Goal: Information Seeking & Learning: Learn about a topic

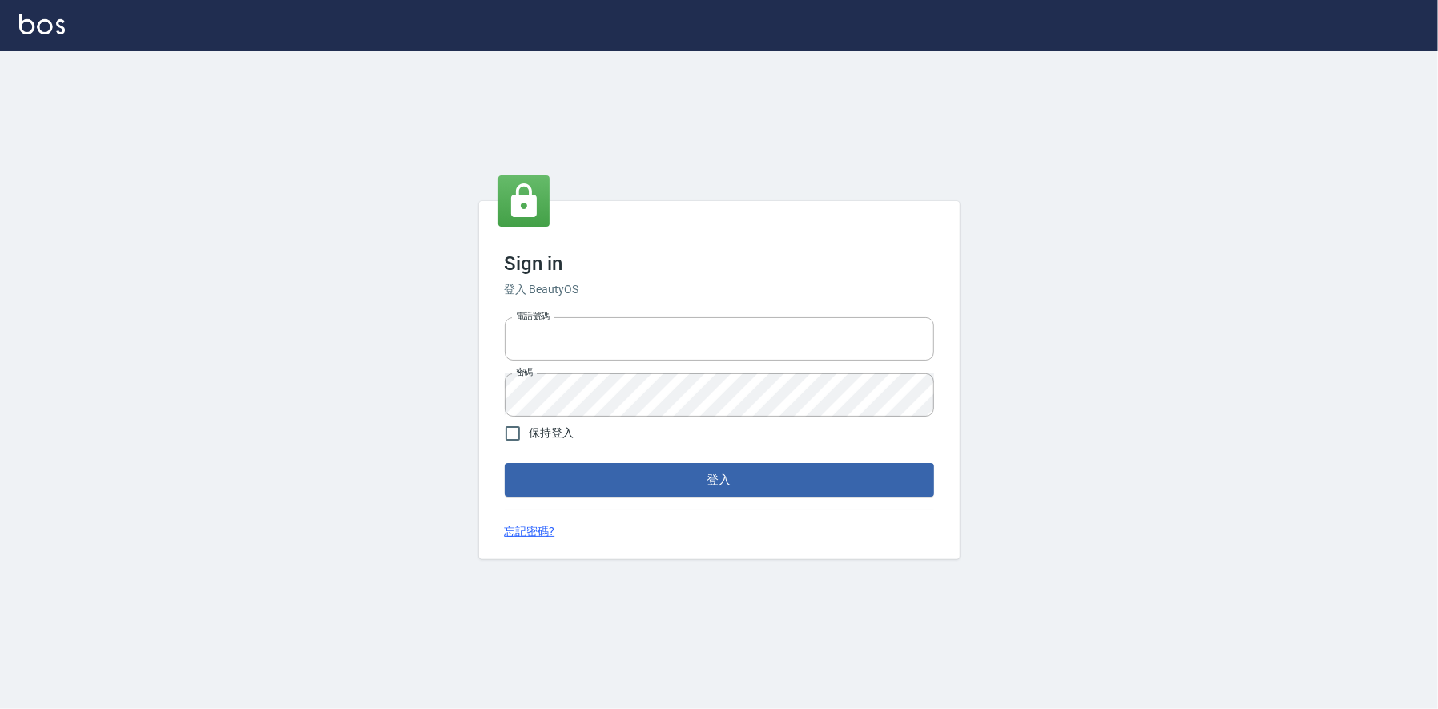
type input "0225223393815"
click at [808, 490] on button "登入" at bounding box center [719, 480] width 429 height 34
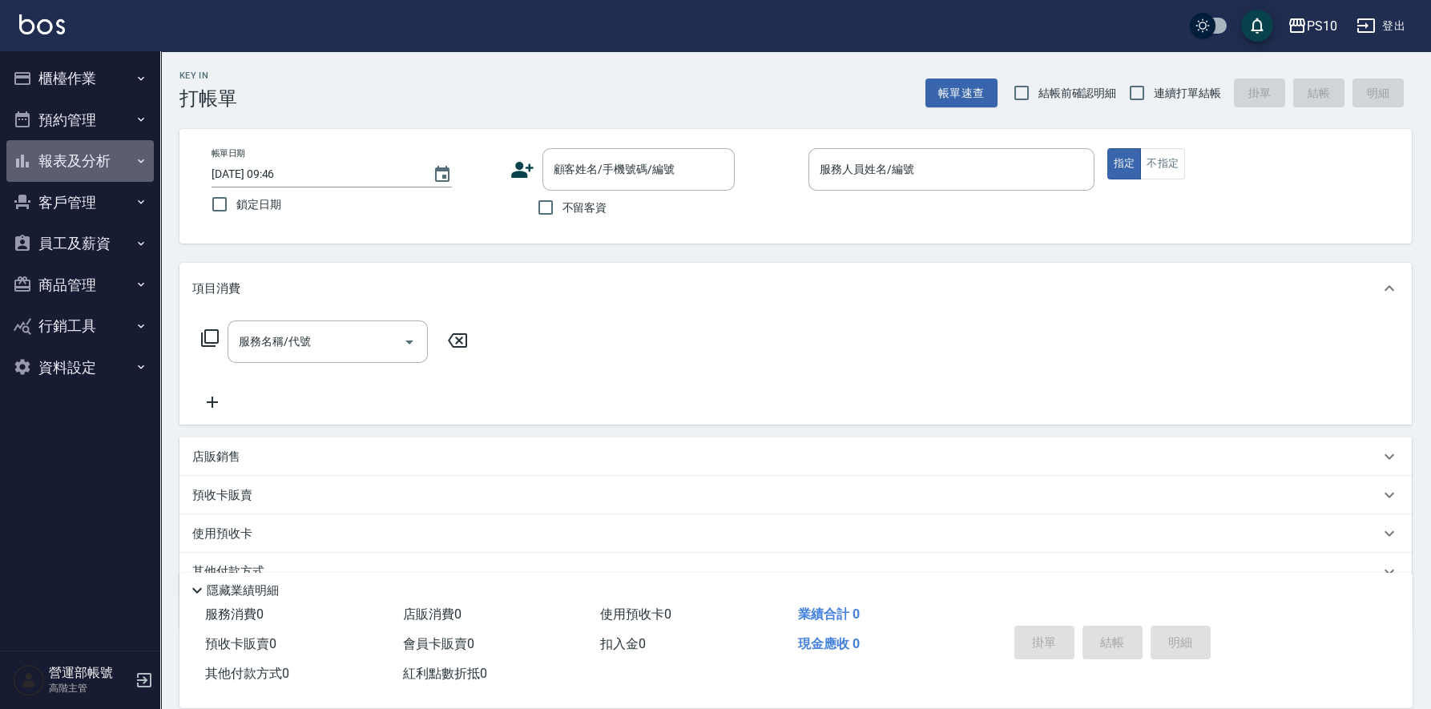
click at [73, 159] on button "報表及分析" at bounding box center [79, 161] width 147 height 42
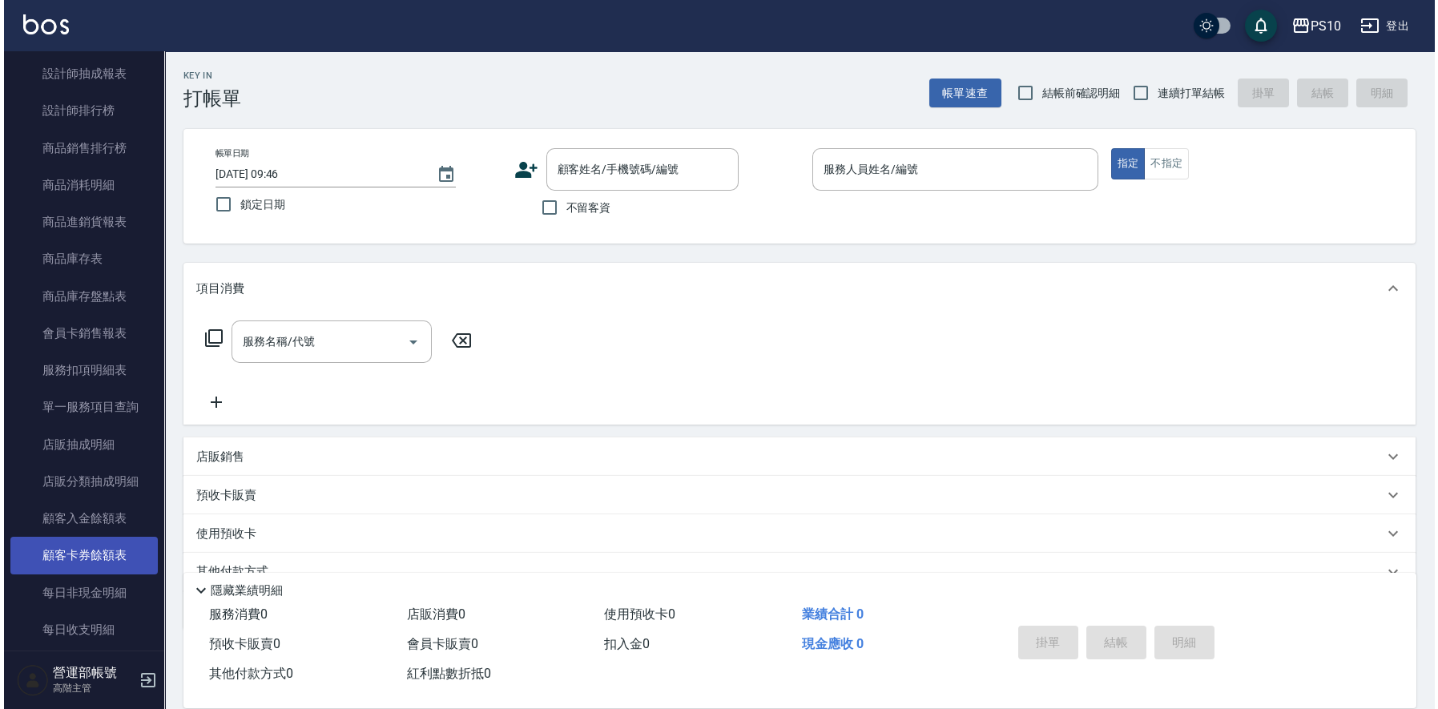
scroll to position [559, 0]
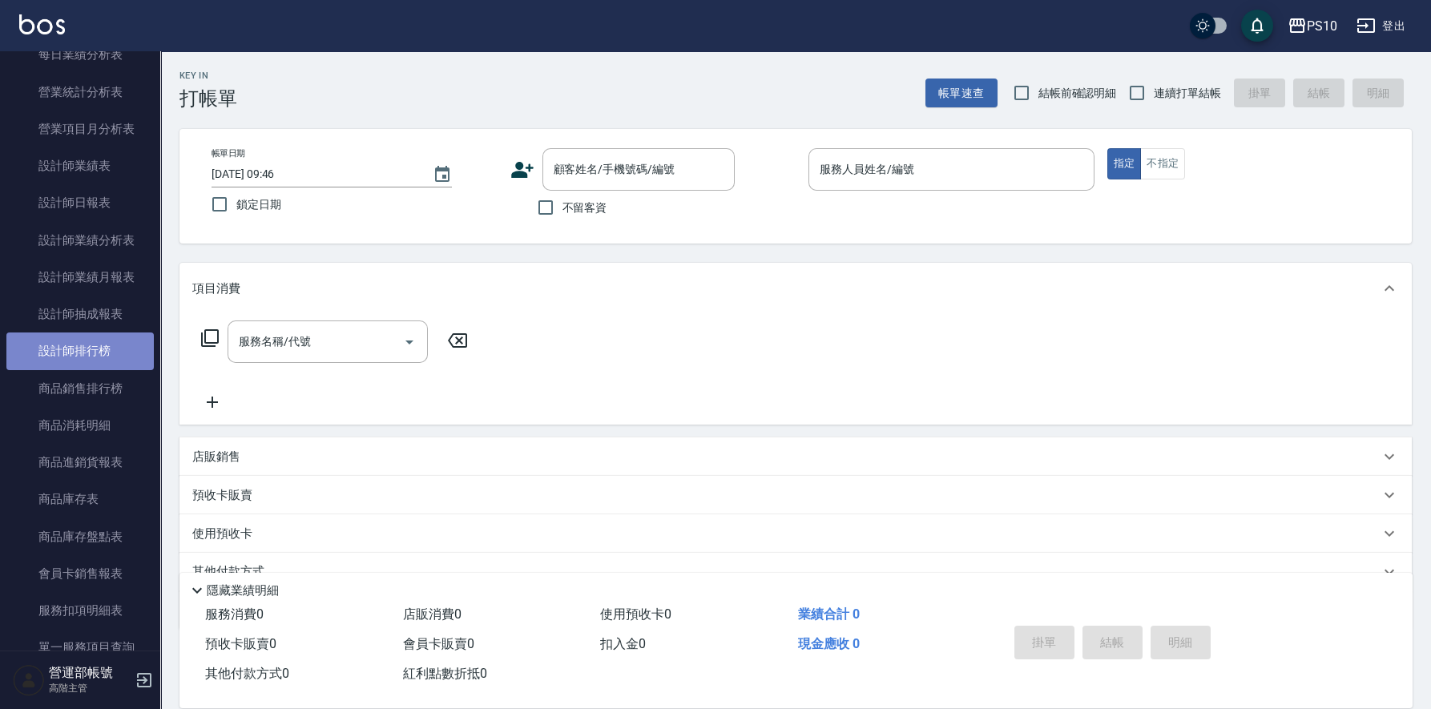
click at [95, 349] on link "設計師排行榜" at bounding box center [79, 351] width 147 height 37
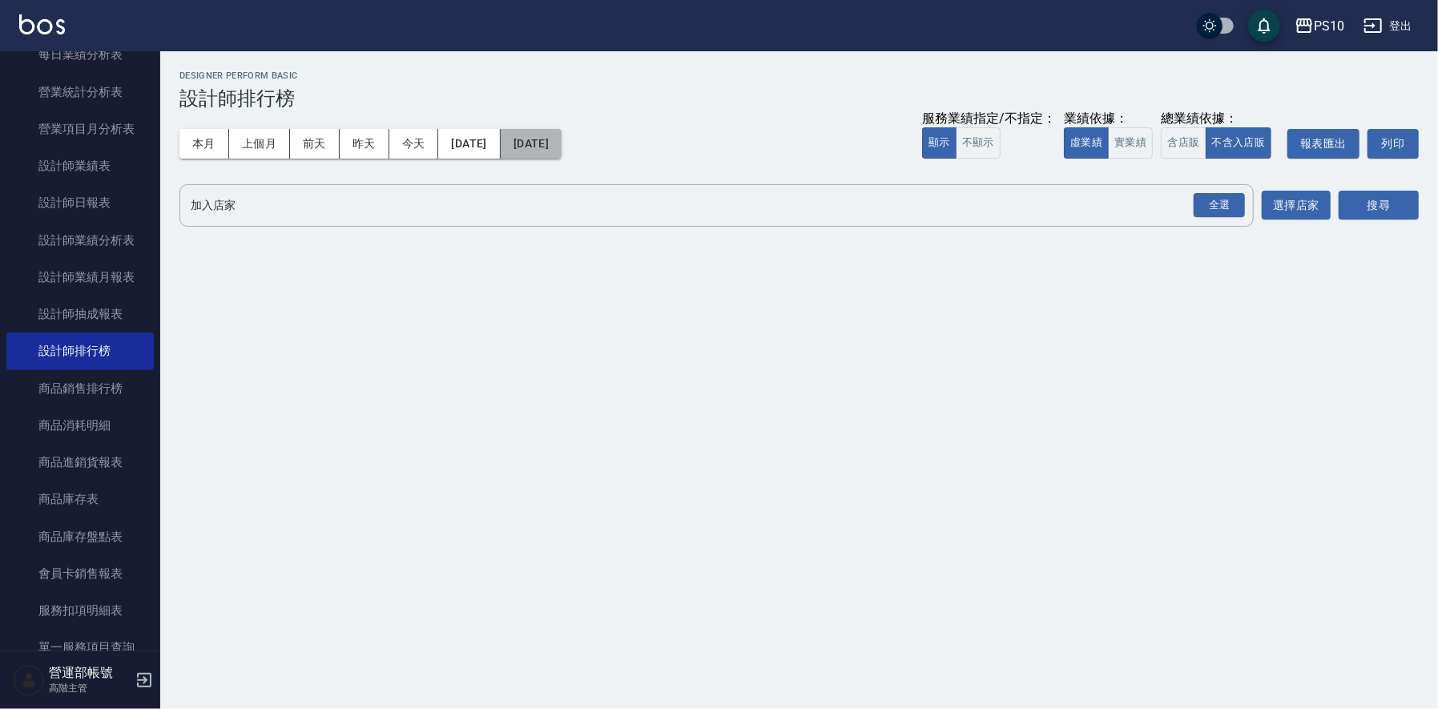
click at [562, 147] on button "[DATE]" at bounding box center [531, 144] width 61 height 30
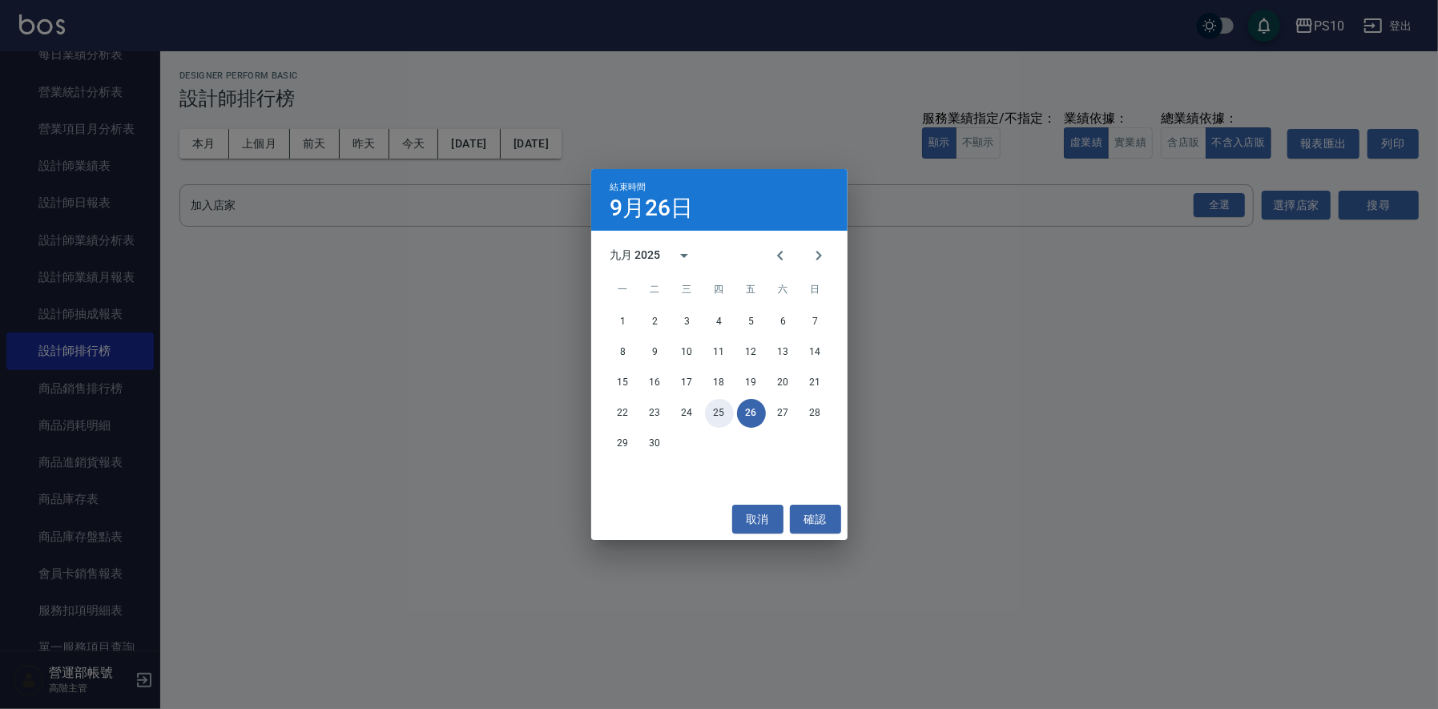
click at [714, 409] on button "25" at bounding box center [719, 413] width 29 height 29
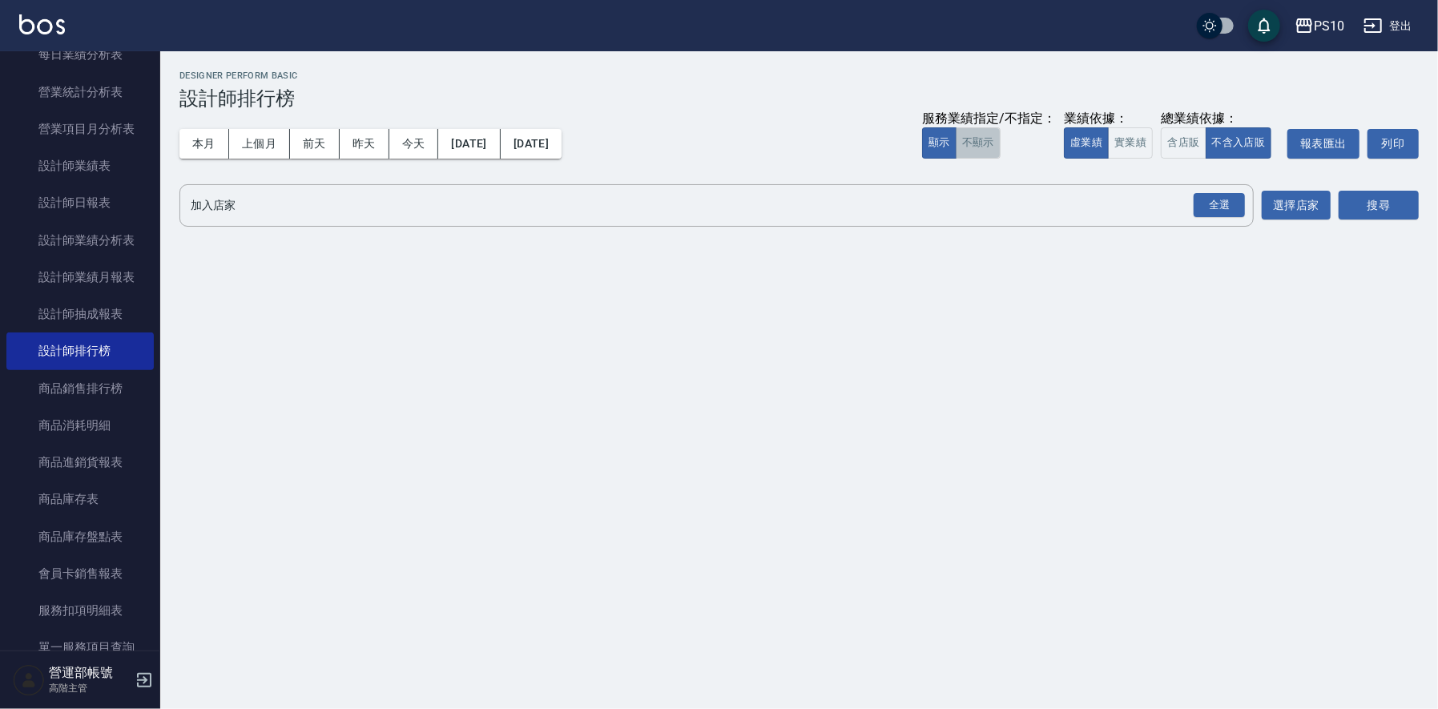
drag, startPoint x: 973, startPoint y: 141, endPoint x: 1103, endPoint y: 159, distance: 131.8
click at [973, 142] on button "不顯示" at bounding box center [978, 142] width 45 height 31
click at [1182, 139] on button "含店販" at bounding box center [1183, 142] width 45 height 31
click at [349, 204] on input "加入店家" at bounding box center [705, 206] width 1036 height 28
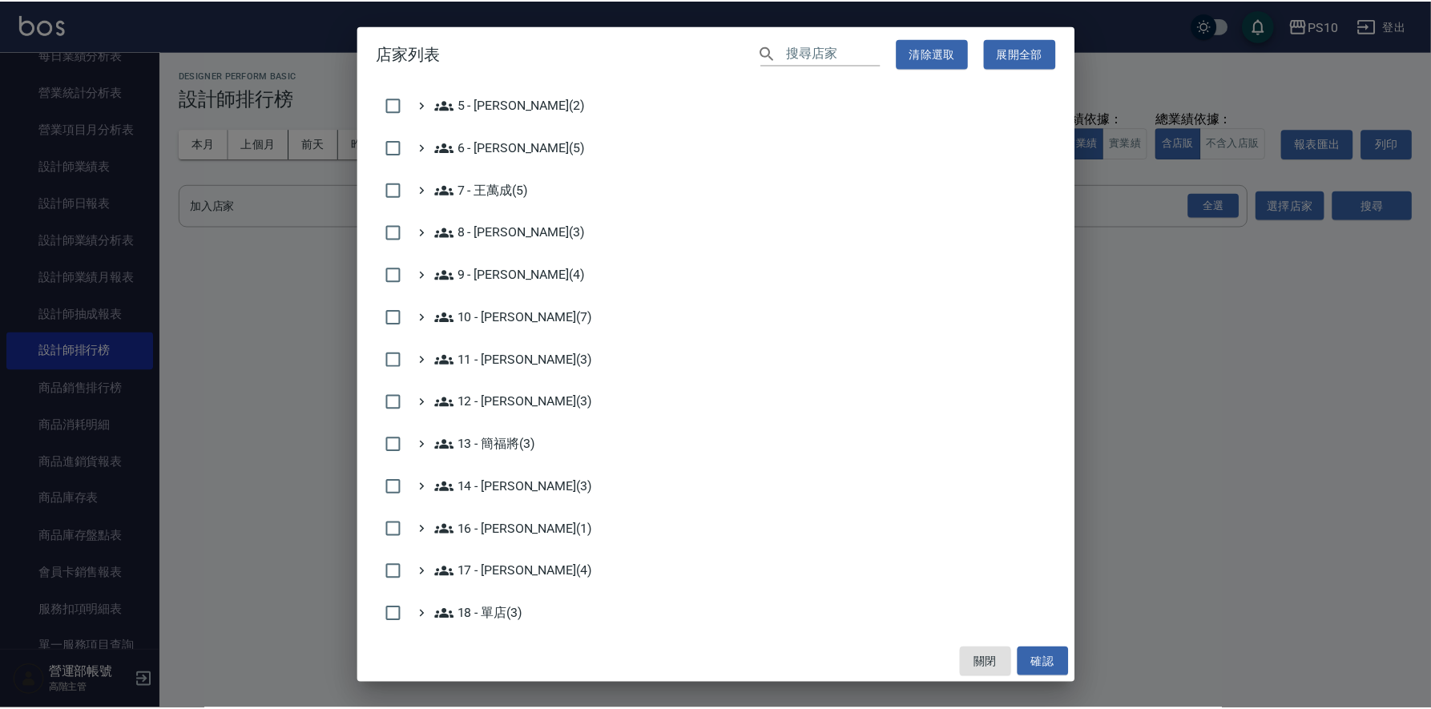
scroll to position [458, 0]
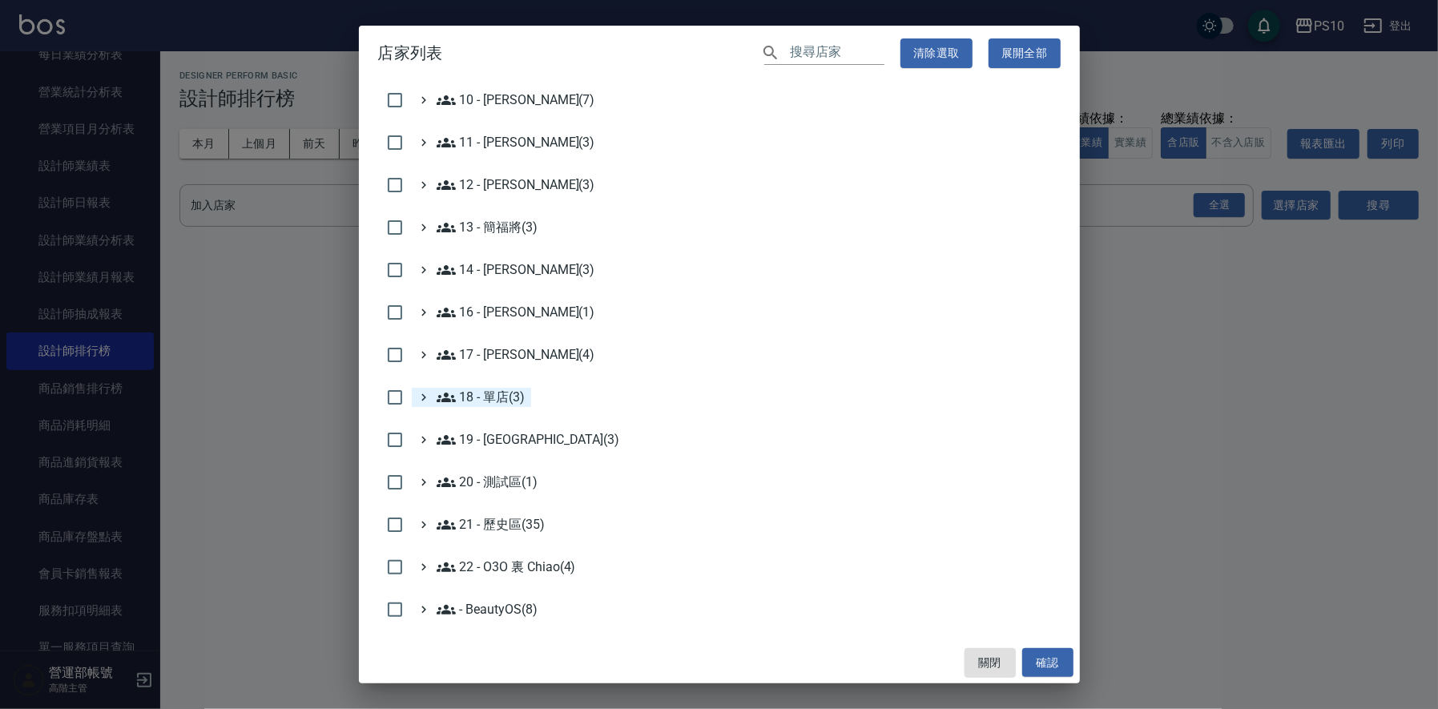
click at [503, 398] on 單店\(3\) "18 - 單店(3)" at bounding box center [481, 397] width 89 height 19
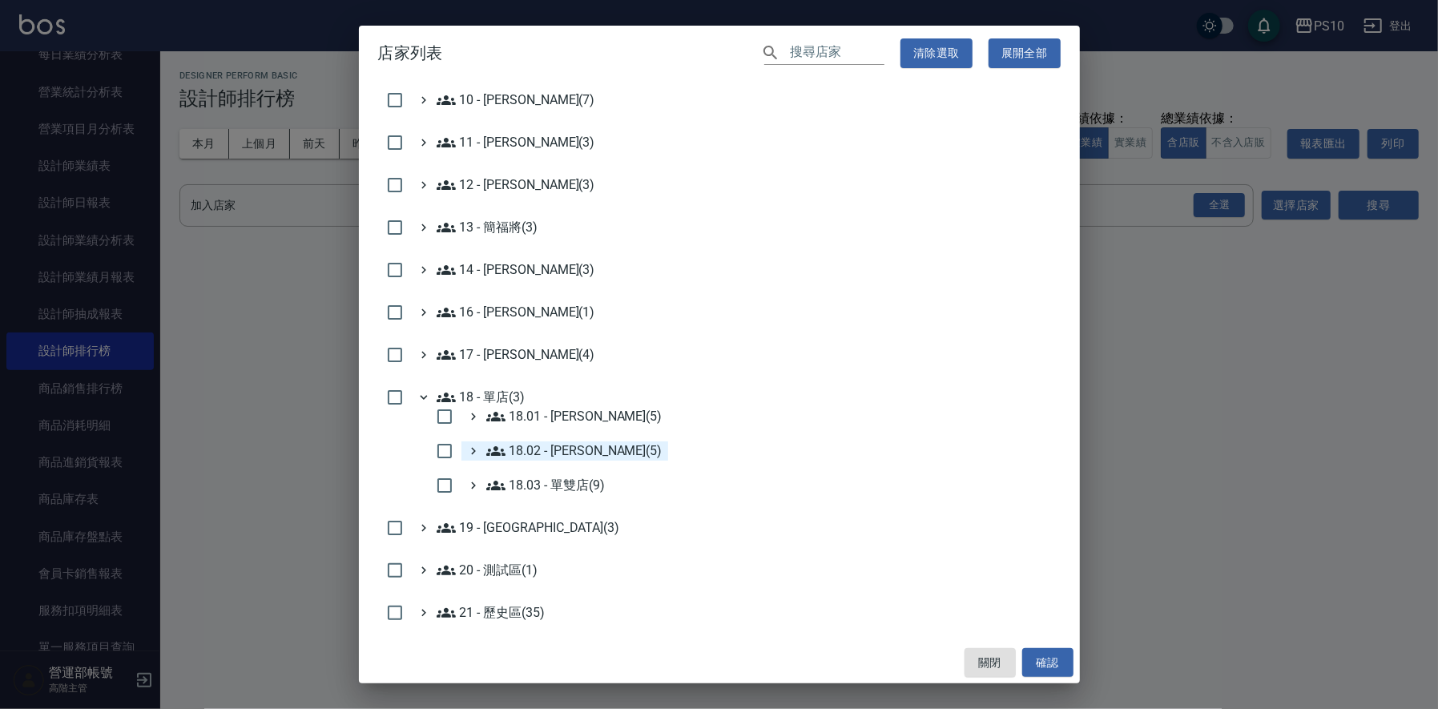
click at [575, 447] on 楊秉樺\(5\) "18.02 - [PERSON_NAME](5)" at bounding box center [574, 451] width 176 height 19
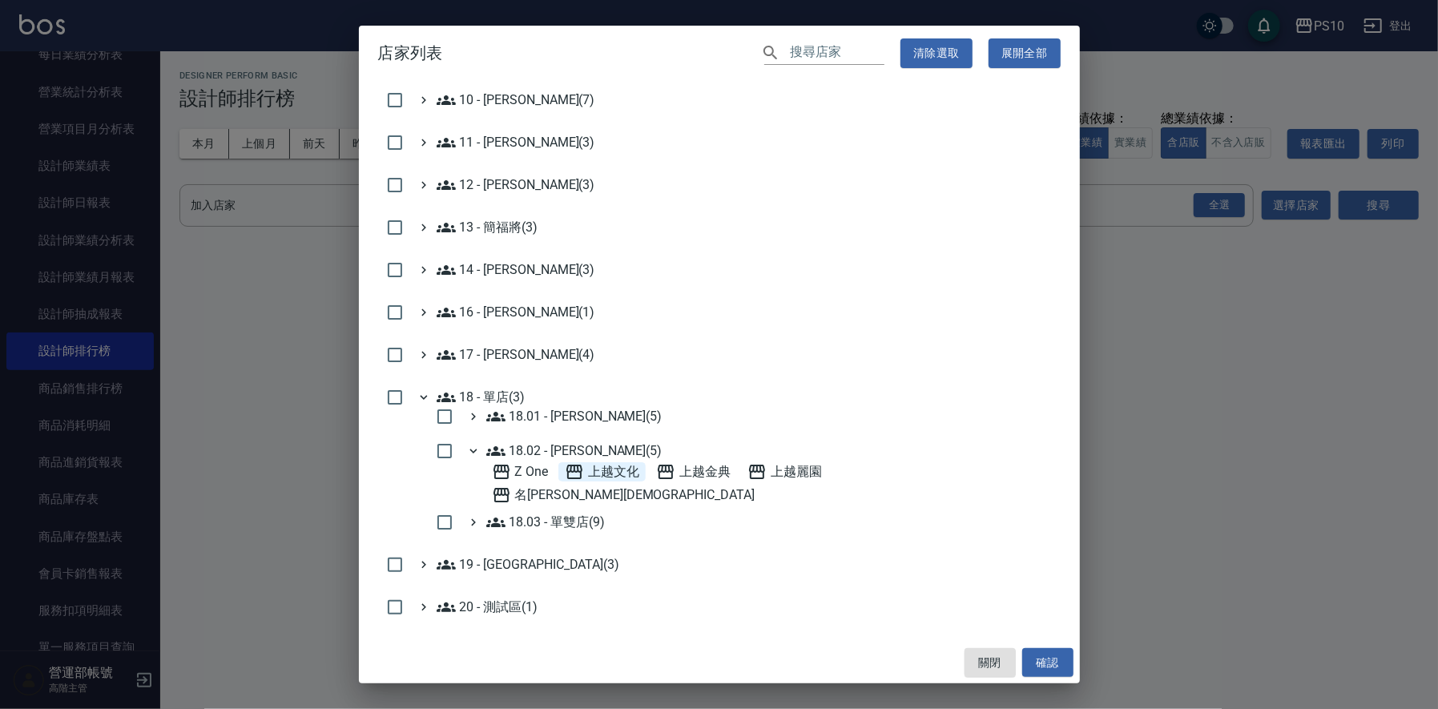
click at [607, 466] on span "上越文化" at bounding box center [602, 471] width 75 height 19
click at [700, 469] on span "上越金典" at bounding box center [693, 471] width 75 height 19
click at [800, 468] on span "上越麗園" at bounding box center [785, 471] width 75 height 19
drag, startPoint x: 1059, startPoint y: 663, endPoint x: 1092, endPoint y: 651, distance: 35.3
click at [1059, 663] on button "確認" at bounding box center [1047, 663] width 51 height 30
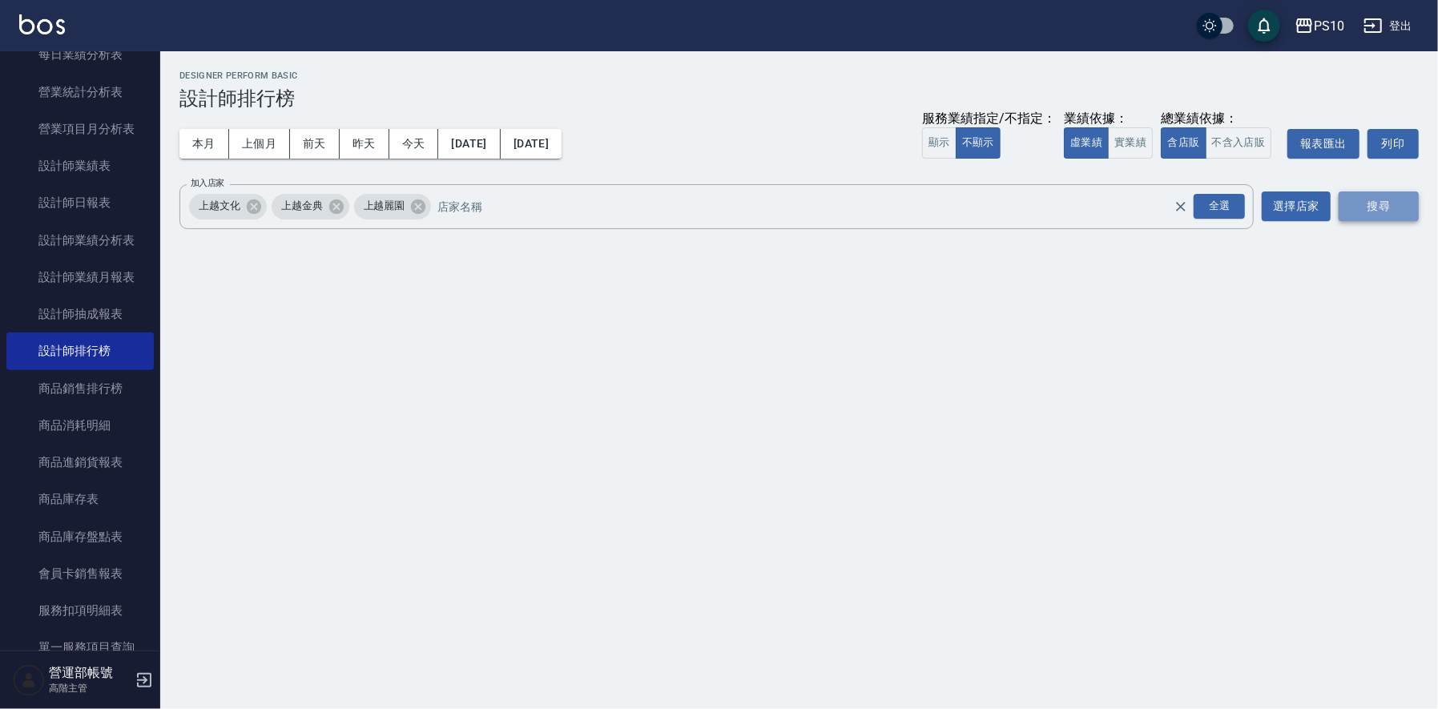
click at [1370, 207] on button "搜尋" at bounding box center [1379, 207] width 80 height 30
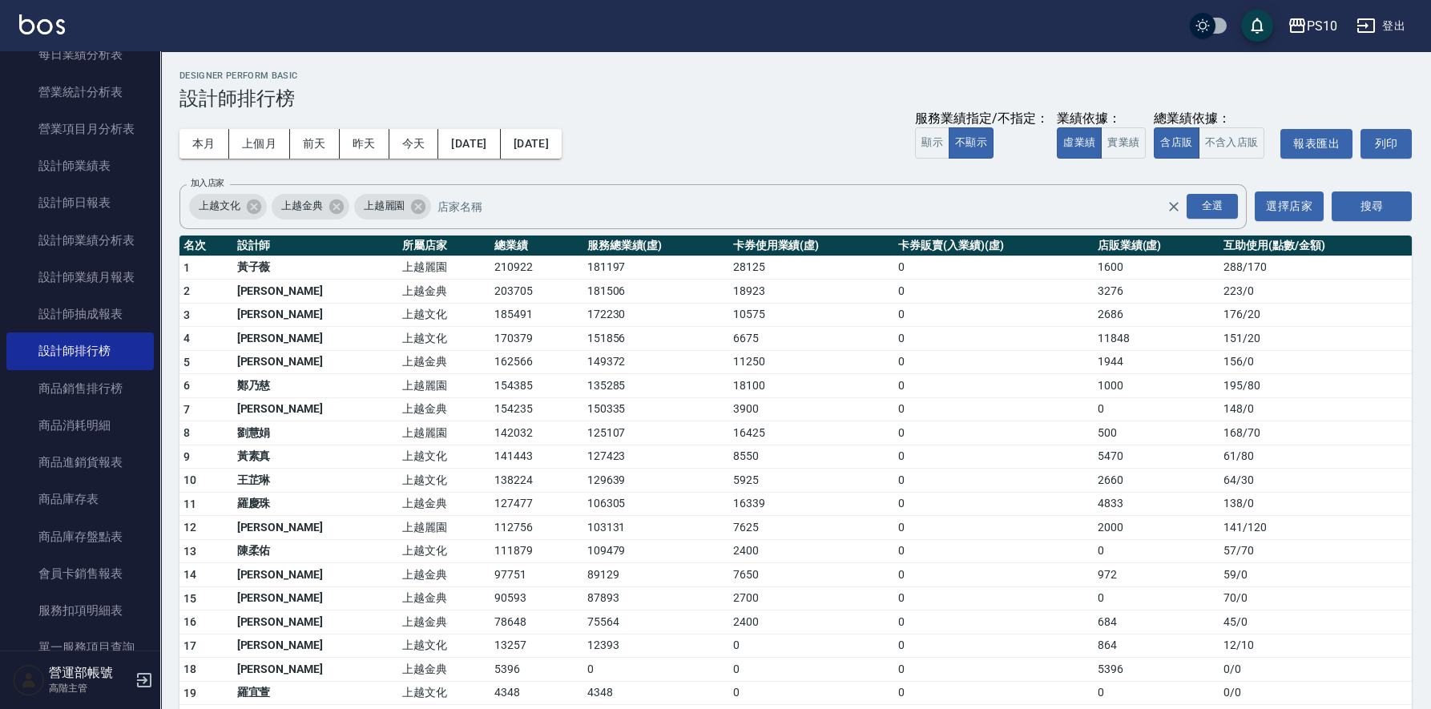
click at [490, 262] on td "210922" at bounding box center [536, 268] width 92 height 24
copy td "210922"
click at [490, 287] on td "203705" at bounding box center [536, 292] width 92 height 24
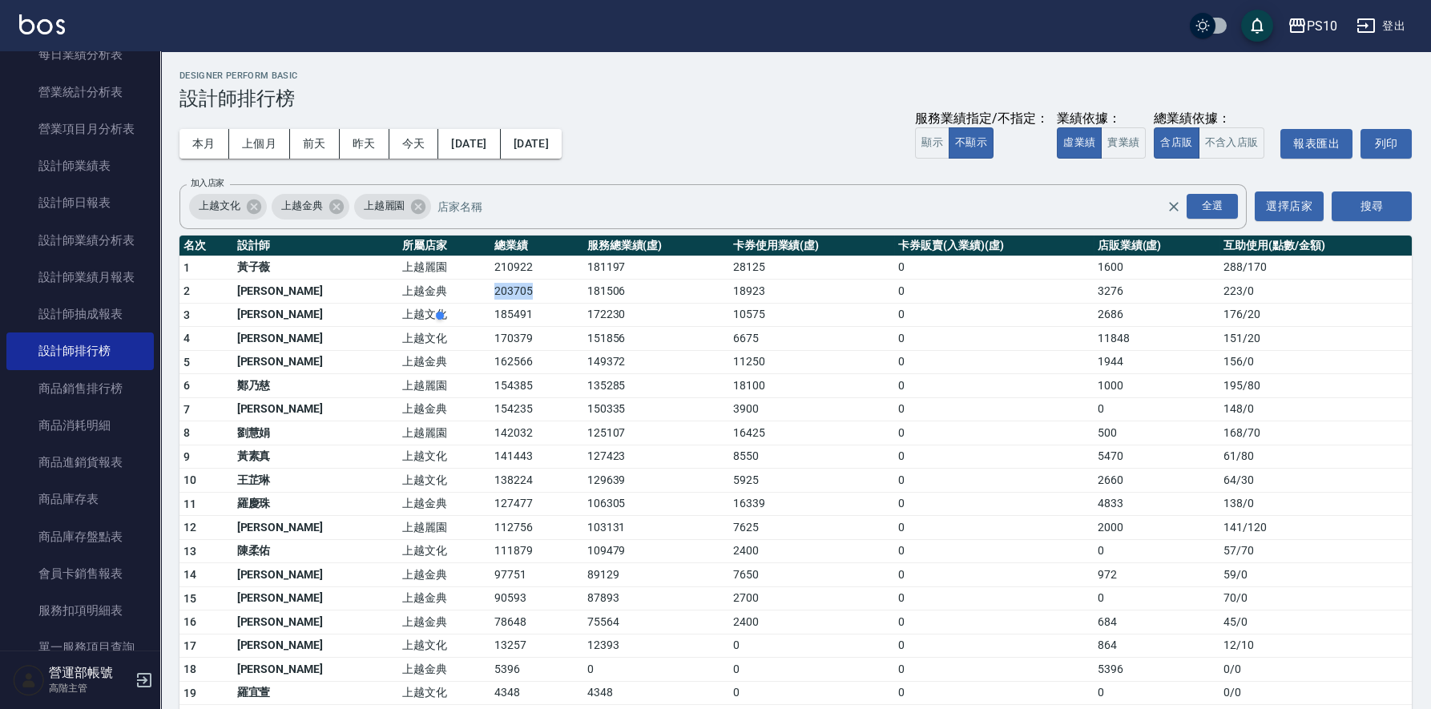
copy td "203705"
click at [490, 309] on td "185491" at bounding box center [536, 315] width 92 height 24
copy td "185491"
click at [490, 338] on td "170379" at bounding box center [536, 339] width 92 height 24
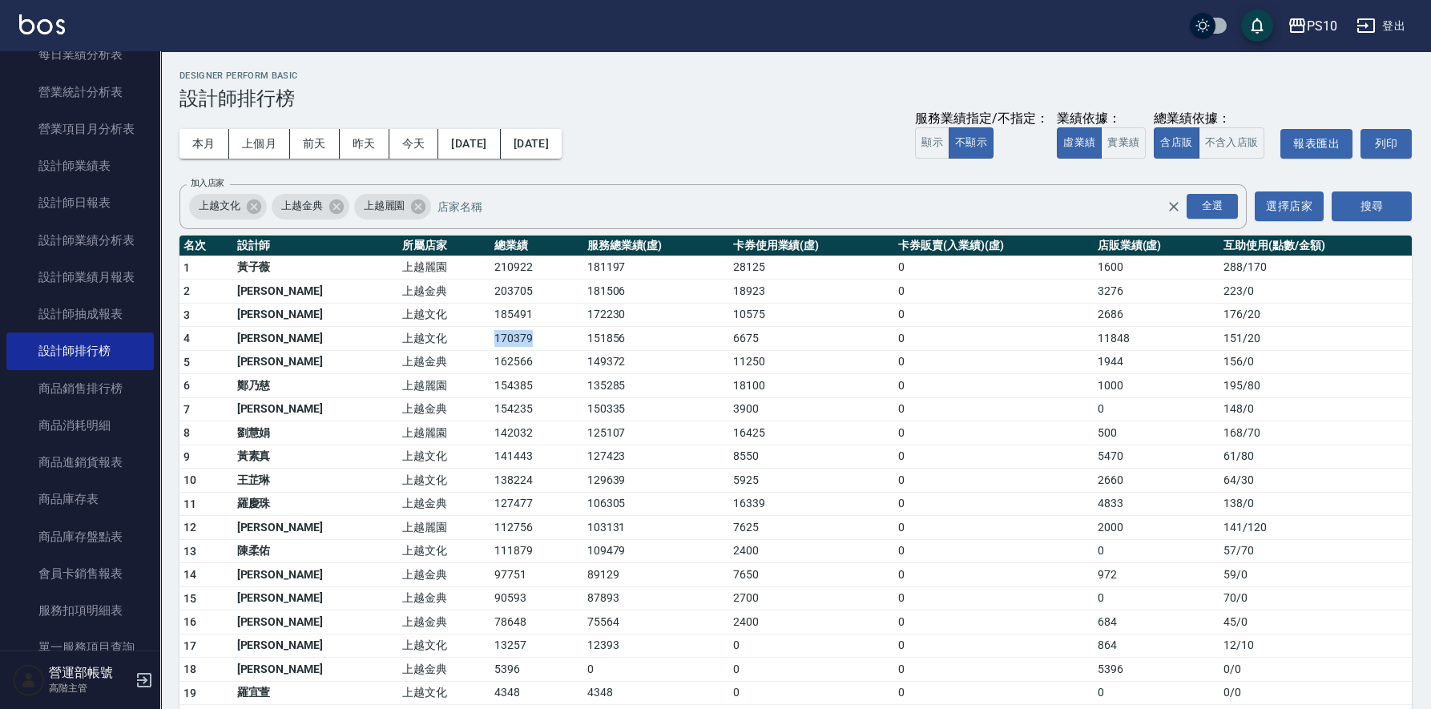
click at [490, 338] on td "170379" at bounding box center [536, 339] width 92 height 24
copy td "170379"
click at [490, 358] on td "162566" at bounding box center [536, 362] width 92 height 24
copy td "162566"
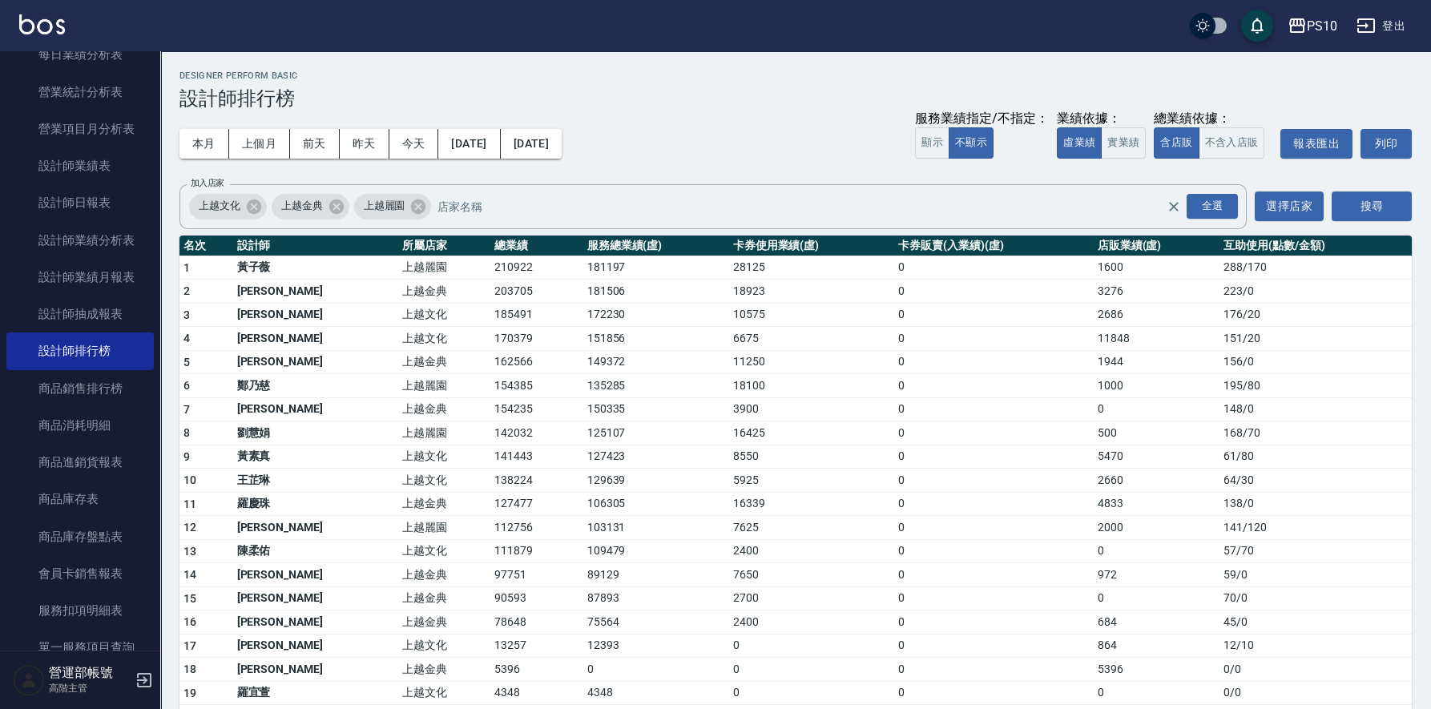
click at [490, 379] on td "154385" at bounding box center [536, 386] width 92 height 24
copy td "154385"
click at [490, 405] on td "154235" at bounding box center [536, 409] width 92 height 24
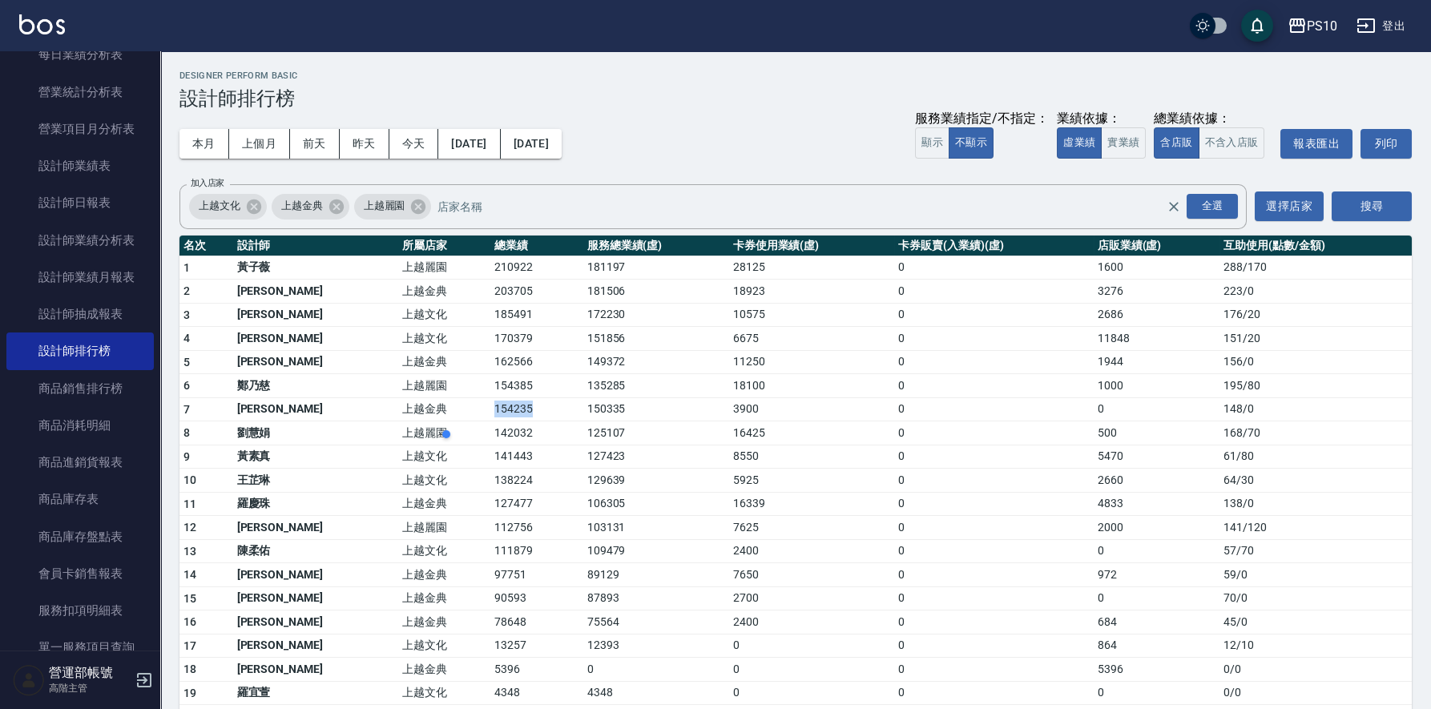
copy td "154235"
click at [490, 429] on td "142032" at bounding box center [536, 433] width 92 height 24
copy td "142032"
click at [490, 455] on td "141443" at bounding box center [536, 457] width 92 height 24
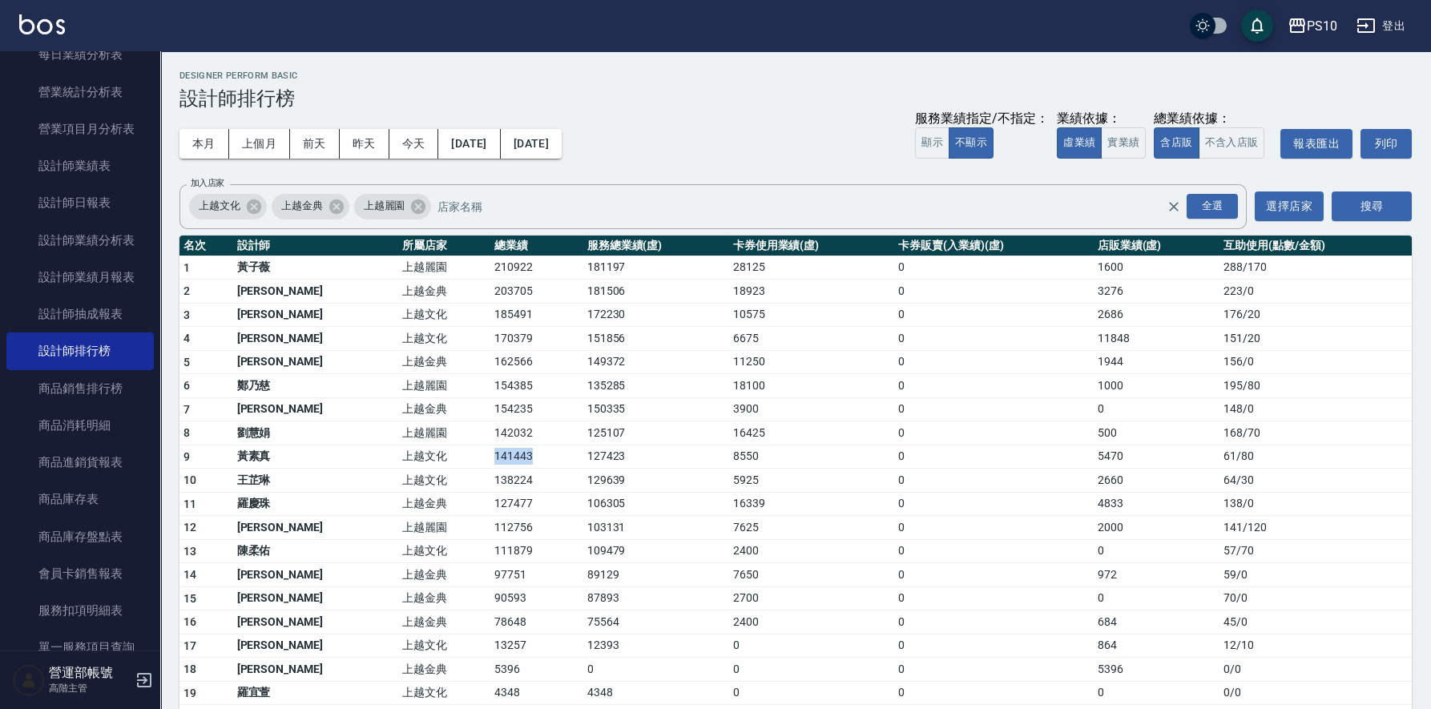
click at [490, 455] on td "141443" at bounding box center [536, 457] width 92 height 24
copy td "141443"
click at [490, 478] on td "138224" at bounding box center [536, 481] width 92 height 24
copy td "138224"
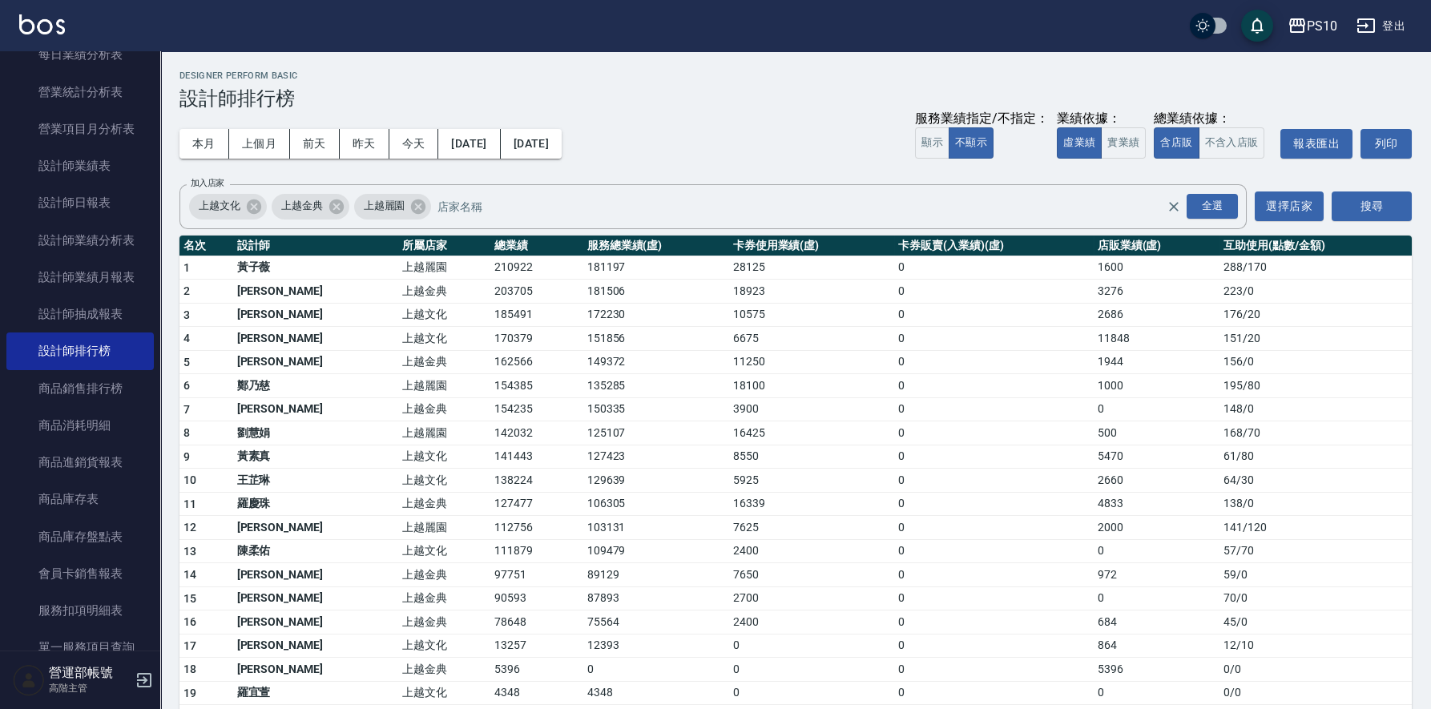
click at [490, 497] on td "127477" at bounding box center [536, 504] width 92 height 24
click at [490, 527] on td "112756" at bounding box center [536, 528] width 92 height 24
click at [490, 547] on td "111879" at bounding box center [536, 551] width 92 height 24
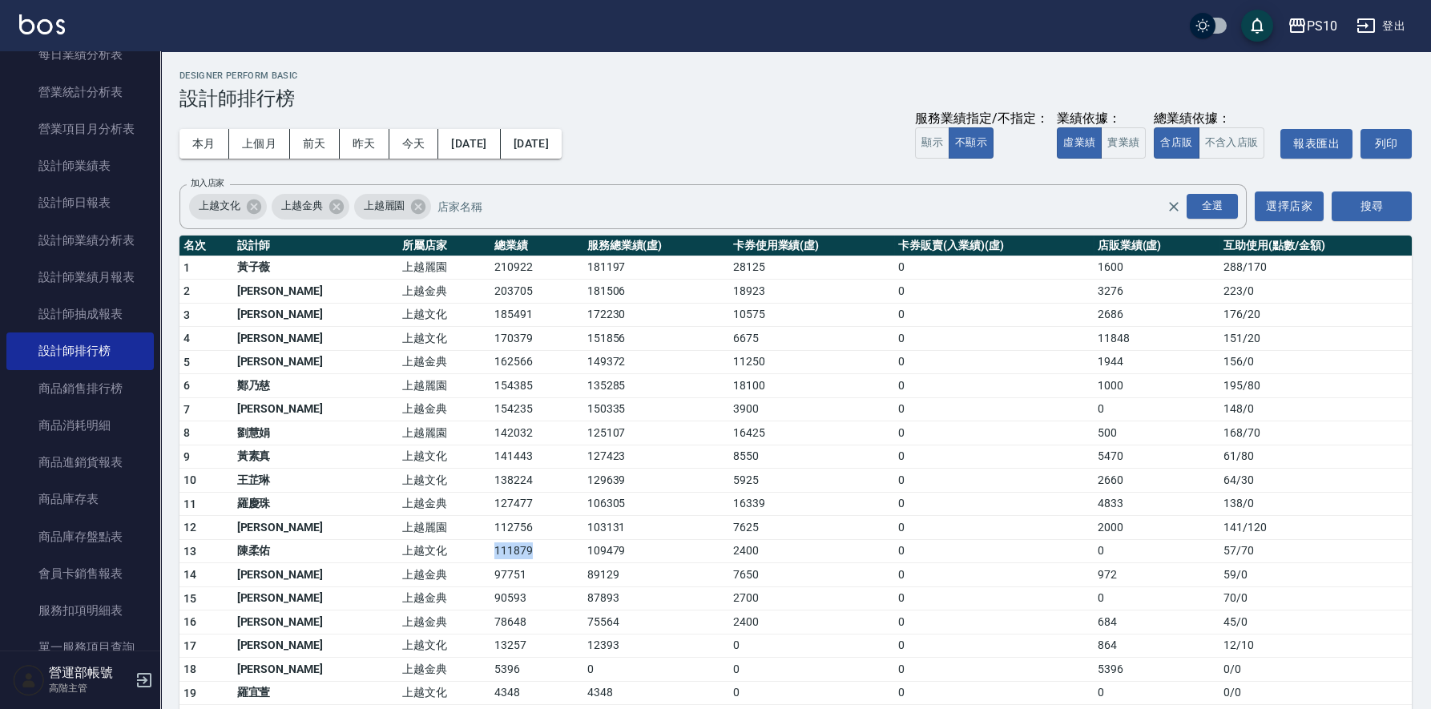
click at [490, 547] on td "111879" at bounding box center [536, 551] width 92 height 24
click at [490, 571] on td "97751" at bounding box center [536, 575] width 92 height 24
click at [490, 596] on td "90593" at bounding box center [536, 599] width 92 height 24
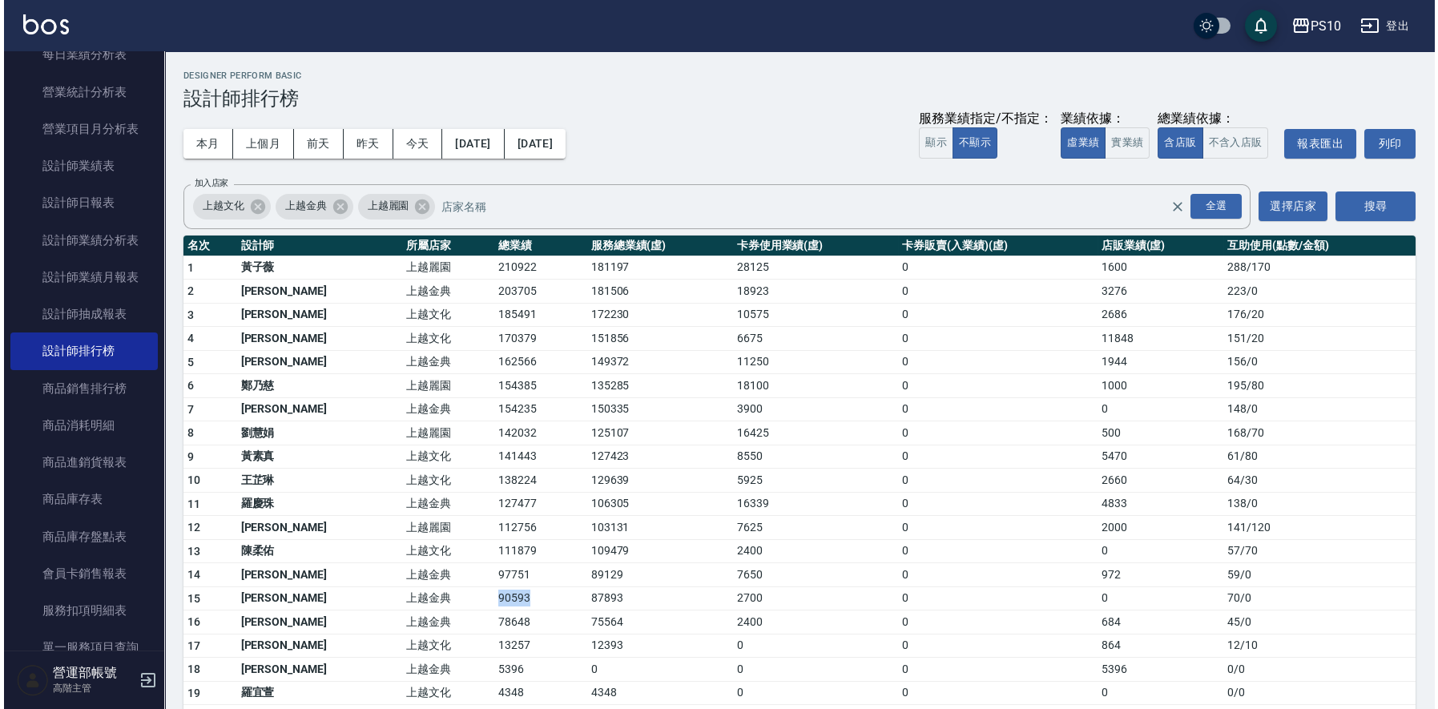
scroll to position [57, 0]
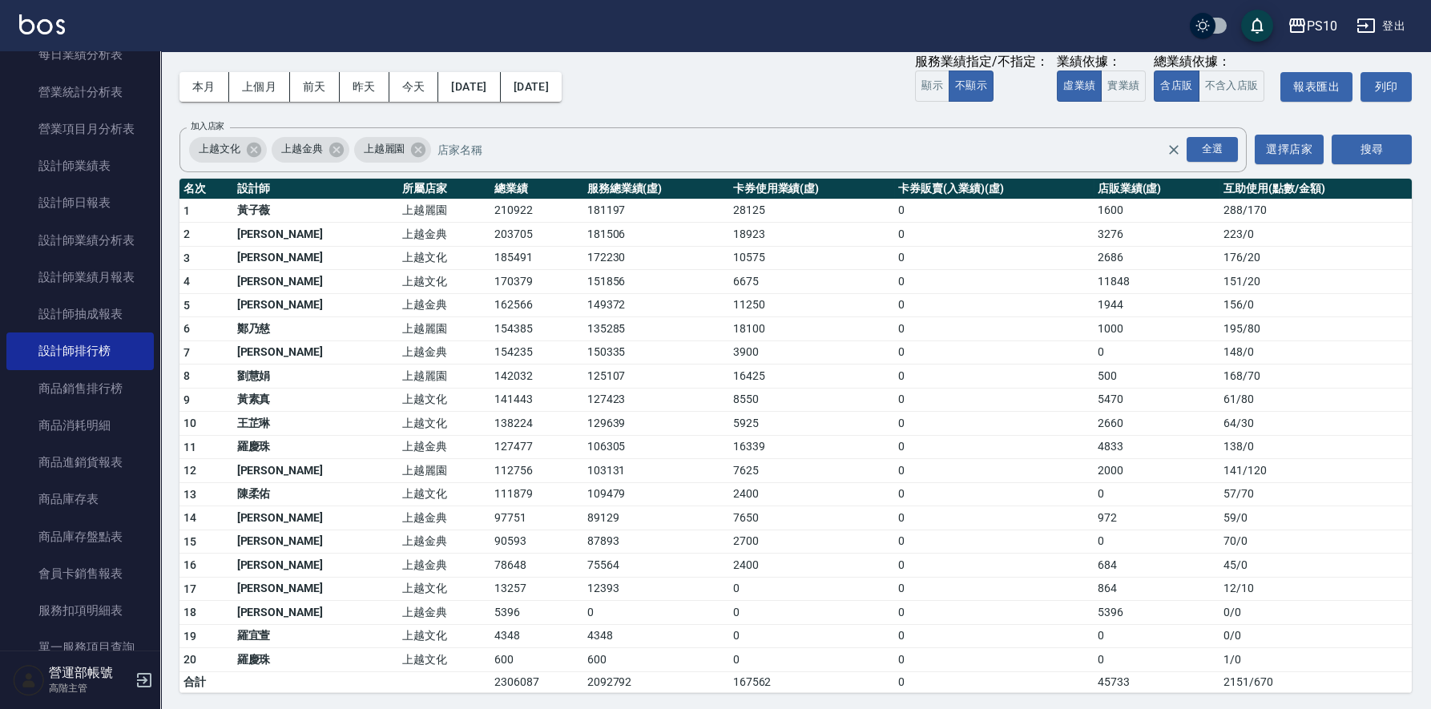
click at [490, 628] on td "4348" at bounding box center [536, 636] width 92 height 24
drag, startPoint x: 1340, startPoint y: 6, endPoint x: 1339, endPoint y: 19, distance: 12.8
click at [1340, 7] on div "PS10 登出" at bounding box center [715, 25] width 1431 height 51
click at [1316, 22] on div "PS10" at bounding box center [1322, 26] width 30 height 20
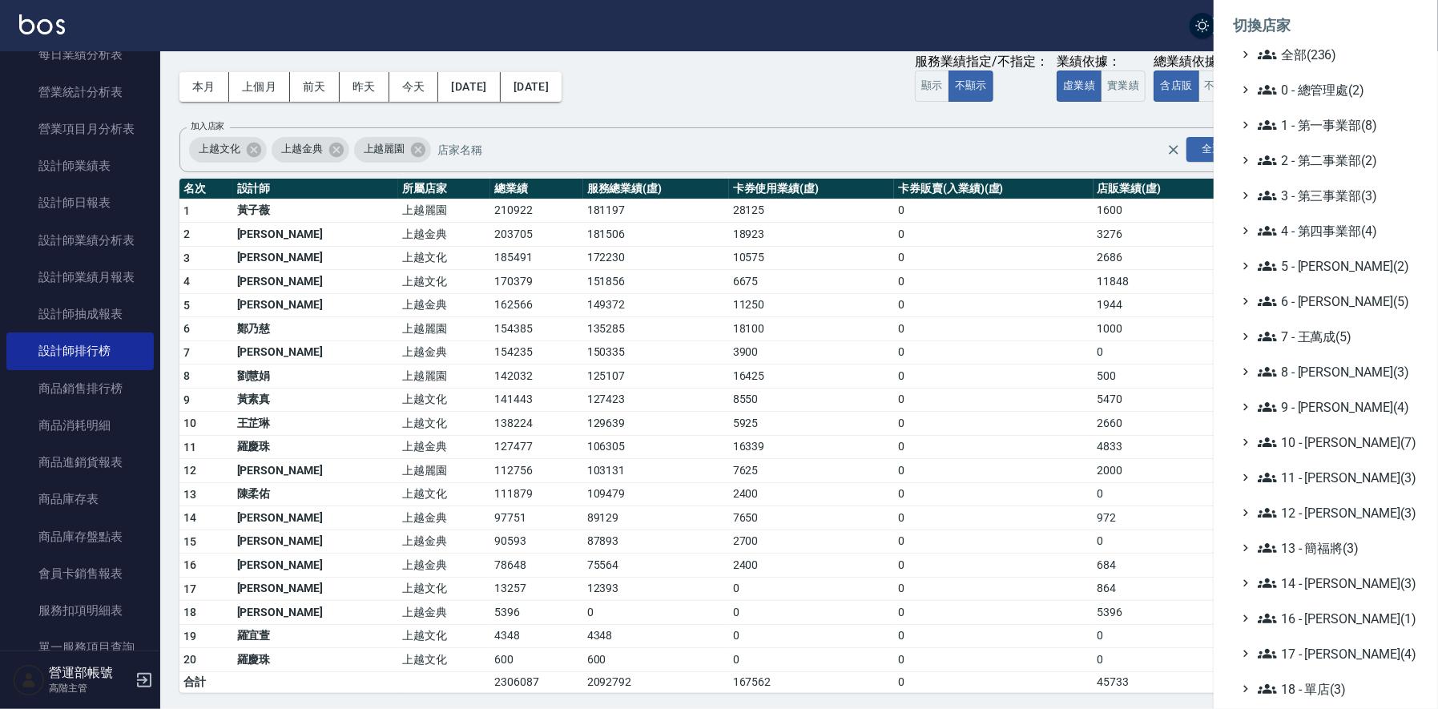
scroll to position [171, 0]
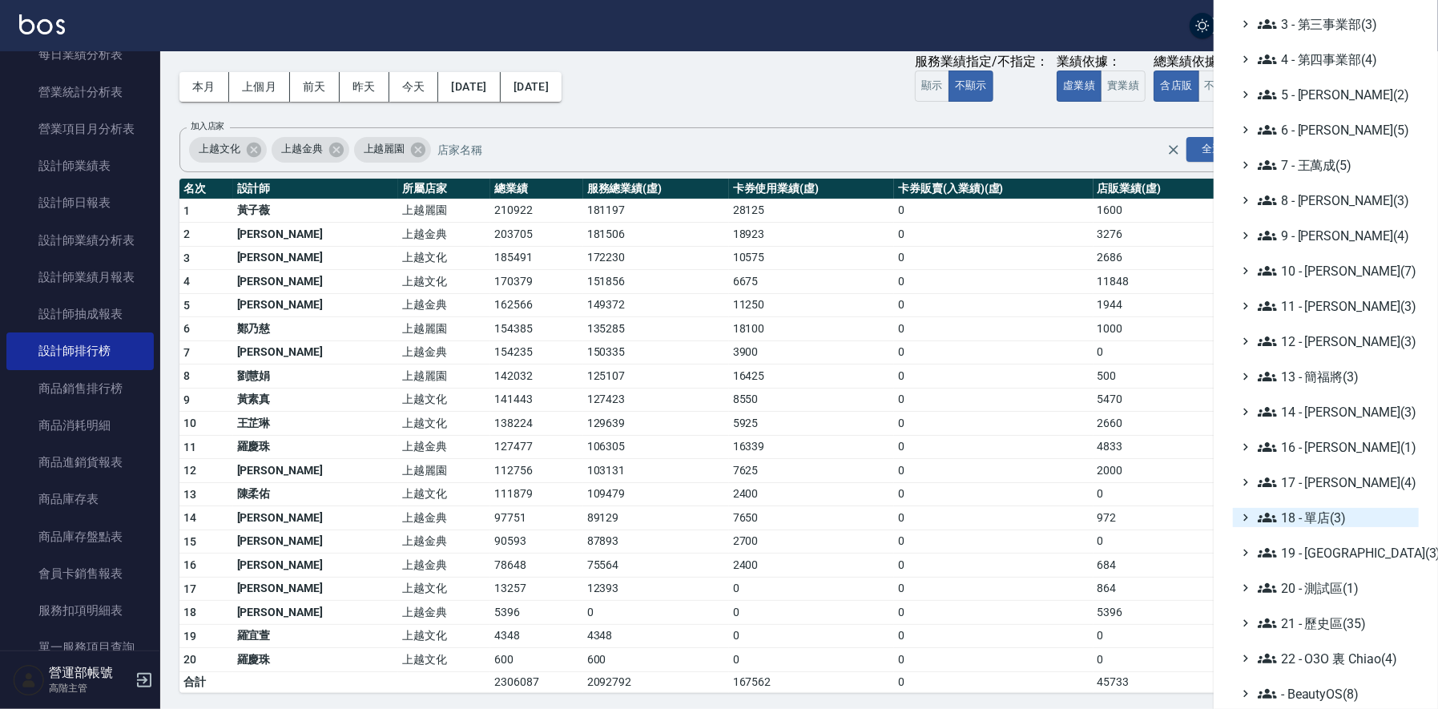
click at [1325, 515] on span "18 - 單店(3)" at bounding box center [1335, 517] width 155 height 19
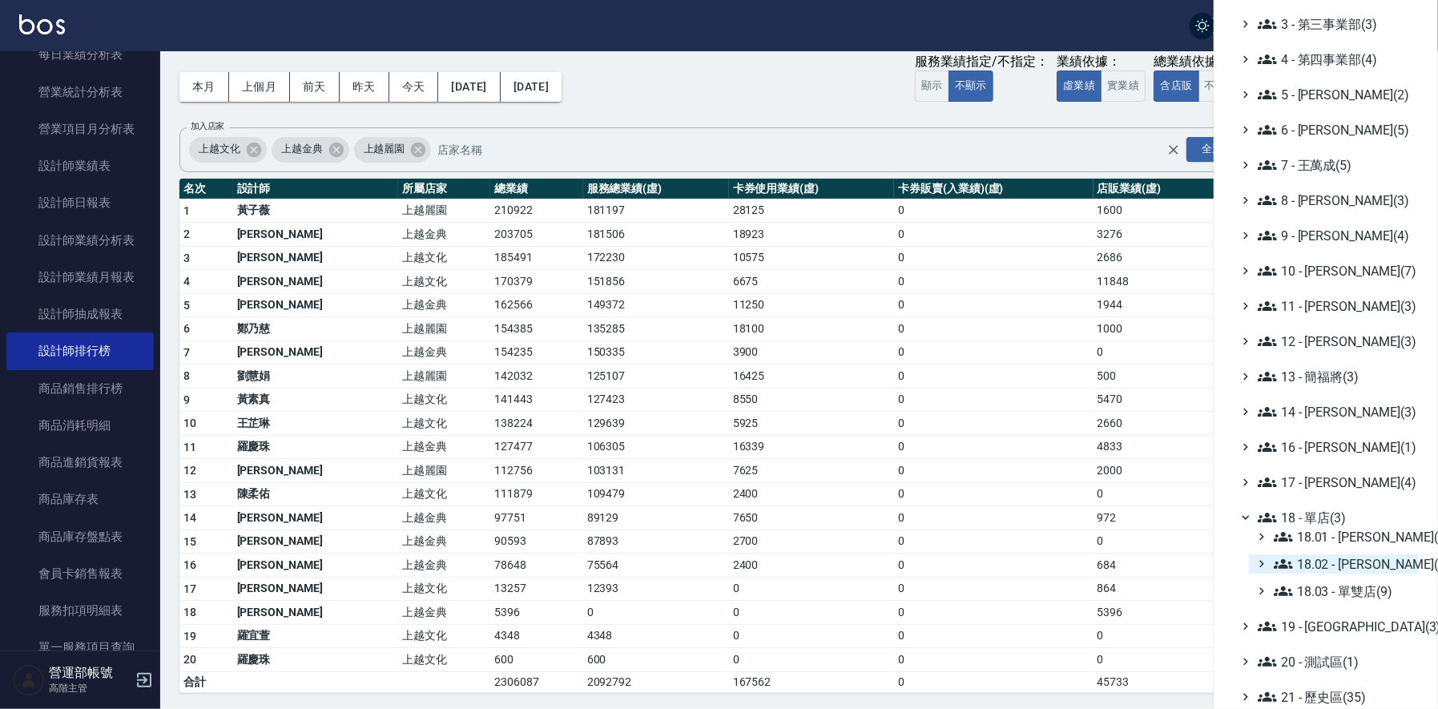
click at [1362, 561] on span "18.02 - [PERSON_NAME](5)" at bounding box center [1343, 563] width 139 height 19
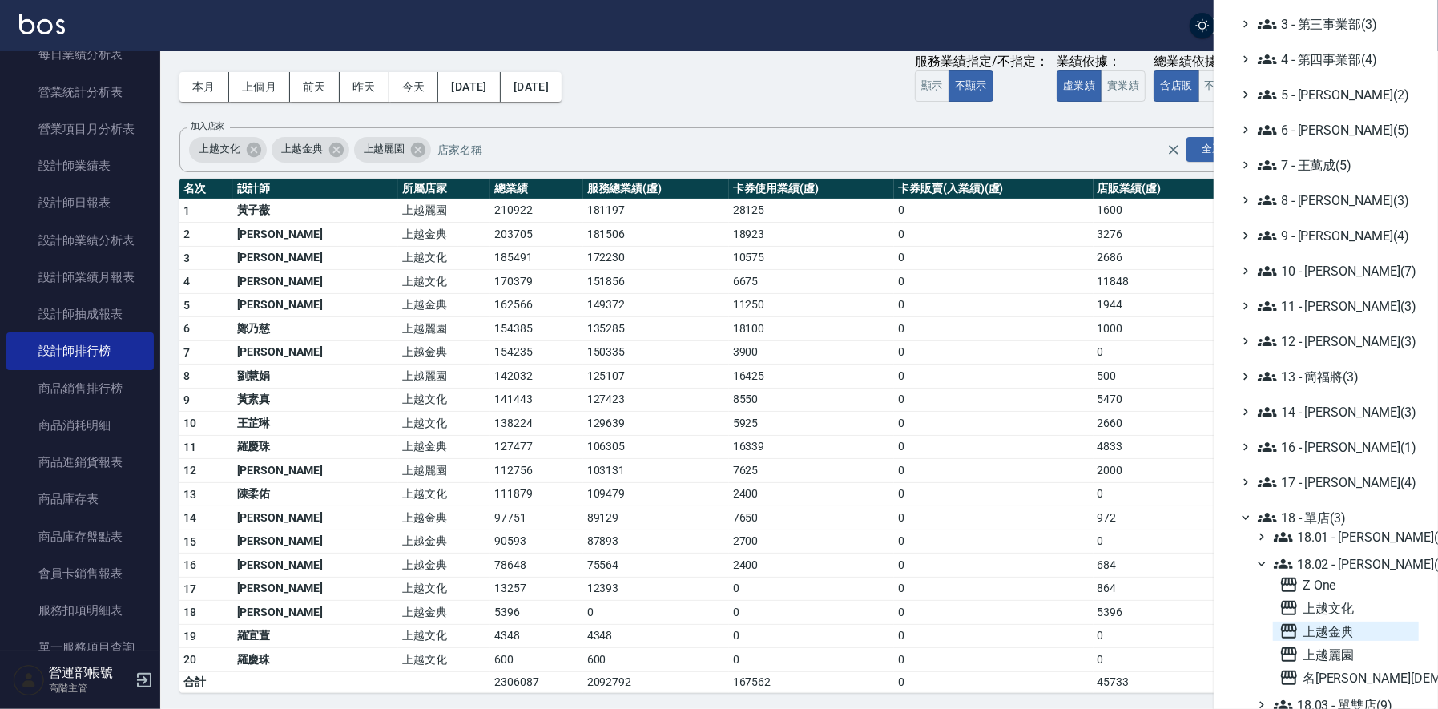
click at [1329, 628] on span "上越金典" at bounding box center [1346, 631] width 133 height 19
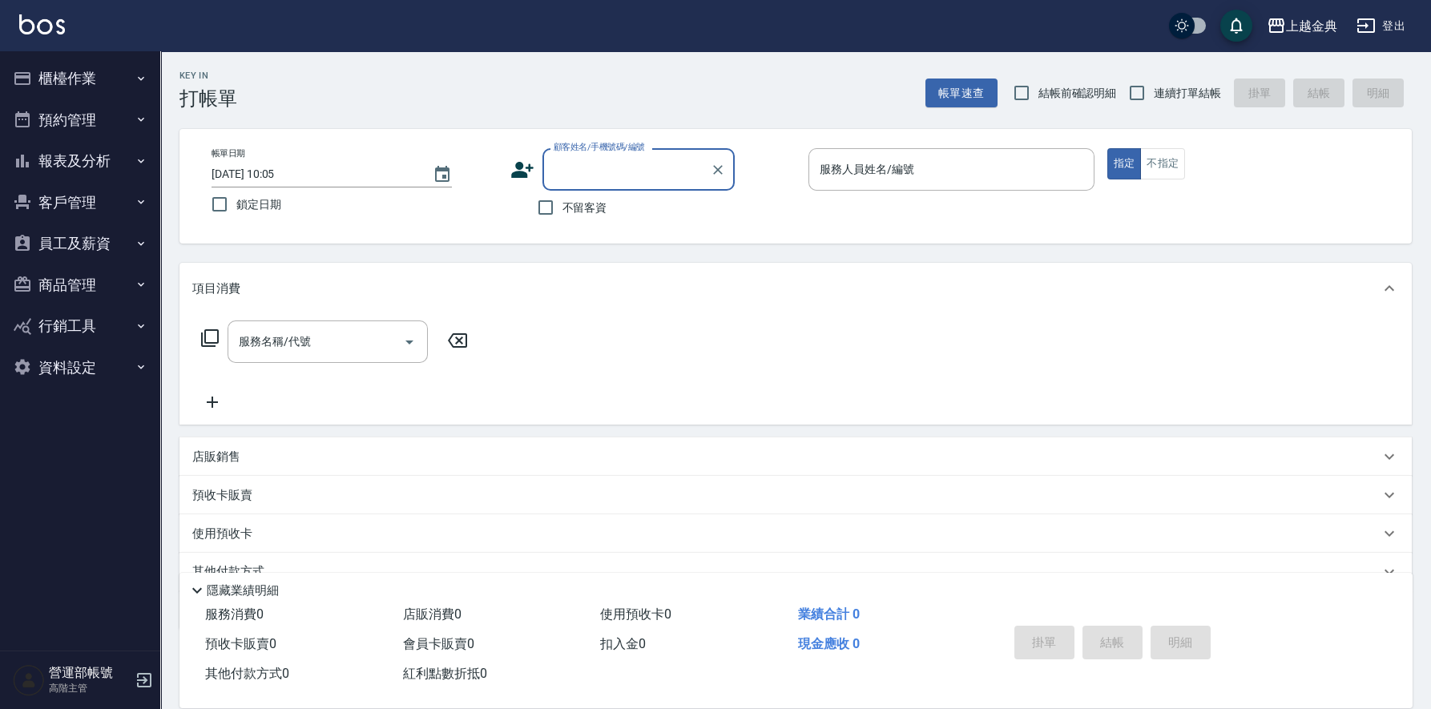
click at [73, 151] on button "報表及分析" at bounding box center [79, 161] width 147 height 42
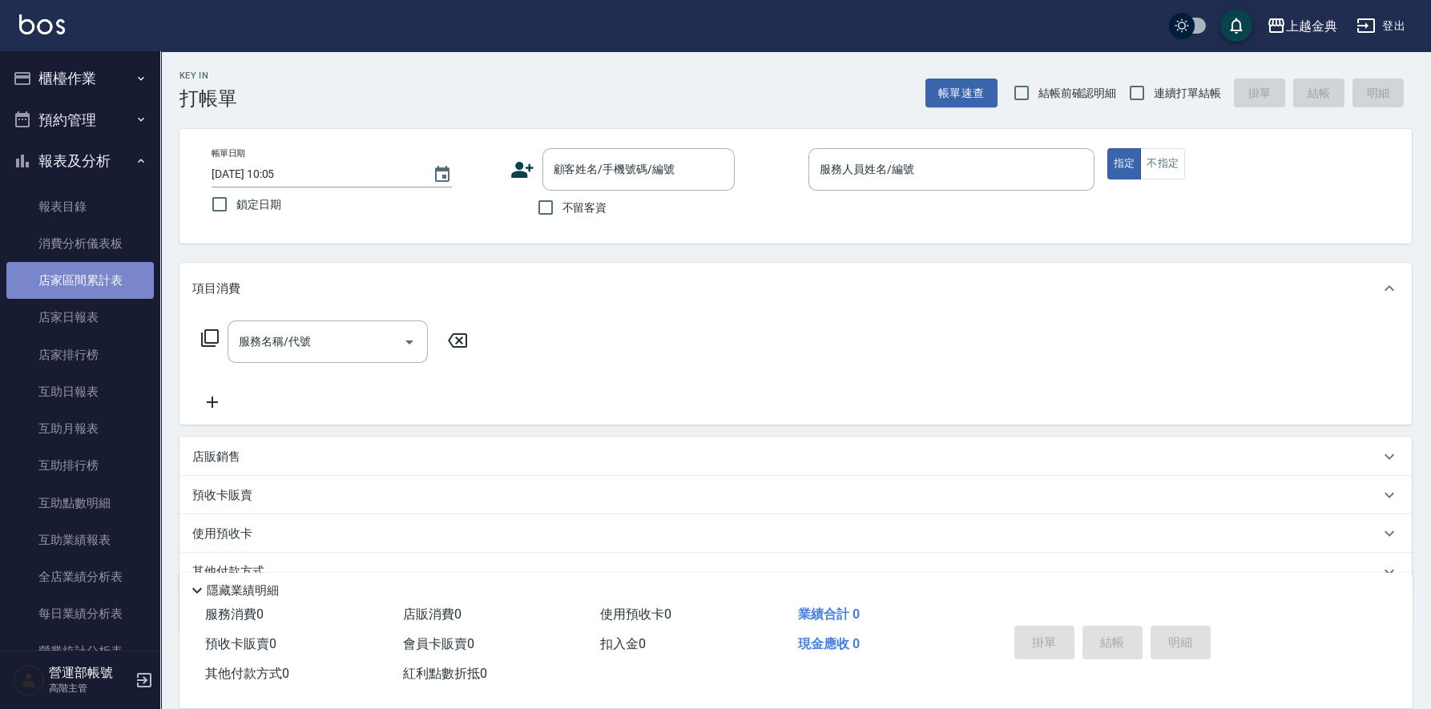
click at [95, 275] on link "店家區間累計表" at bounding box center [79, 280] width 147 height 37
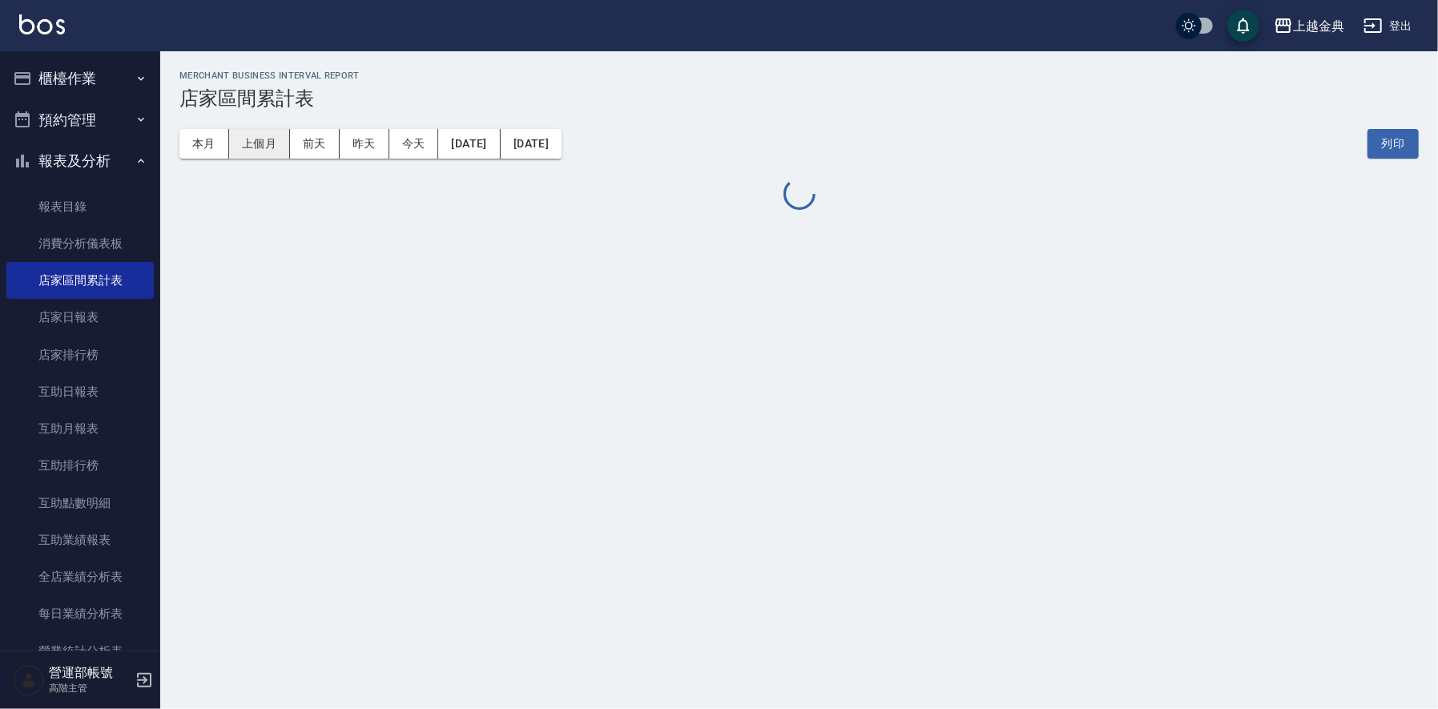
click at [263, 145] on button "上個月" at bounding box center [259, 144] width 61 height 30
click at [261, 142] on button "上個月" at bounding box center [259, 144] width 61 height 30
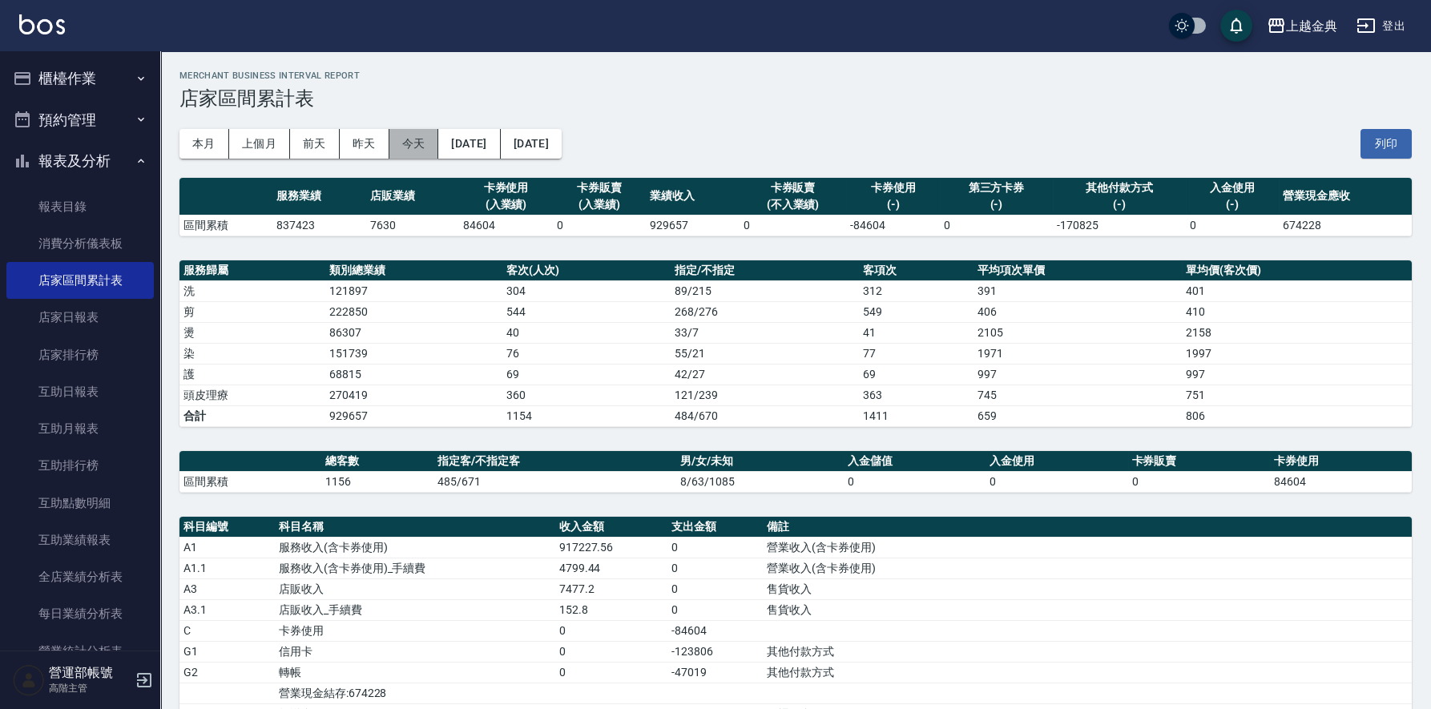
click at [411, 143] on button "今天" at bounding box center [414, 144] width 50 height 30
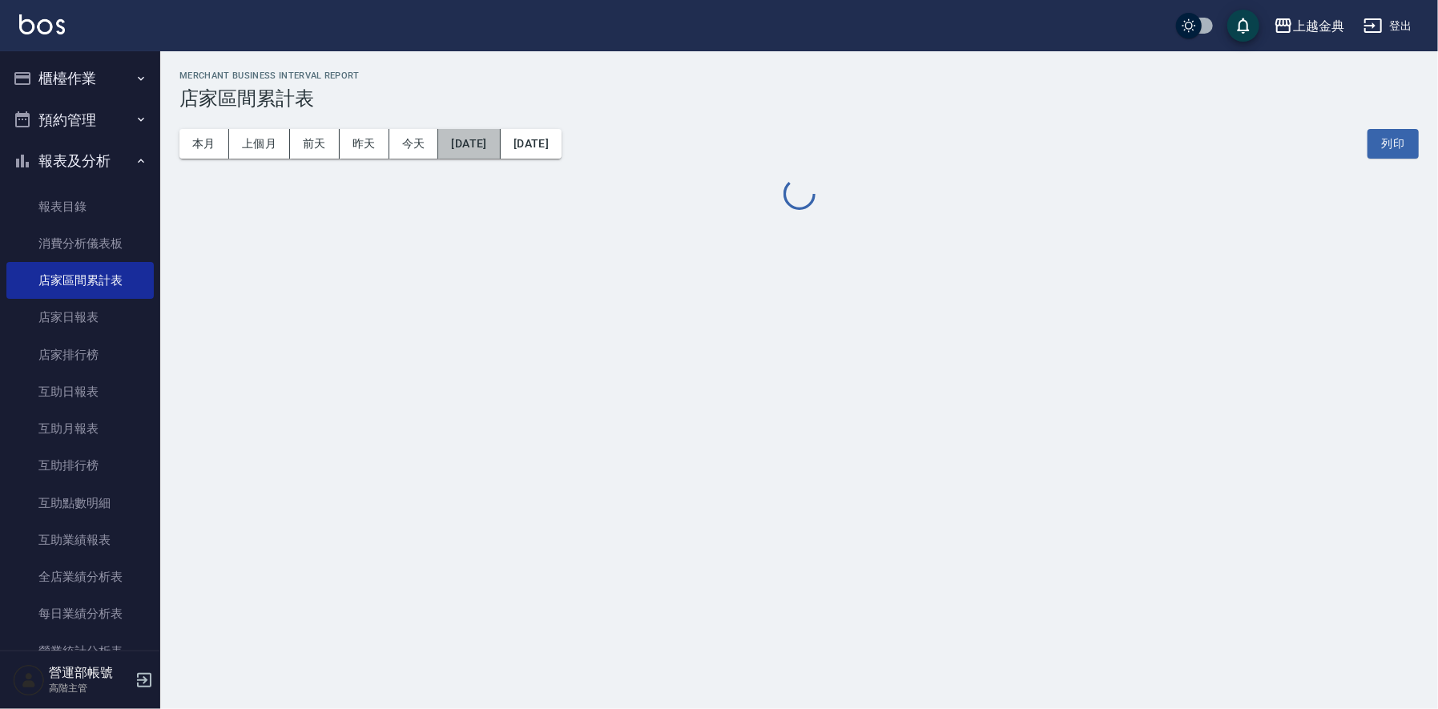
click at [492, 143] on button "[DATE]" at bounding box center [469, 144] width 62 height 30
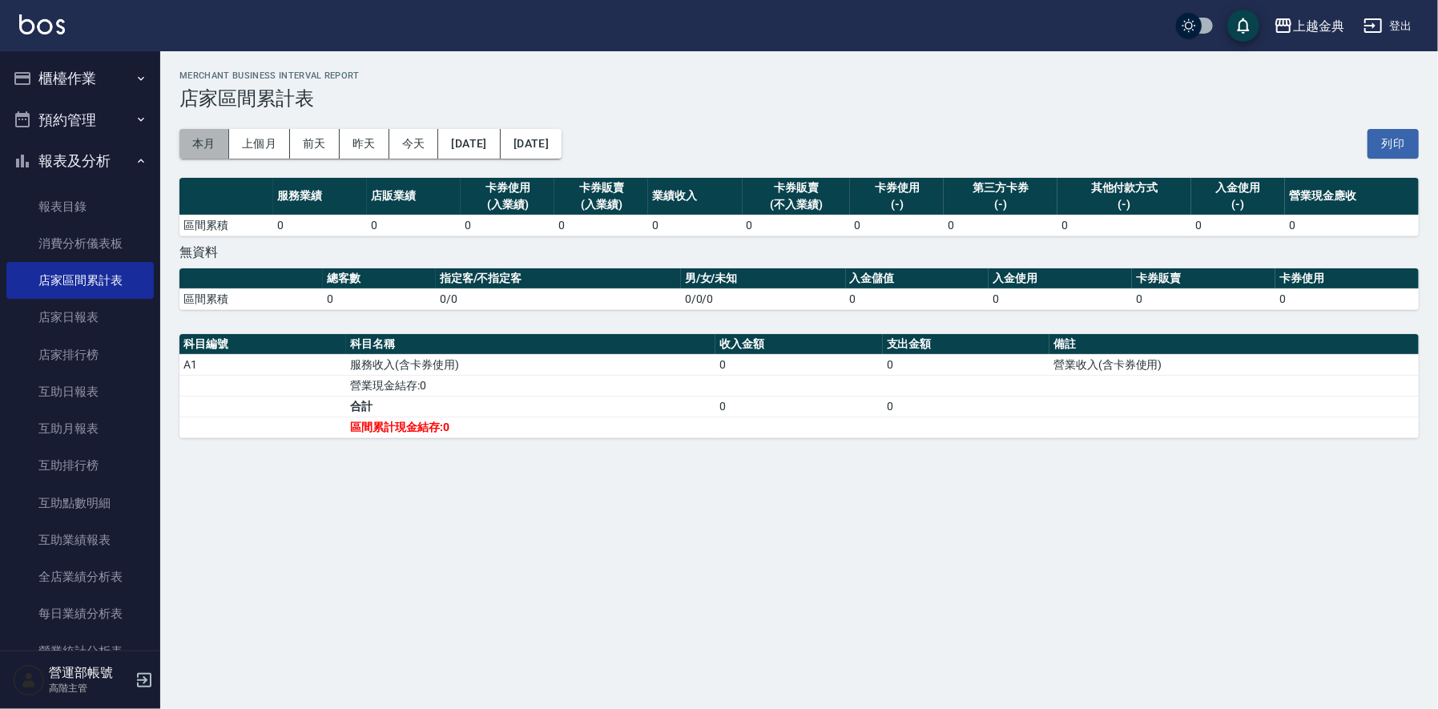
click at [198, 143] on button "本月" at bounding box center [204, 144] width 50 height 30
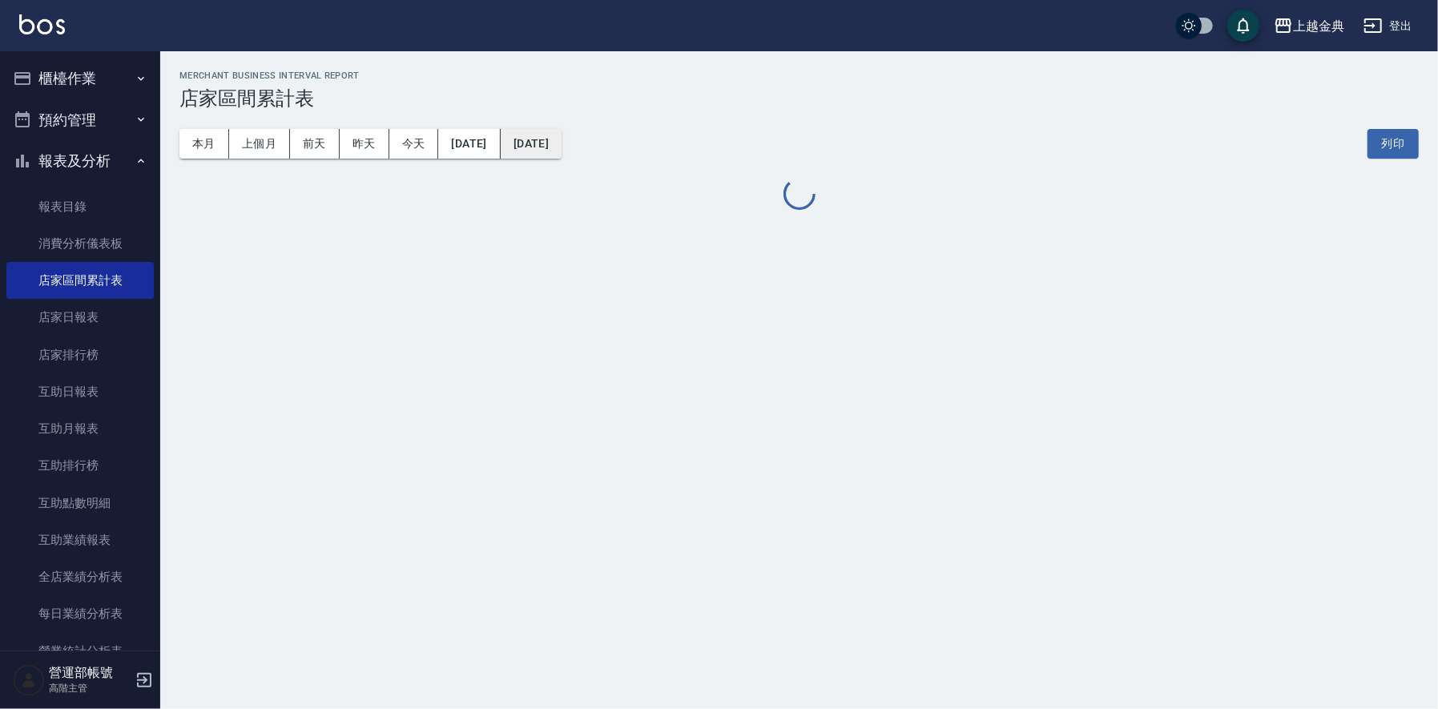
click at [562, 141] on button "2025/09/30" at bounding box center [531, 144] width 61 height 30
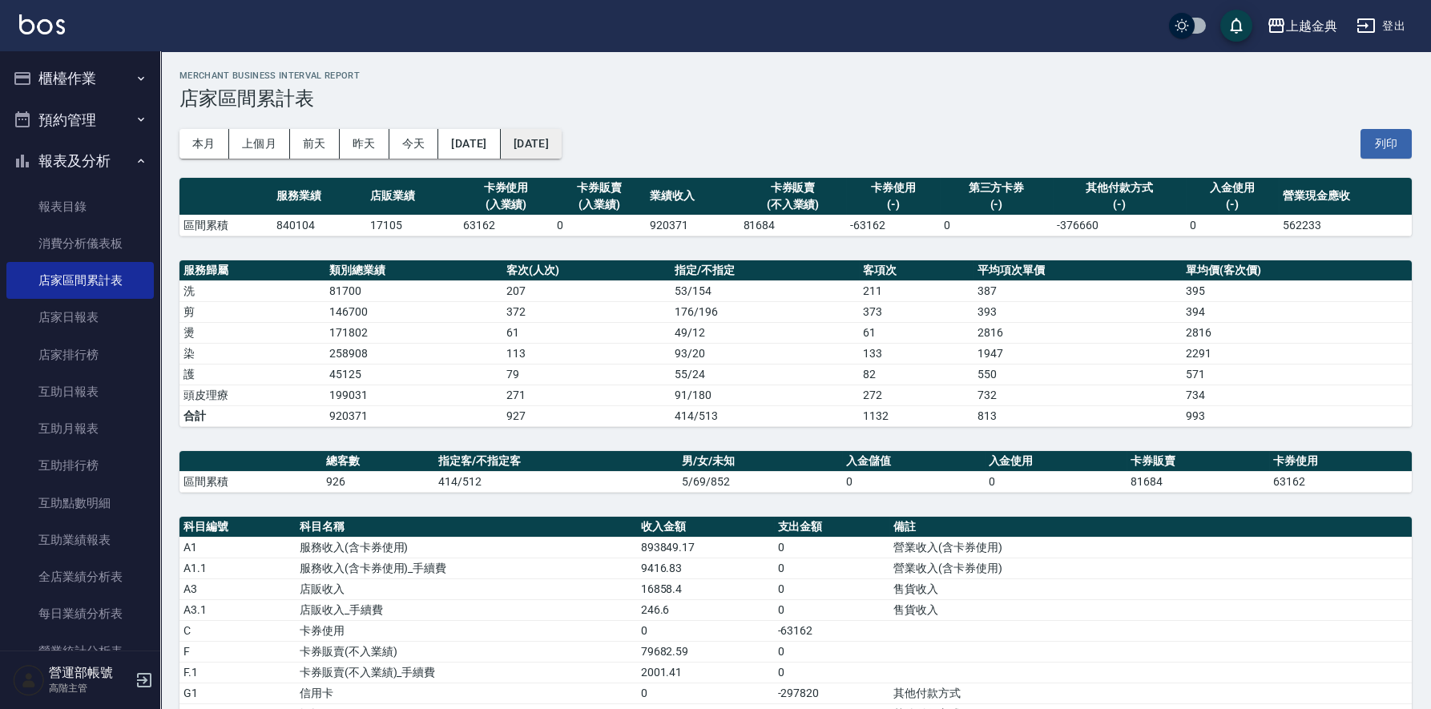
click at [562, 143] on button "2025/09/30" at bounding box center [531, 144] width 61 height 30
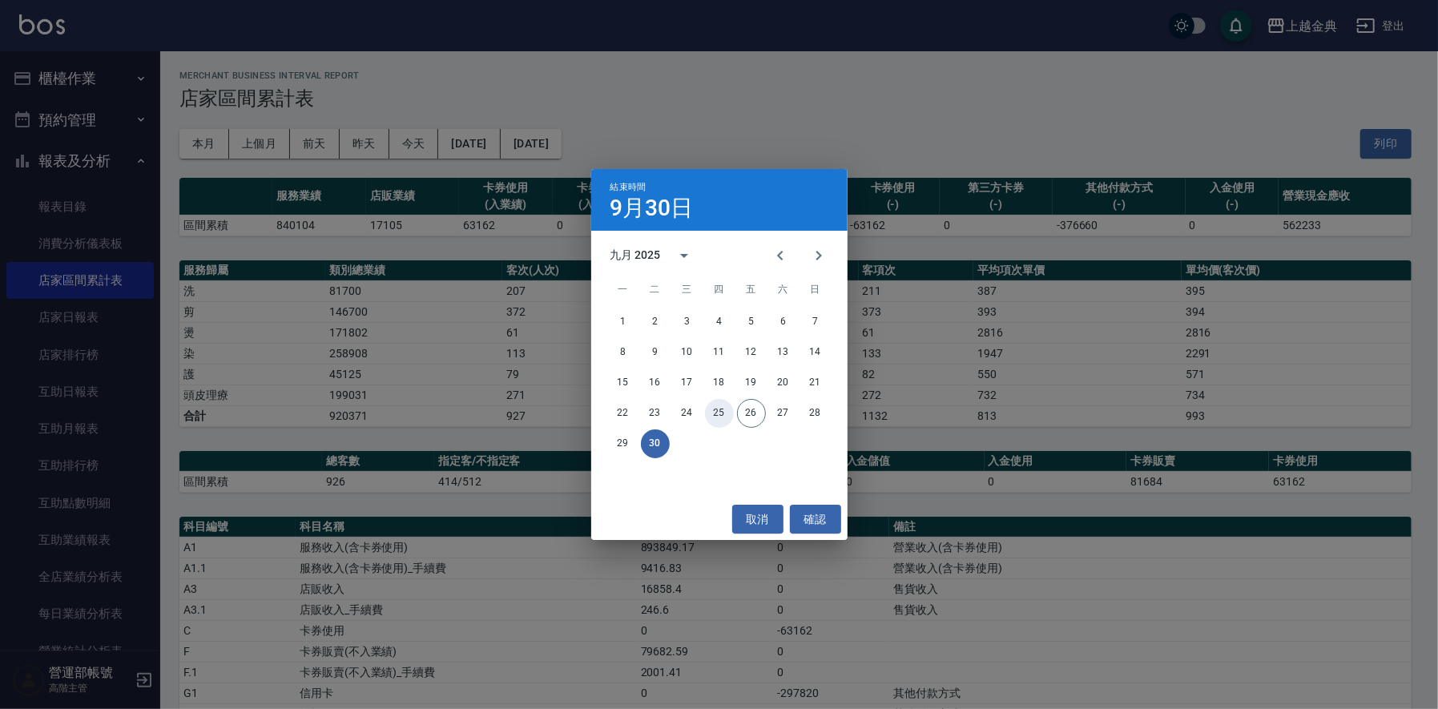
click at [720, 413] on button "25" at bounding box center [719, 413] width 29 height 29
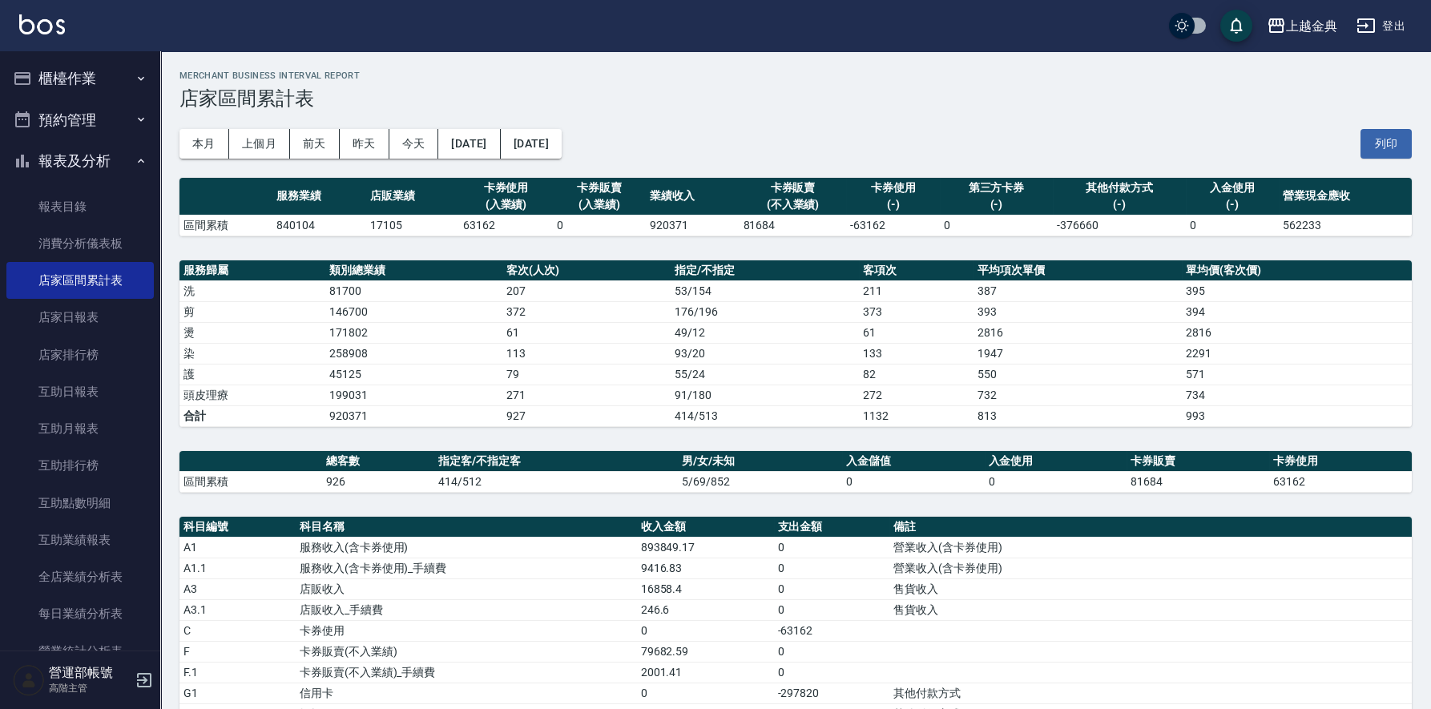
click at [662, 223] on td "920371" at bounding box center [692, 225] width 93 height 21
copy td "920371"
click at [1321, 21] on div "上越金典" at bounding box center [1311, 26] width 51 height 20
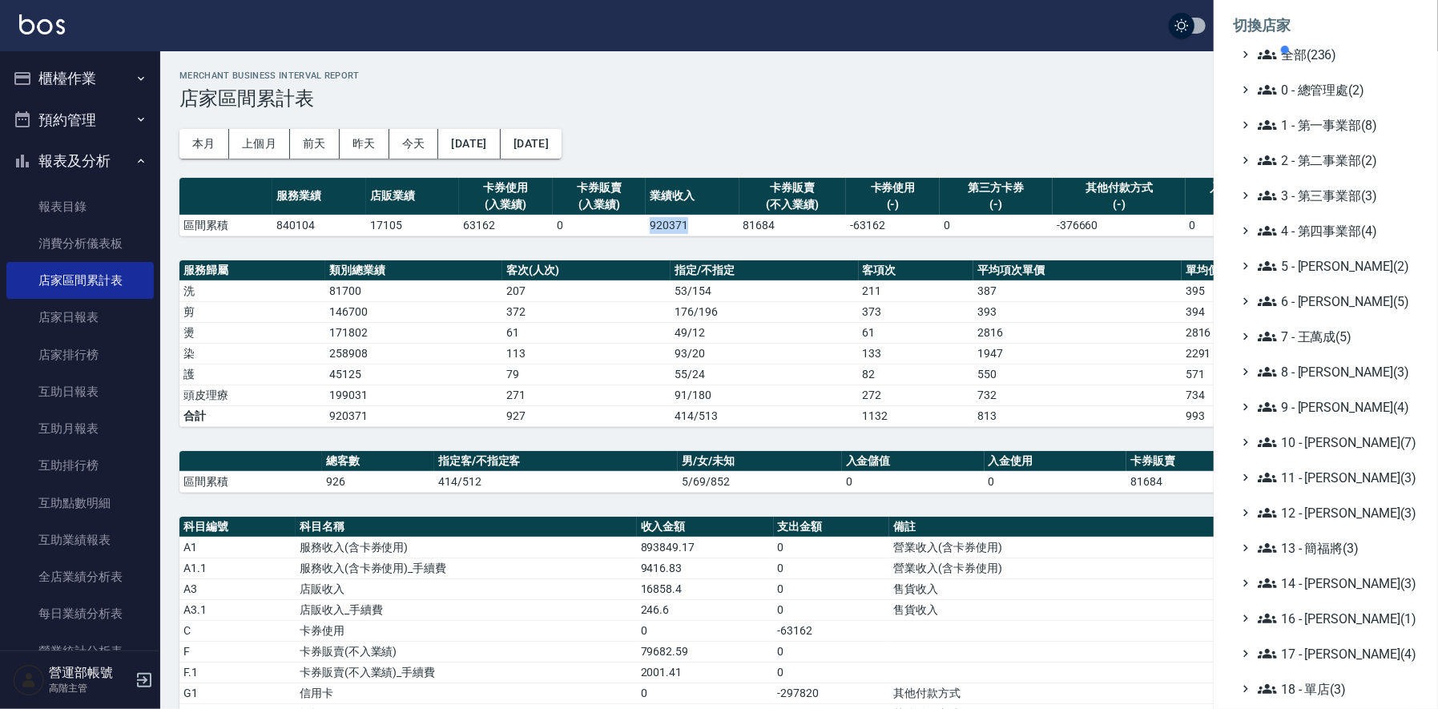
scroll to position [171, 0]
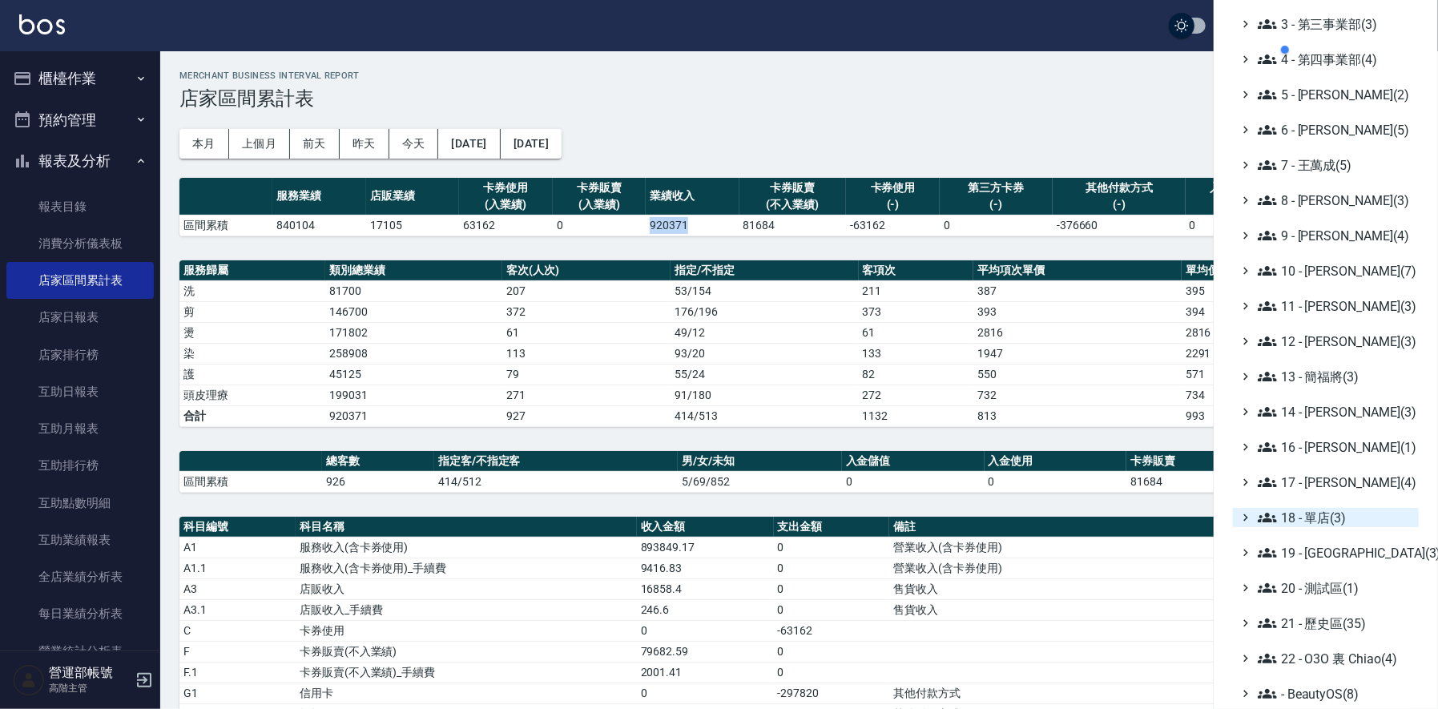
click at [1321, 518] on span "18 - 單店(3)" at bounding box center [1335, 517] width 155 height 19
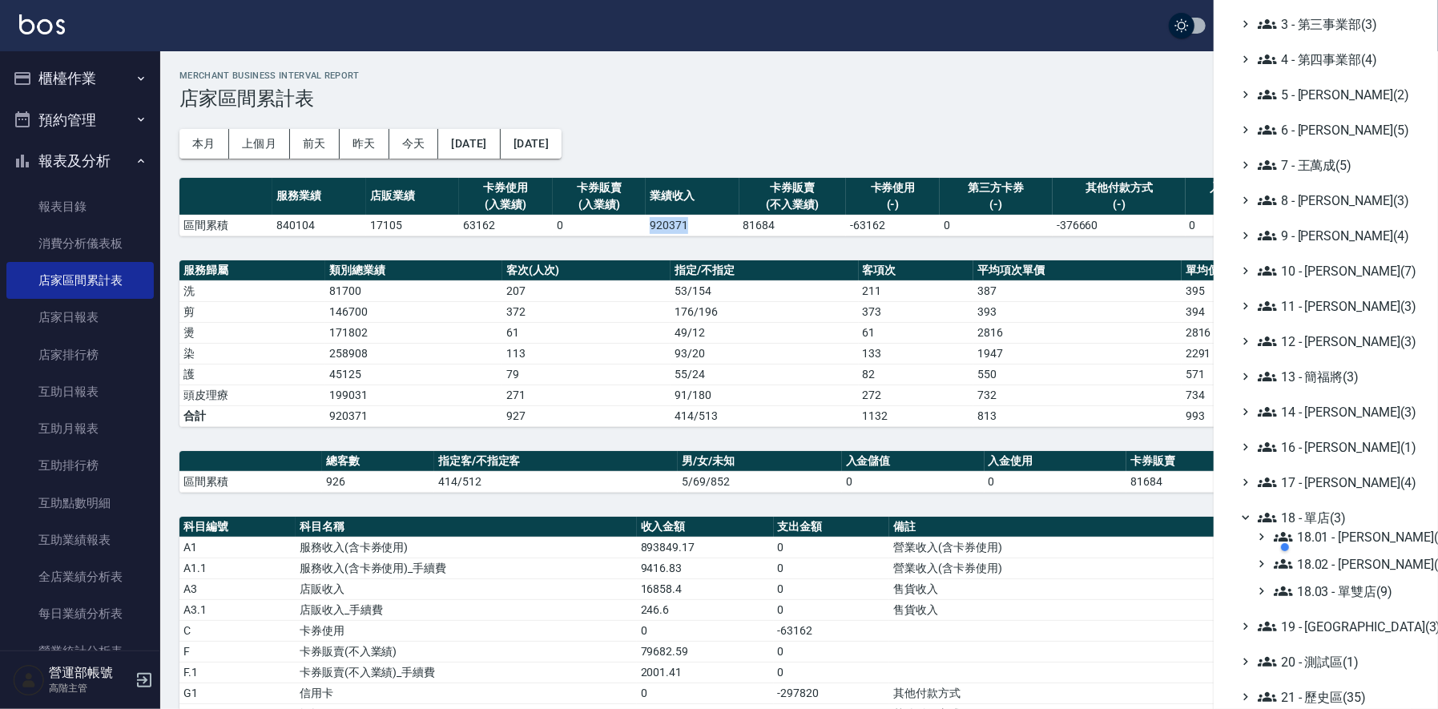
click at [1349, 558] on div at bounding box center [1354, 547] width 152 height 32
click at [1364, 554] on div at bounding box center [1354, 547] width 152 height 32
click at [1353, 562] on div at bounding box center [1354, 547] width 152 height 32
click at [1358, 562] on div at bounding box center [1354, 547] width 152 height 32
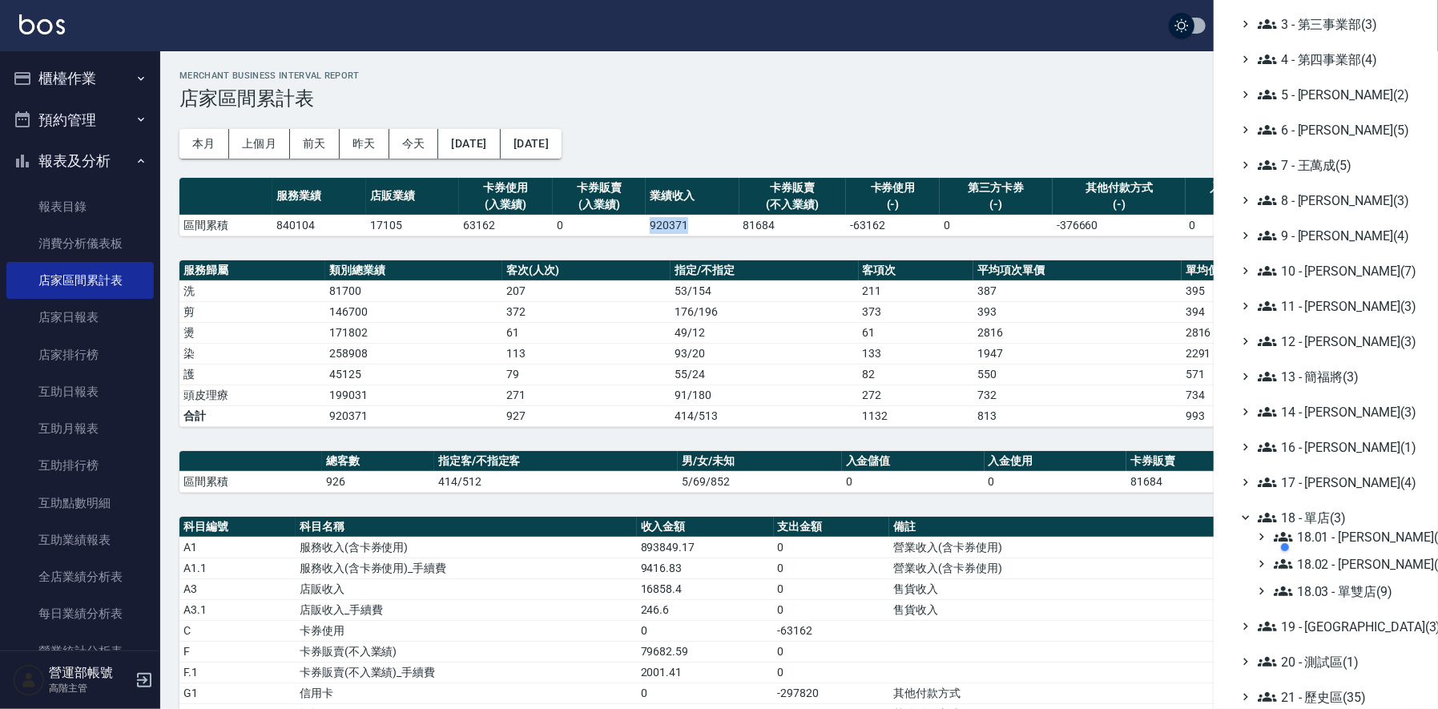
click at [1358, 562] on div at bounding box center [1354, 547] width 152 height 32
click at [1367, 558] on div at bounding box center [1354, 547] width 152 height 32
drag, startPoint x: 1287, startPoint y: 566, endPoint x: 1306, endPoint y: 571, distance: 19.8
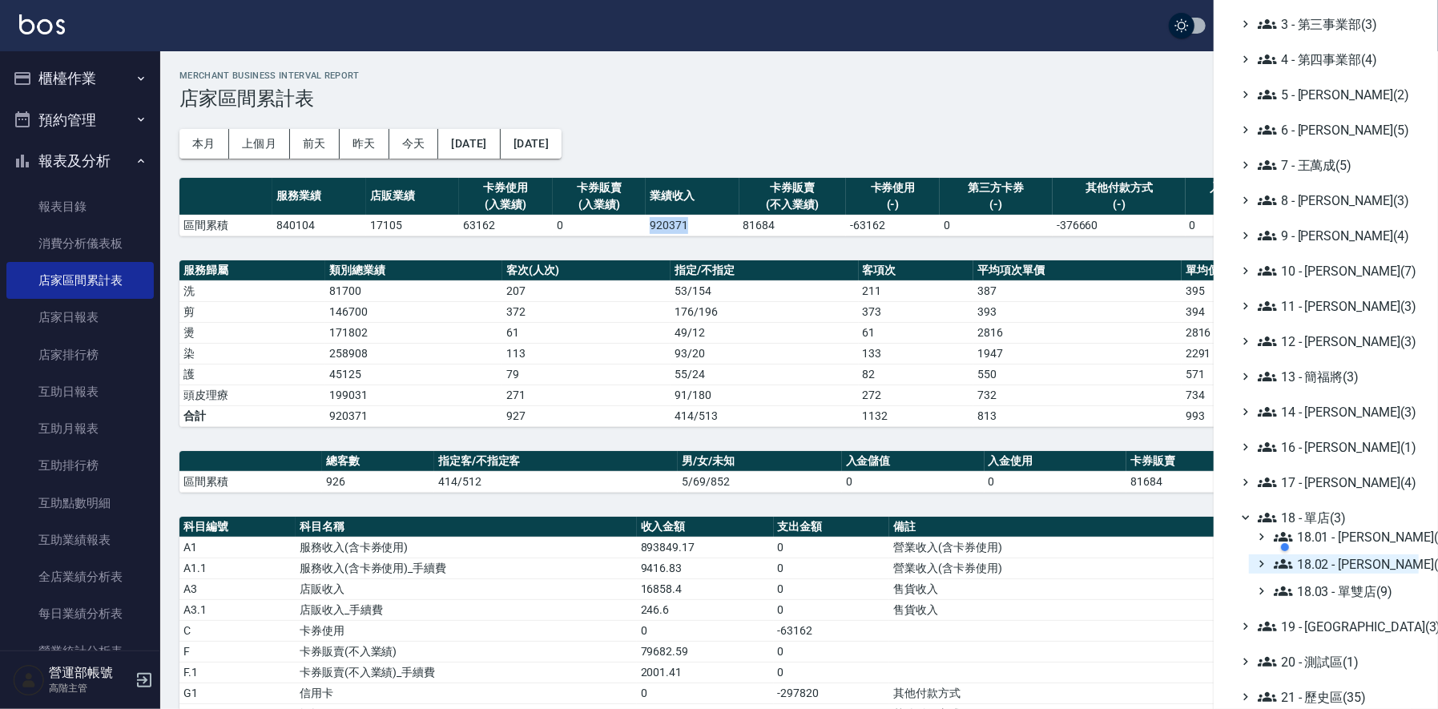
click at [1288, 566] on icon at bounding box center [1283, 564] width 19 height 10
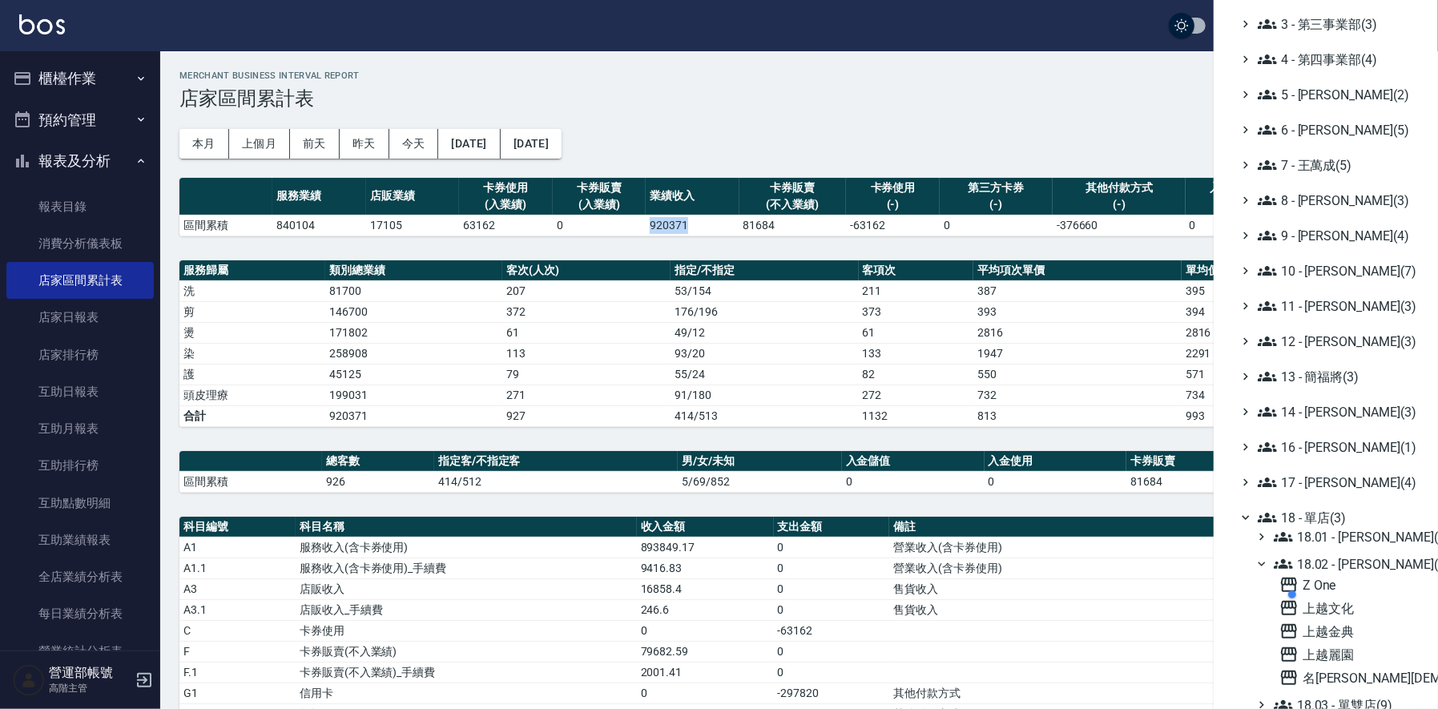
click at [1333, 604] on div at bounding box center [1361, 595] width 152 height 32
click at [1333, 611] on span "上越文化" at bounding box center [1346, 608] width 133 height 19
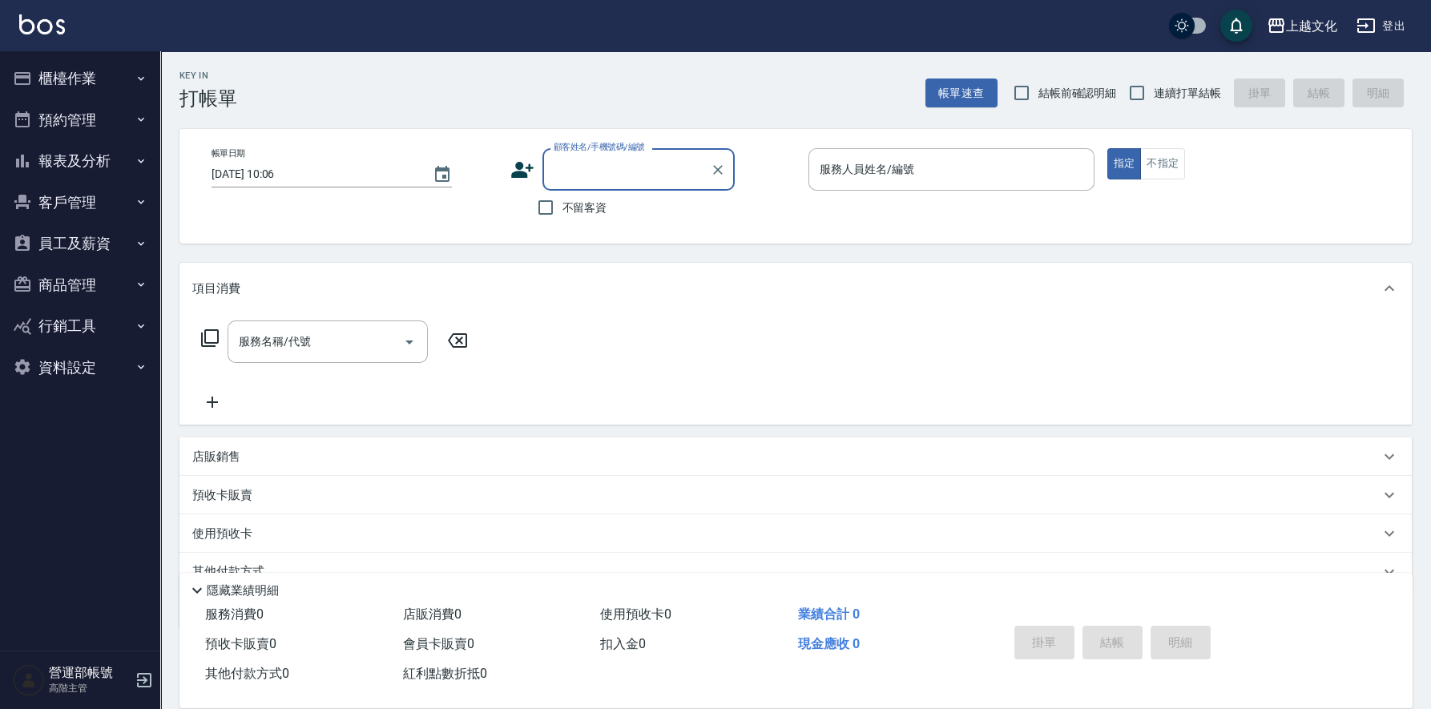
click at [86, 159] on button "報表及分析" at bounding box center [79, 161] width 147 height 42
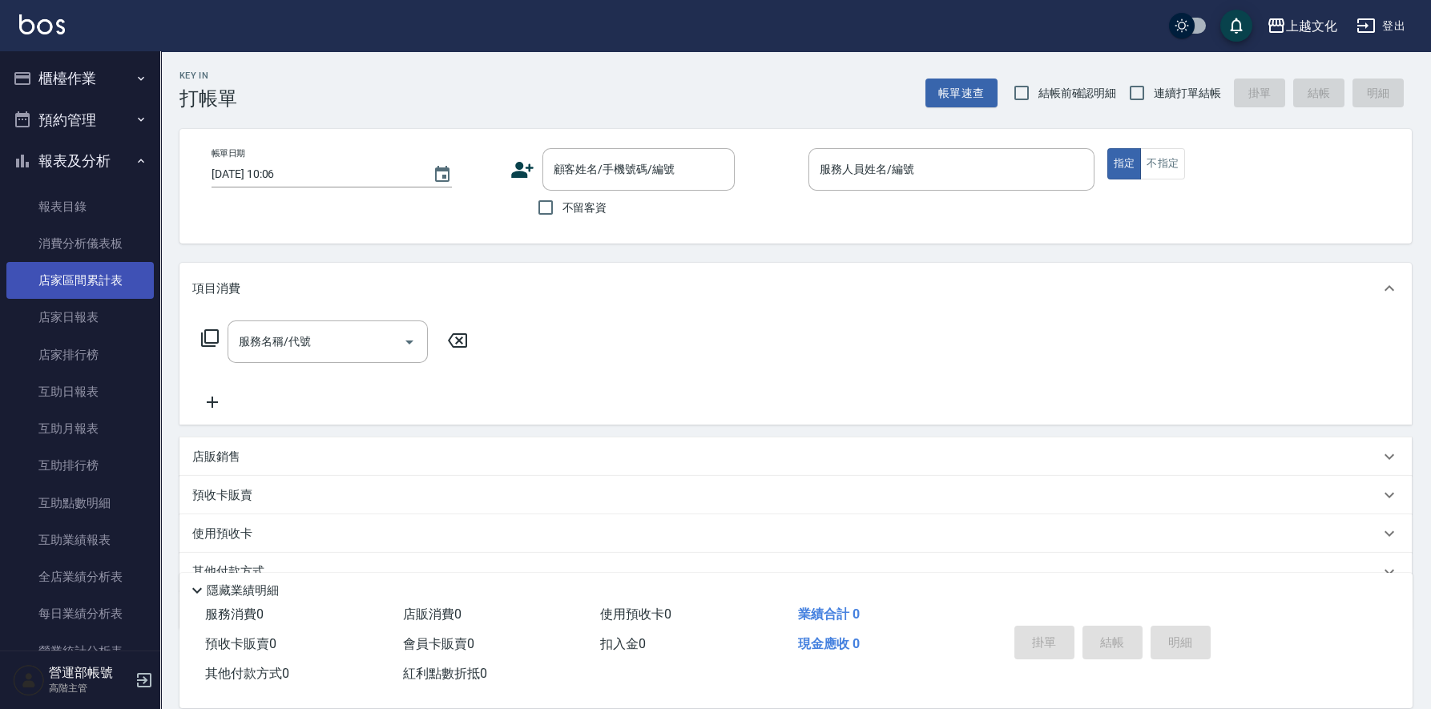
click at [91, 273] on link "店家區間累計表" at bounding box center [79, 280] width 147 height 37
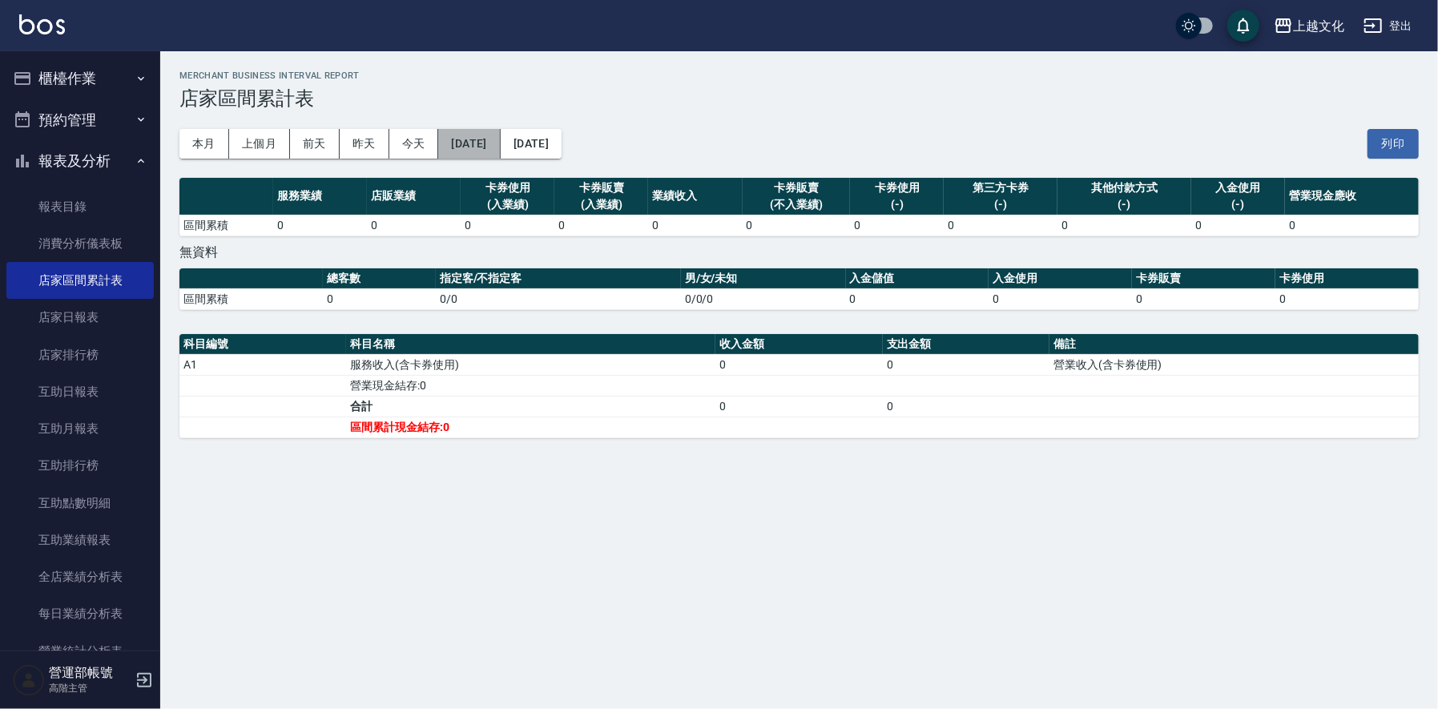
click at [489, 142] on button "[DATE]" at bounding box center [469, 144] width 62 height 30
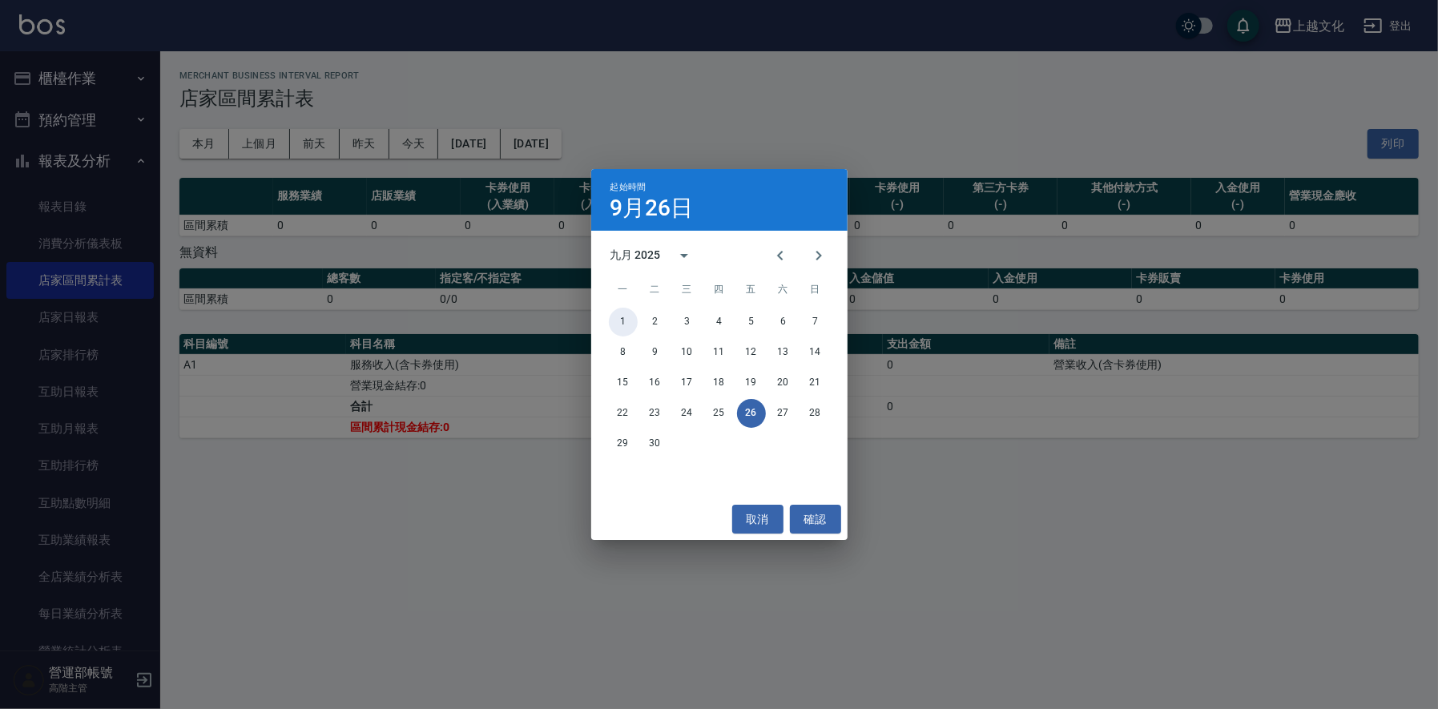
click at [623, 318] on button "1" at bounding box center [623, 322] width 29 height 29
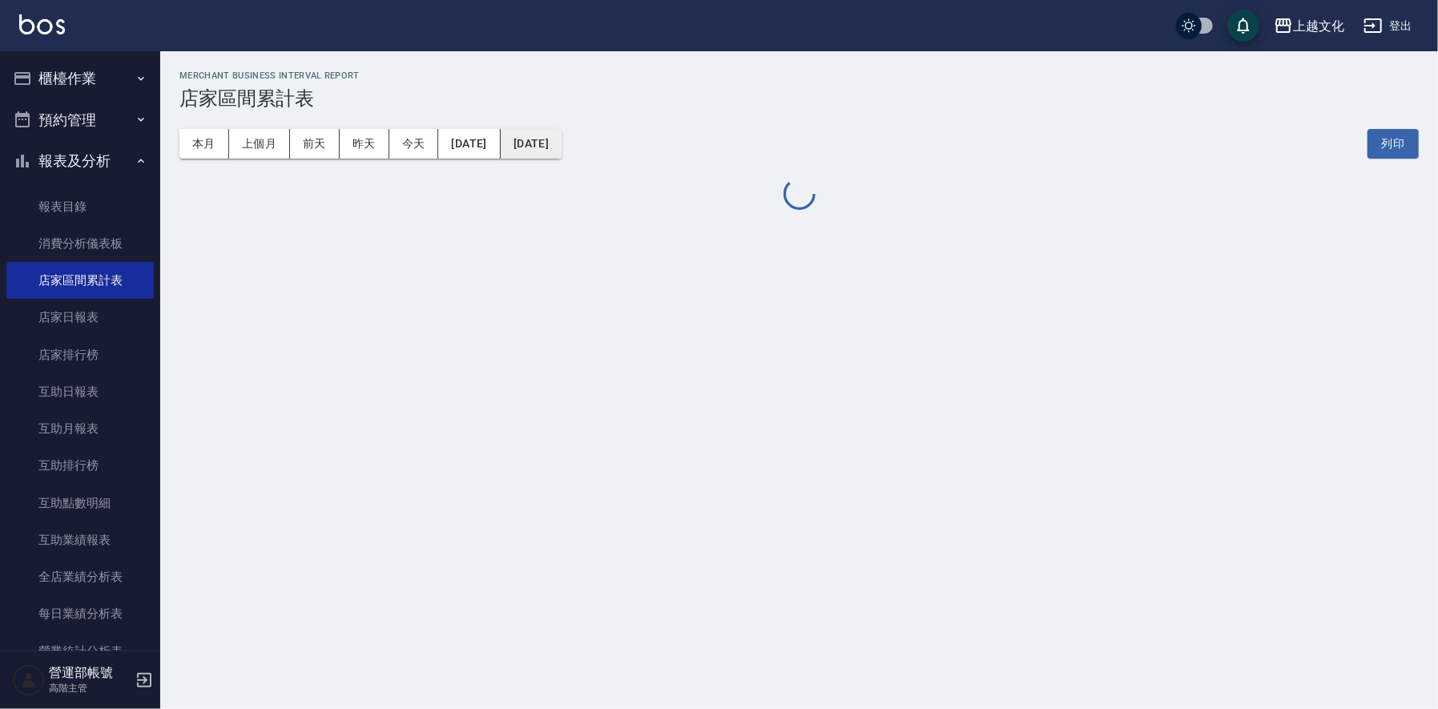
click at [562, 141] on button "[DATE]" at bounding box center [531, 144] width 61 height 30
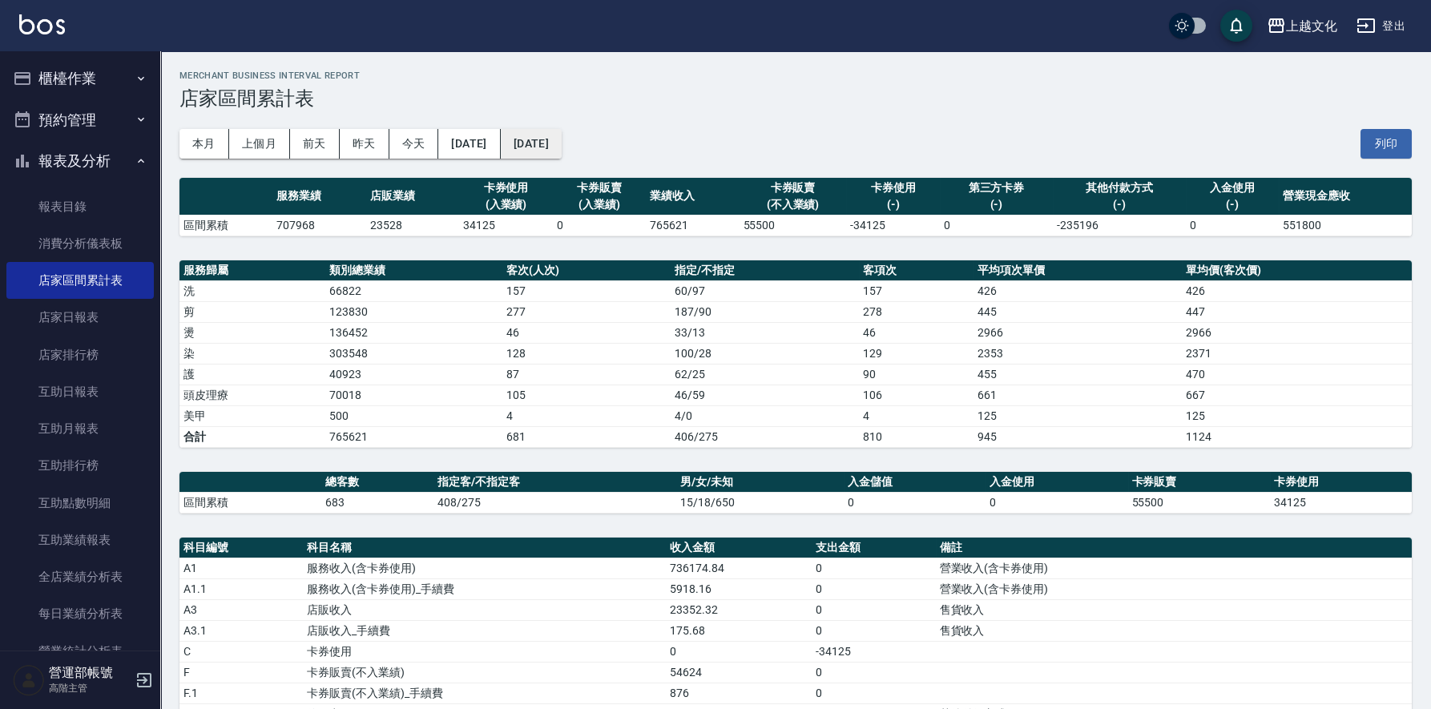
click at [562, 136] on button "[DATE]" at bounding box center [531, 144] width 61 height 30
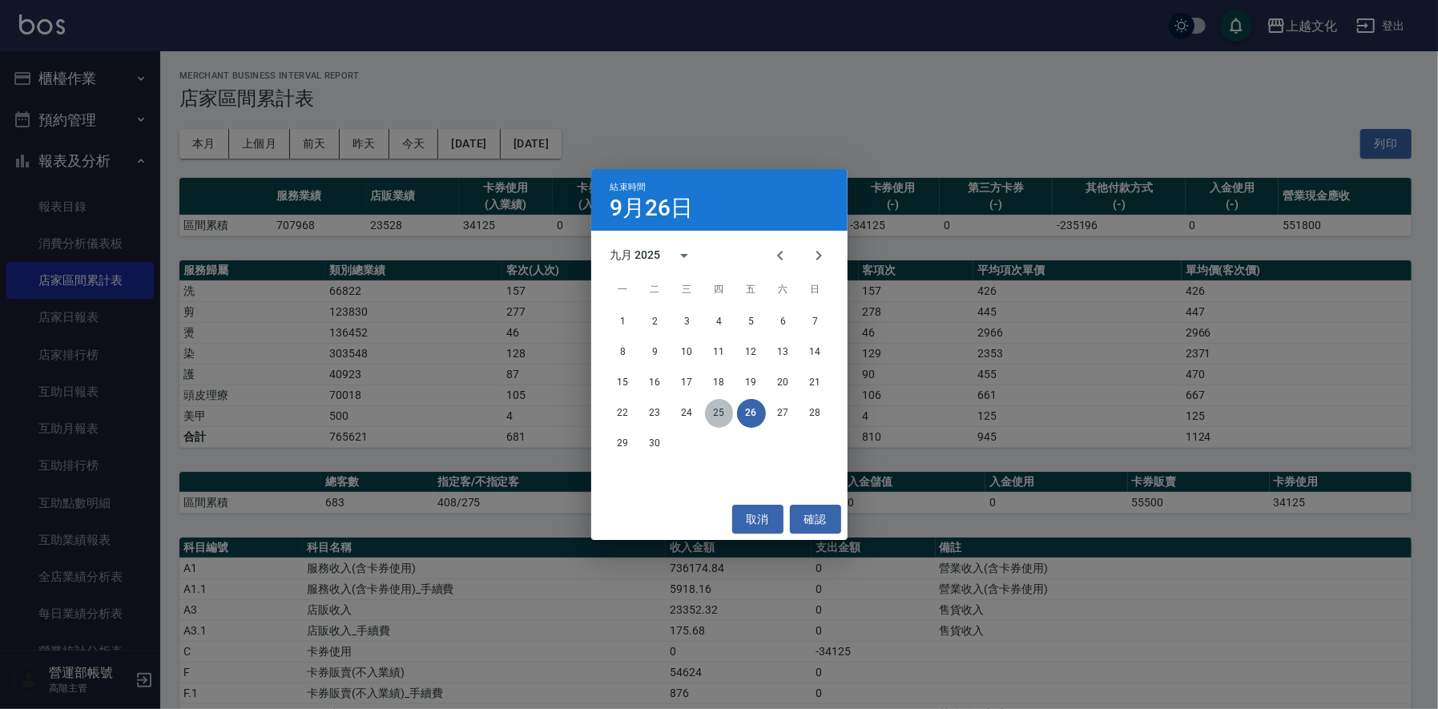
click at [719, 413] on button "25" at bounding box center [719, 413] width 29 height 29
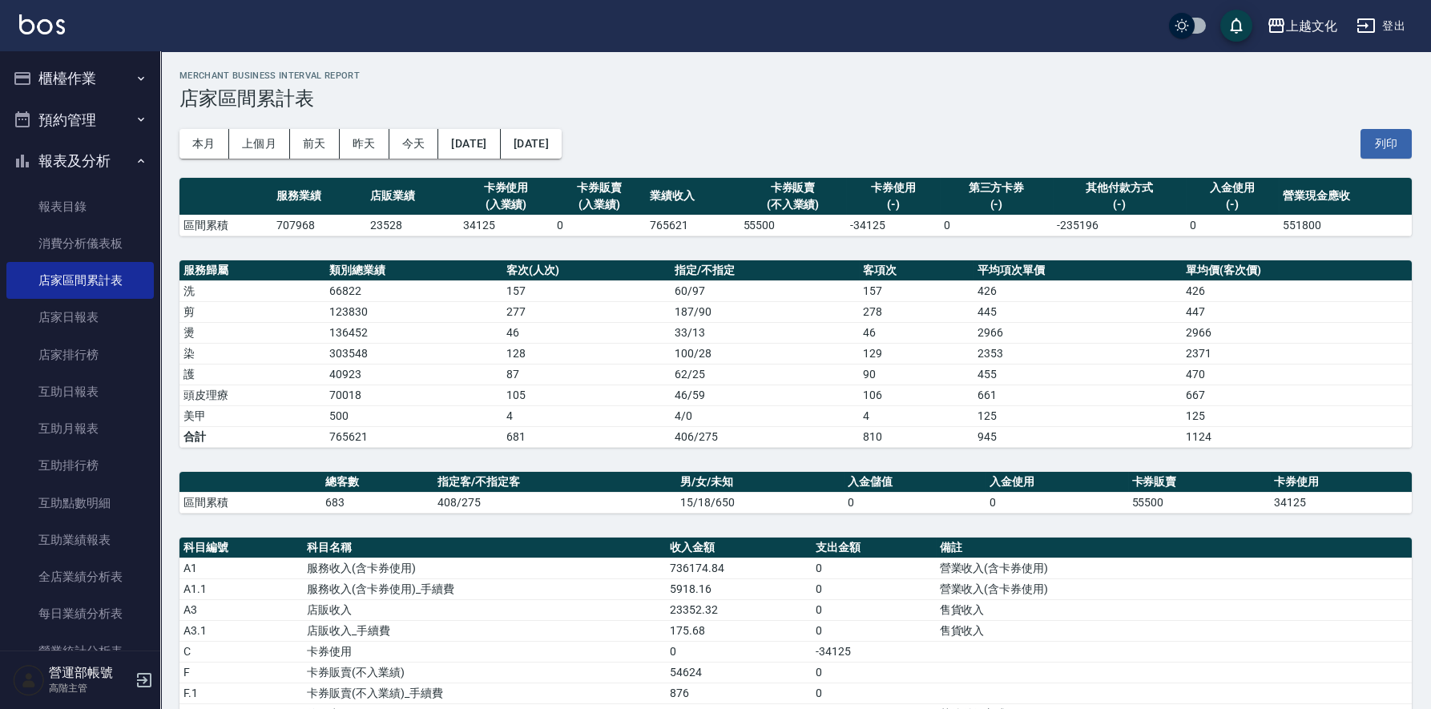
click at [663, 224] on td "765621" at bounding box center [692, 225] width 93 height 21
copy td "765621"
click at [1299, 26] on div "上越文化" at bounding box center [1311, 26] width 51 height 20
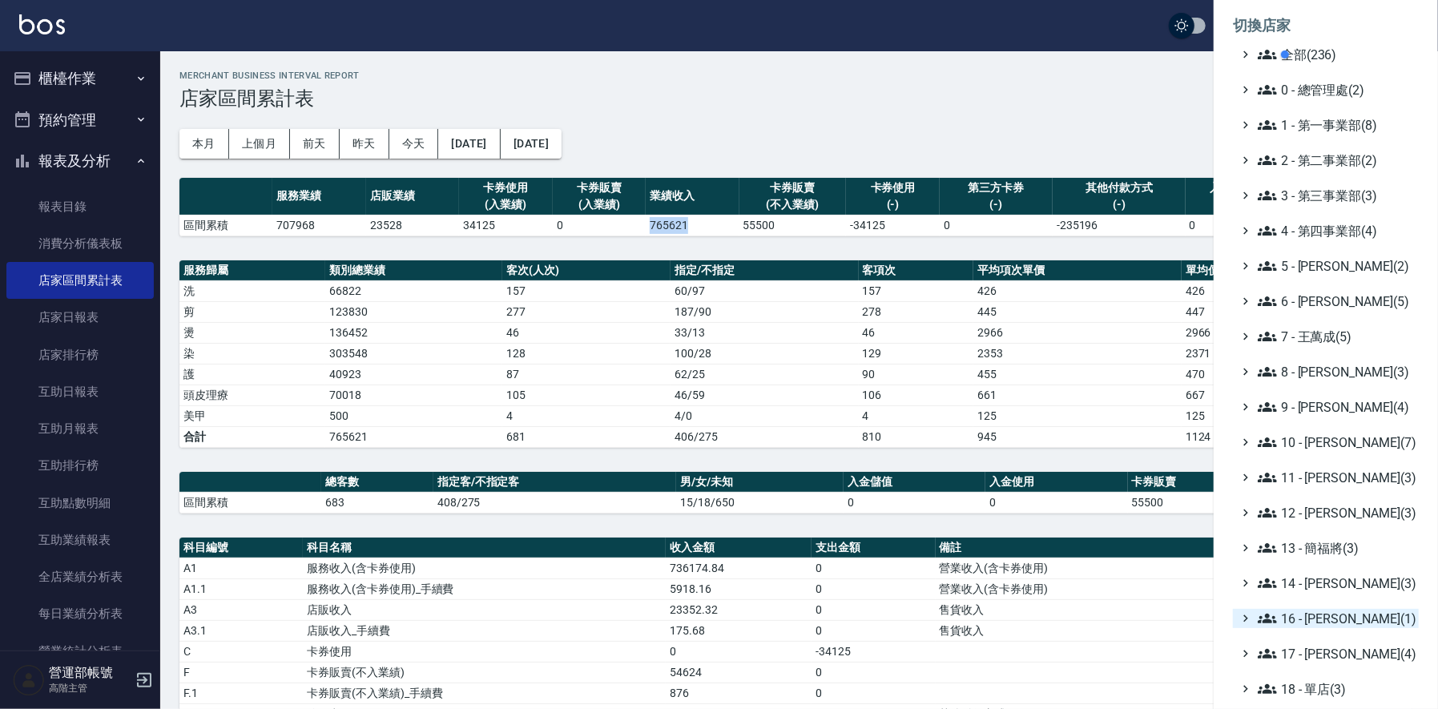
scroll to position [171, 0]
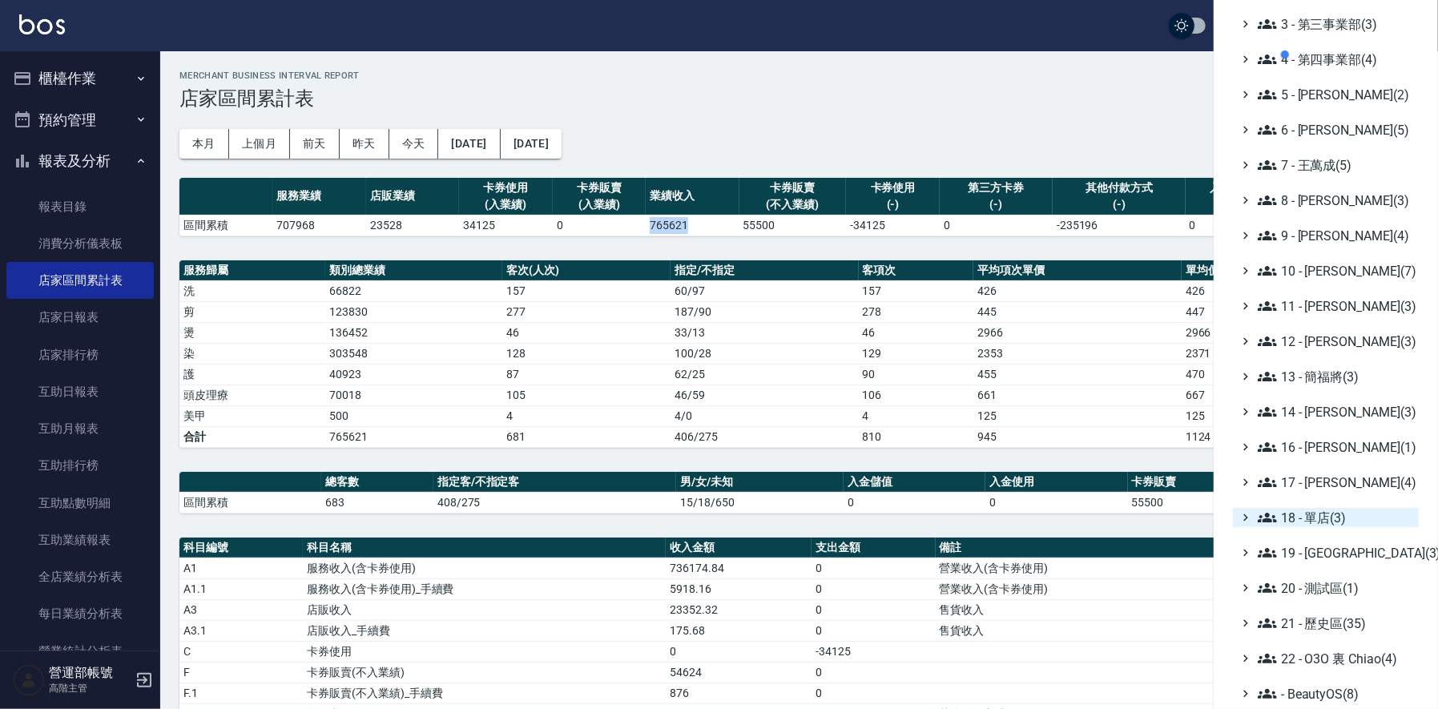
click at [1320, 514] on span "18 - 單店(3)" at bounding box center [1335, 517] width 155 height 19
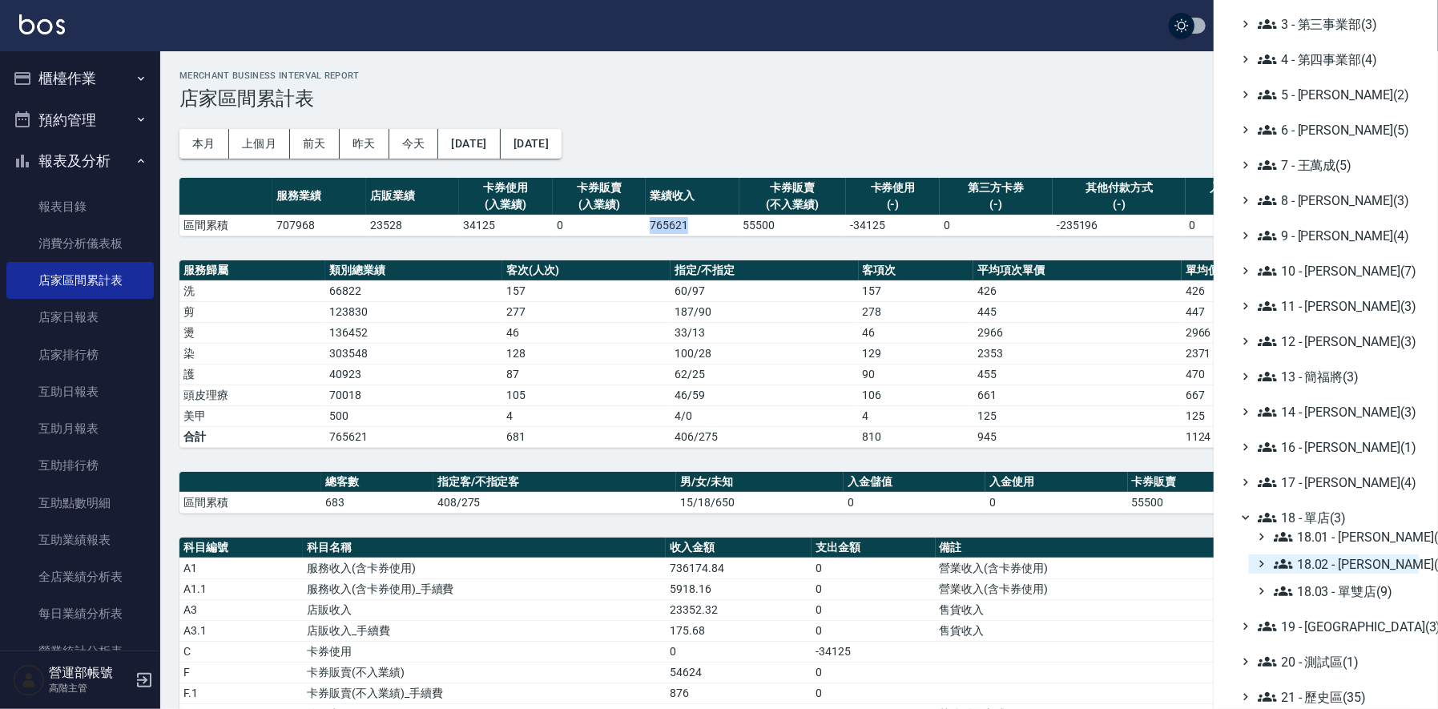
click at [1353, 562] on span "18.02 - [PERSON_NAME](5)" at bounding box center [1343, 563] width 139 height 19
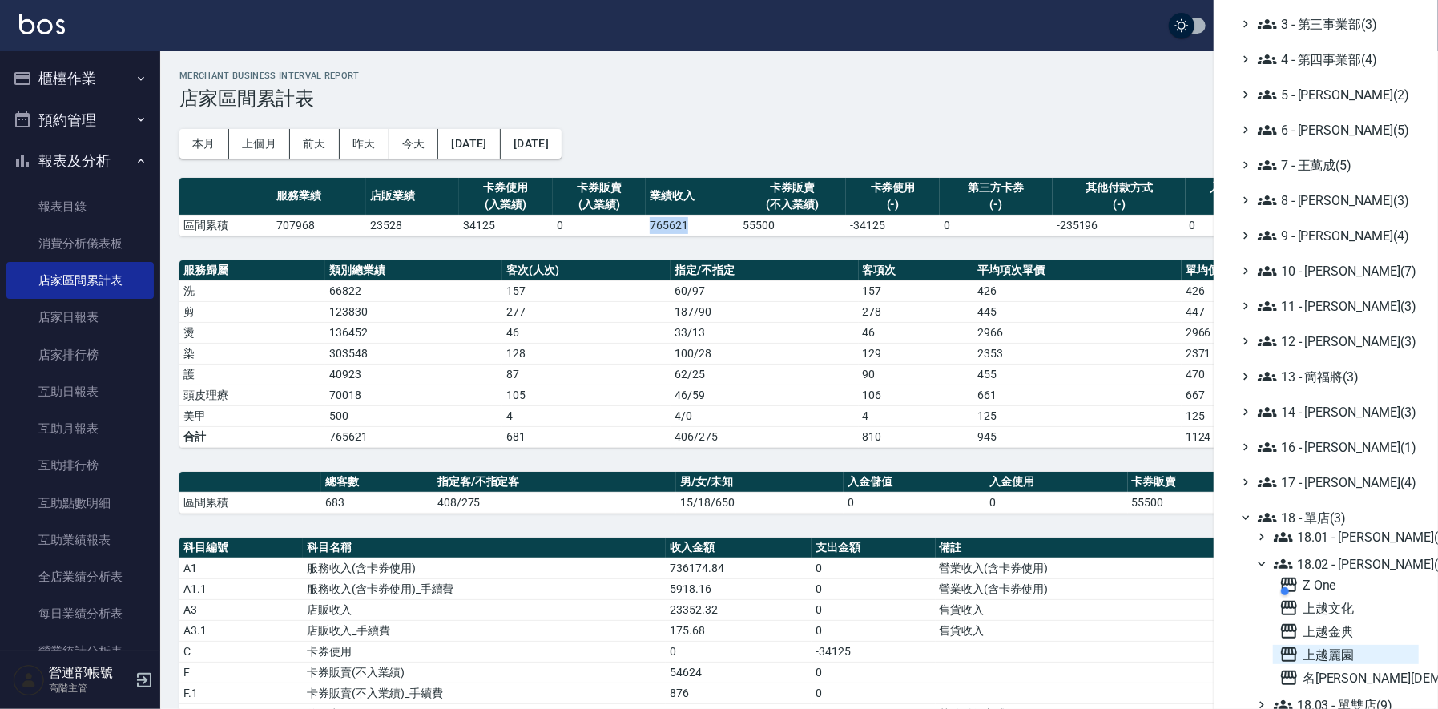
click at [1338, 653] on span "上越麗園" at bounding box center [1346, 654] width 133 height 19
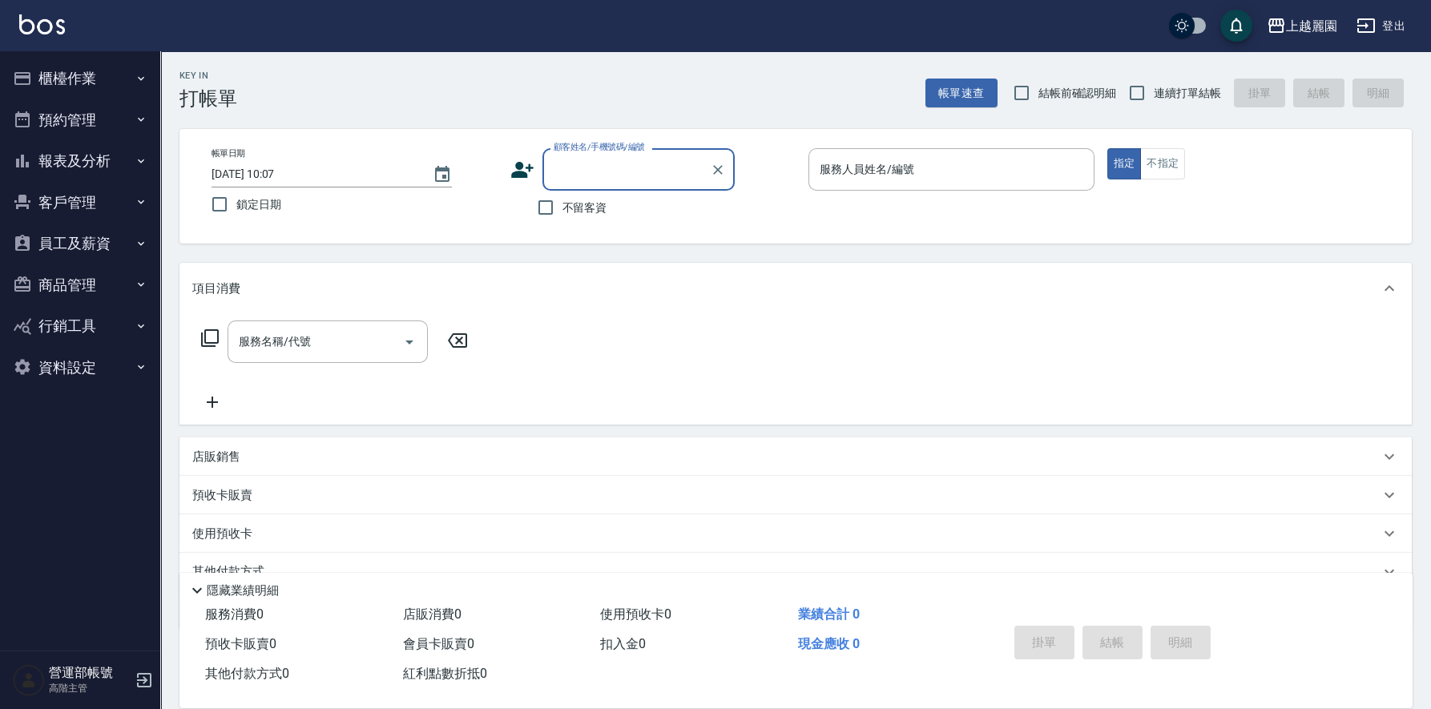
click at [67, 159] on button "報表及分析" at bounding box center [79, 161] width 147 height 42
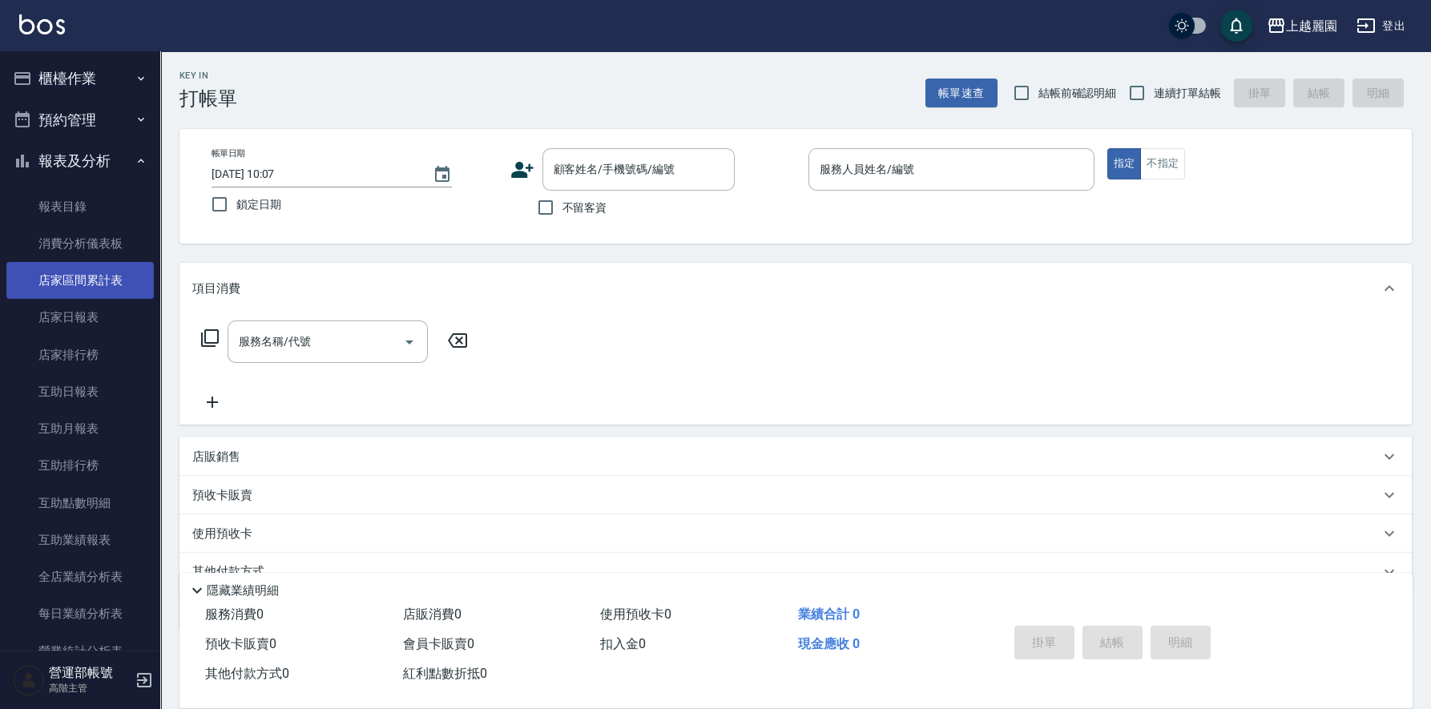
click at [81, 273] on link "店家區間累計表" at bounding box center [79, 280] width 147 height 37
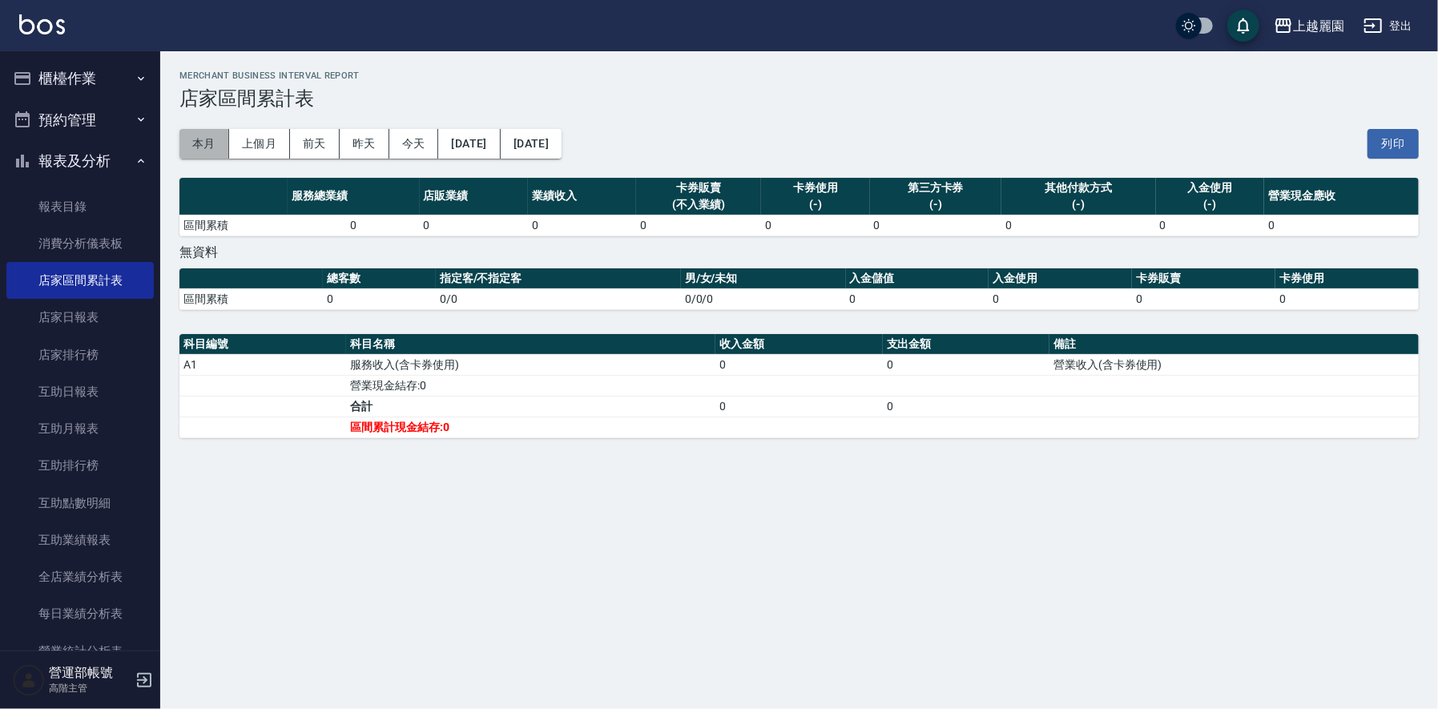
click at [199, 139] on button "本月" at bounding box center [204, 144] width 50 height 30
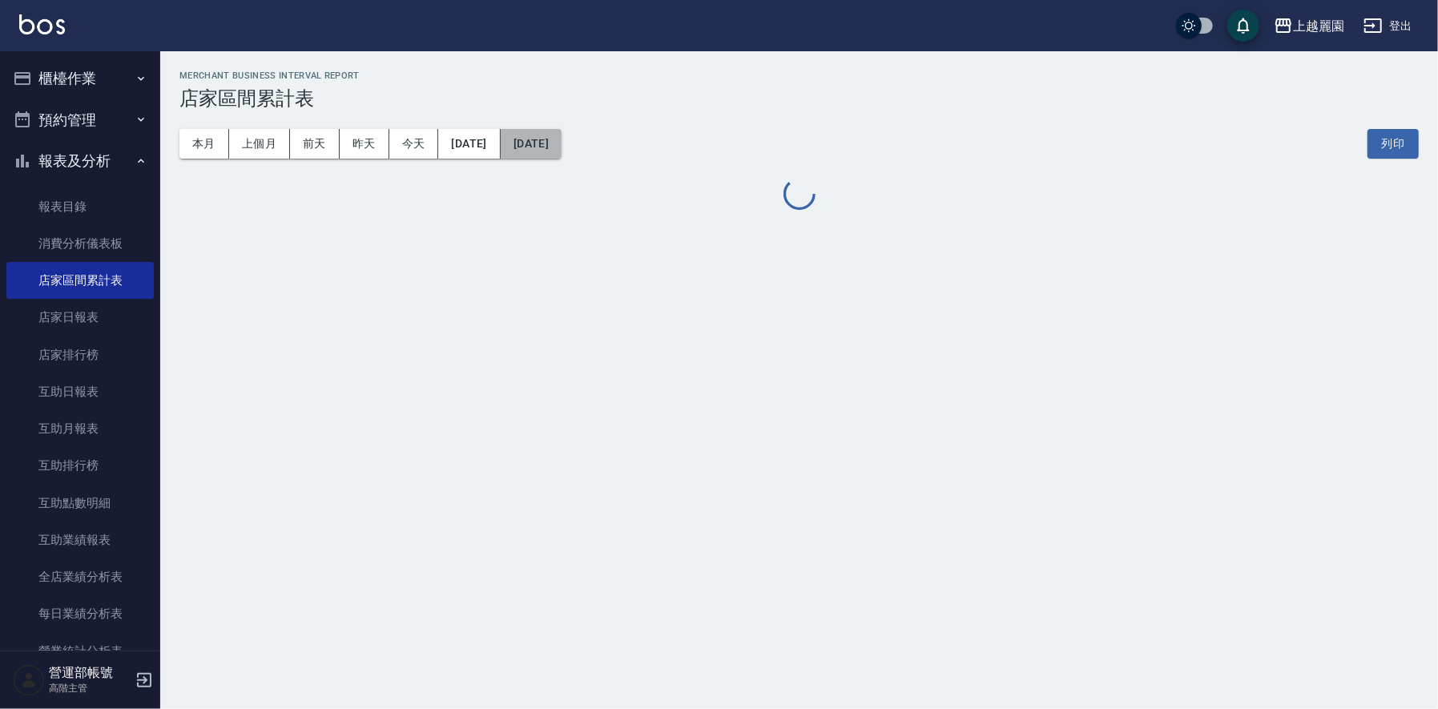
click at [562, 140] on button "2025/09/30" at bounding box center [531, 144] width 61 height 30
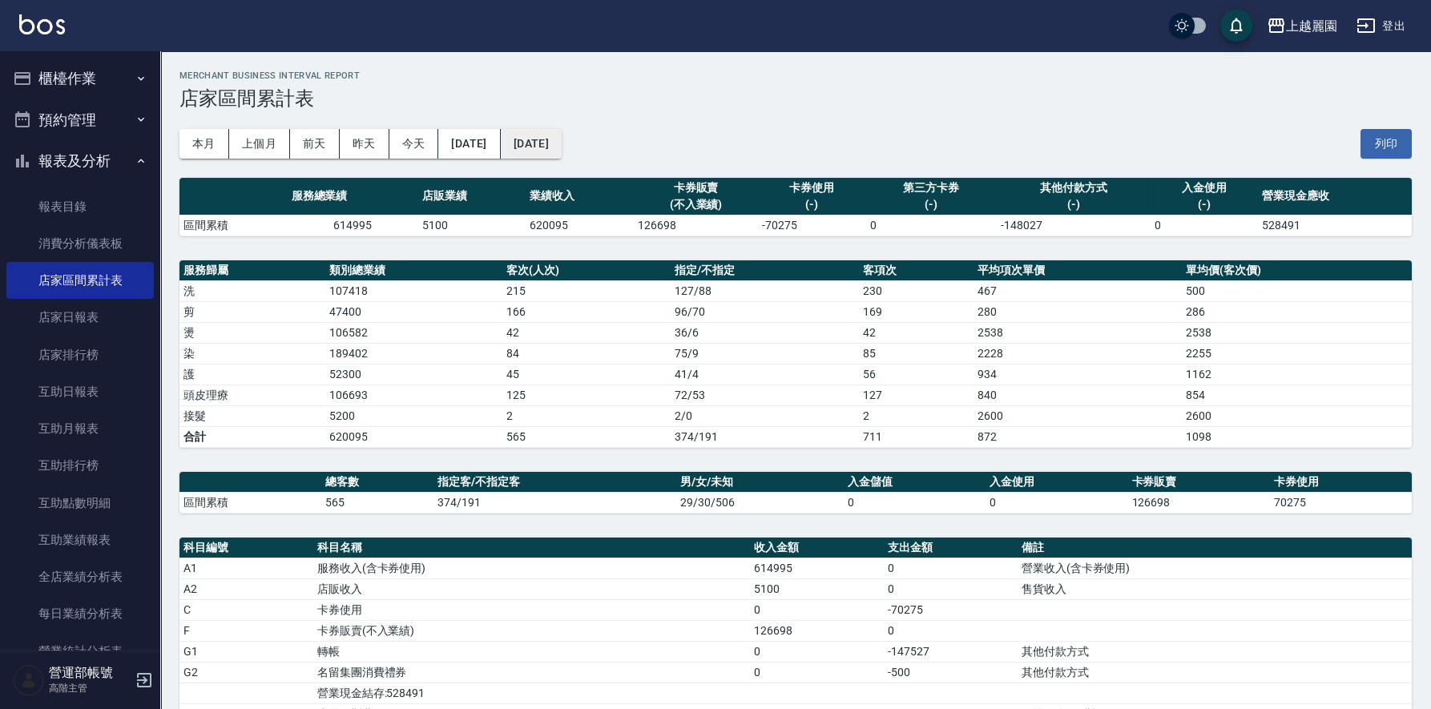
click at [562, 131] on button "2025/09/30" at bounding box center [531, 144] width 61 height 30
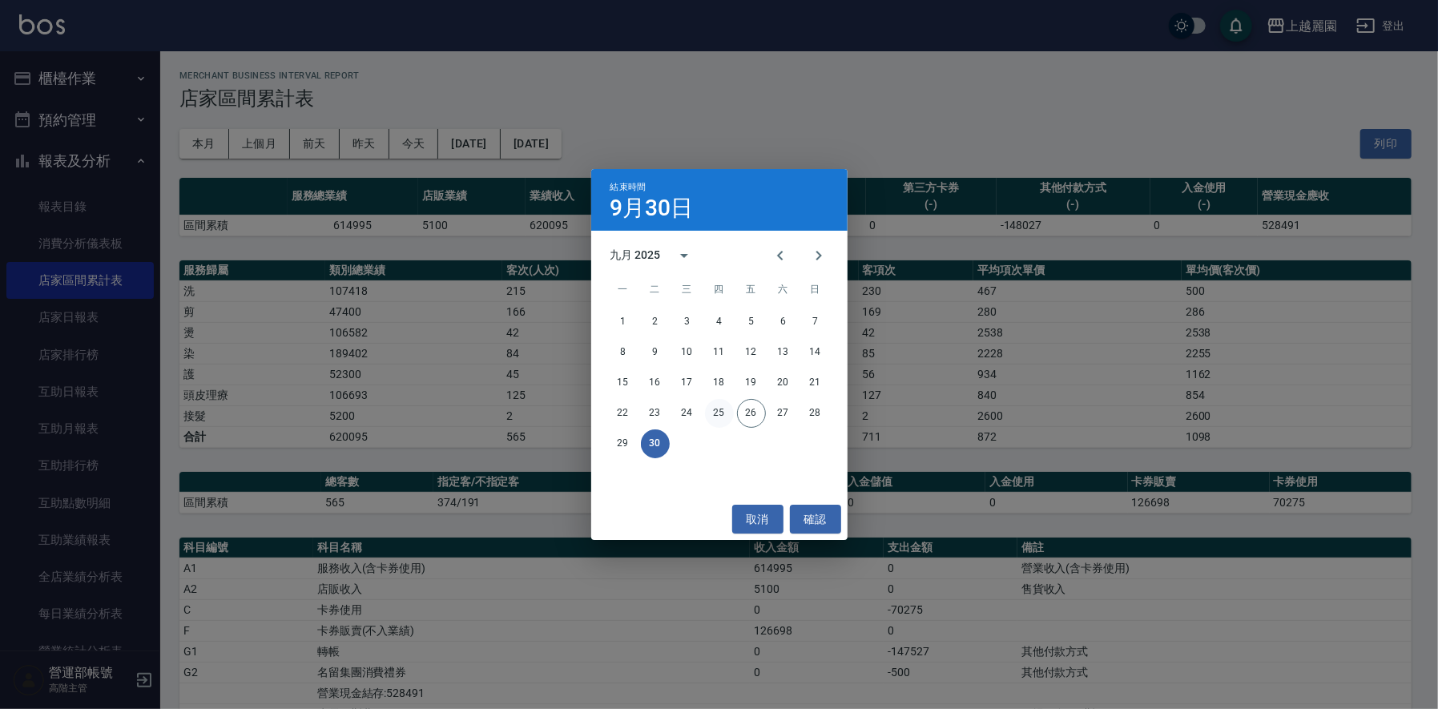
click at [719, 411] on button "25" at bounding box center [719, 413] width 29 height 29
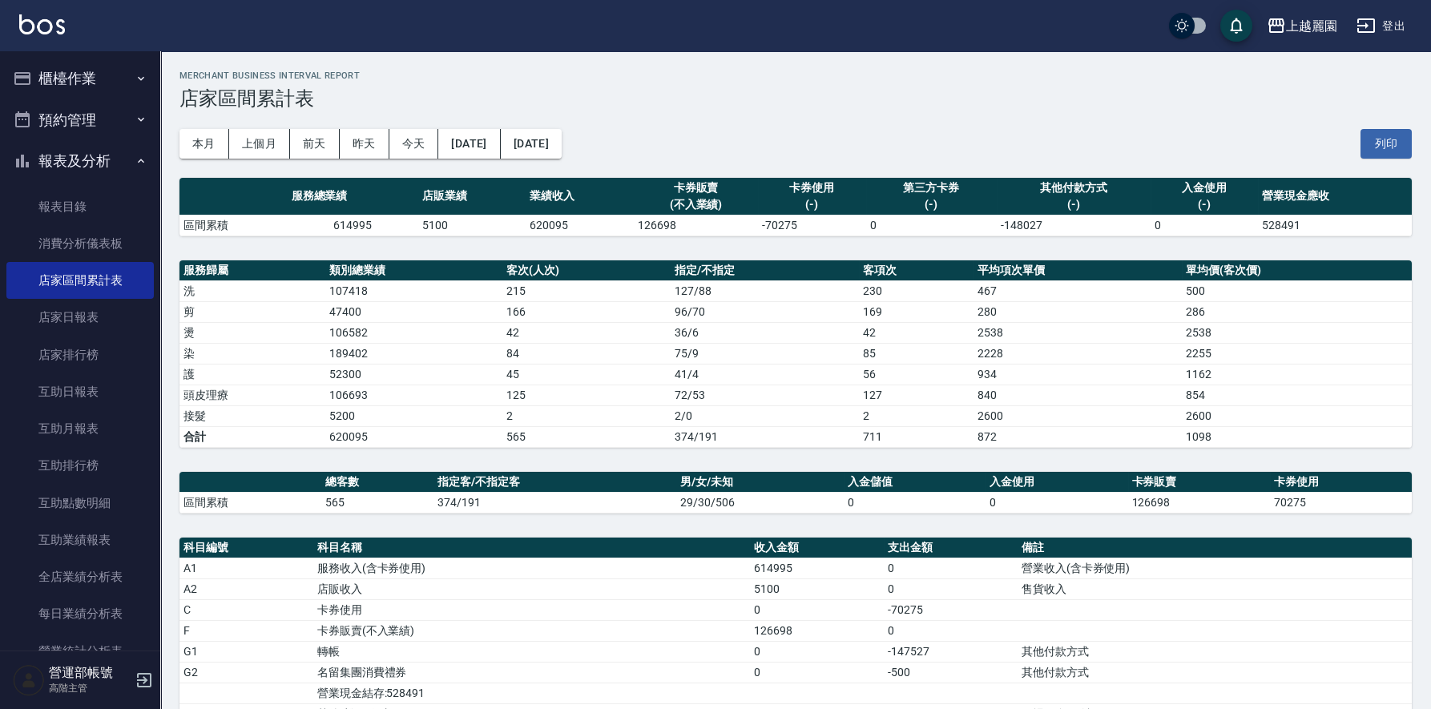
click at [545, 220] on td "620095" at bounding box center [580, 225] width 108 height 21
click at [547, 220] on td "620095" at bounding box center [580, 225] width 108 height 21
click at [550, 225] on td "620095" at bounding box center [580, 225] width 108 height 21
copy td "620095"
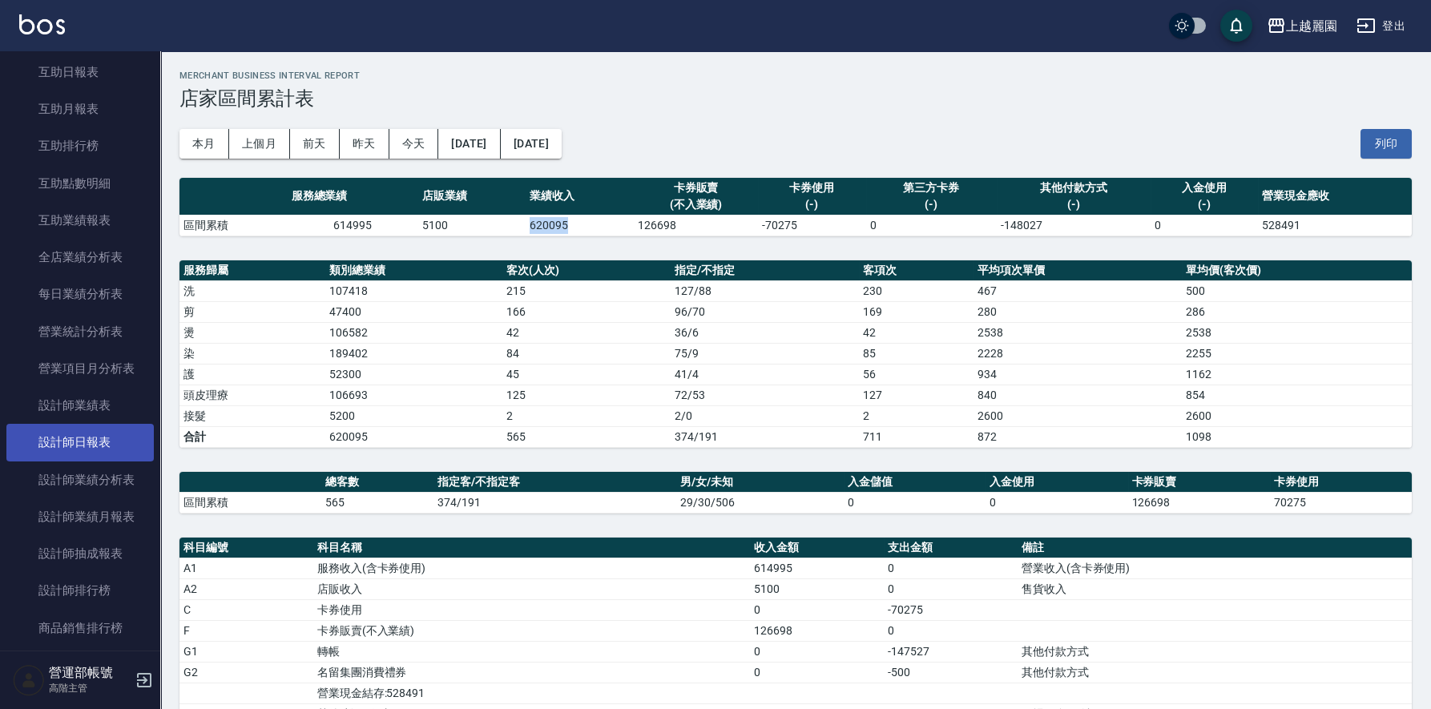
scroll to position [400, 0]
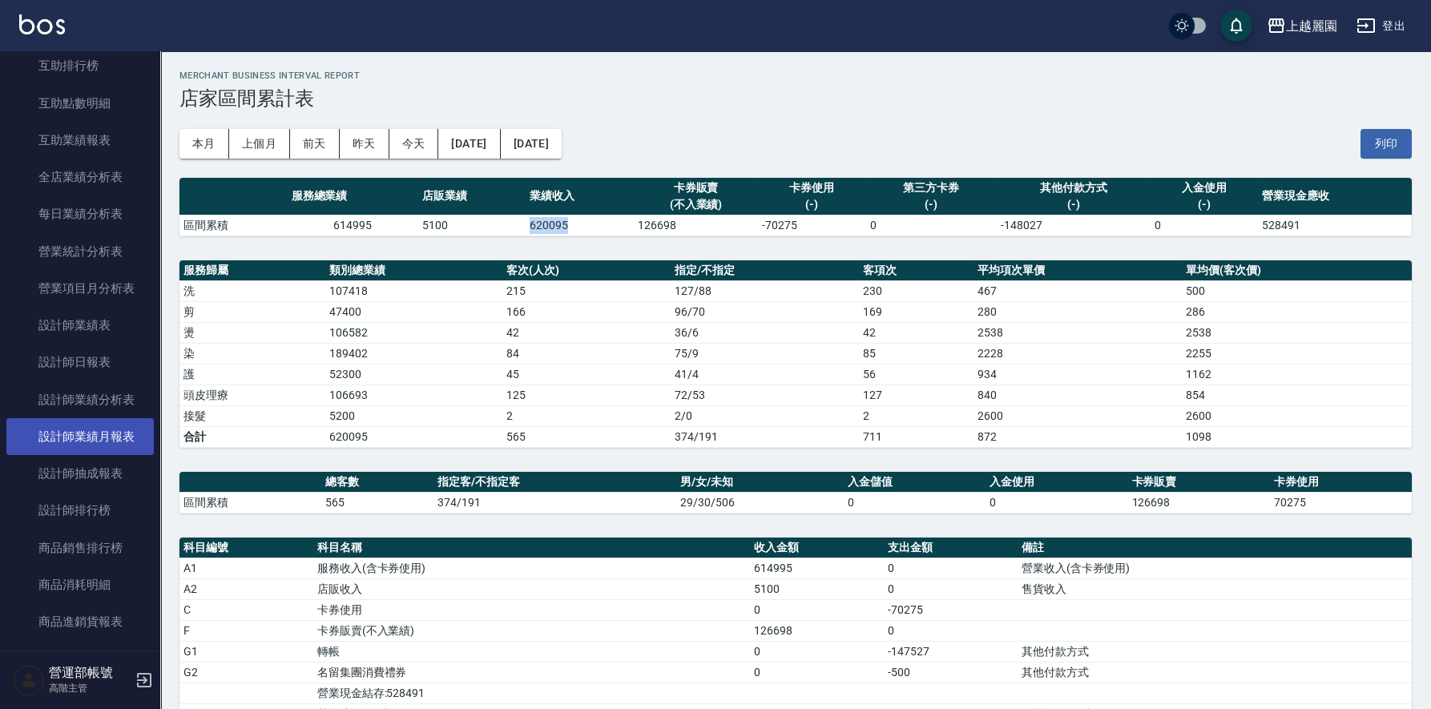
click at [103, 431] on link "設計師業績月報表" at bounding box center [79, 436] width 147 height 37
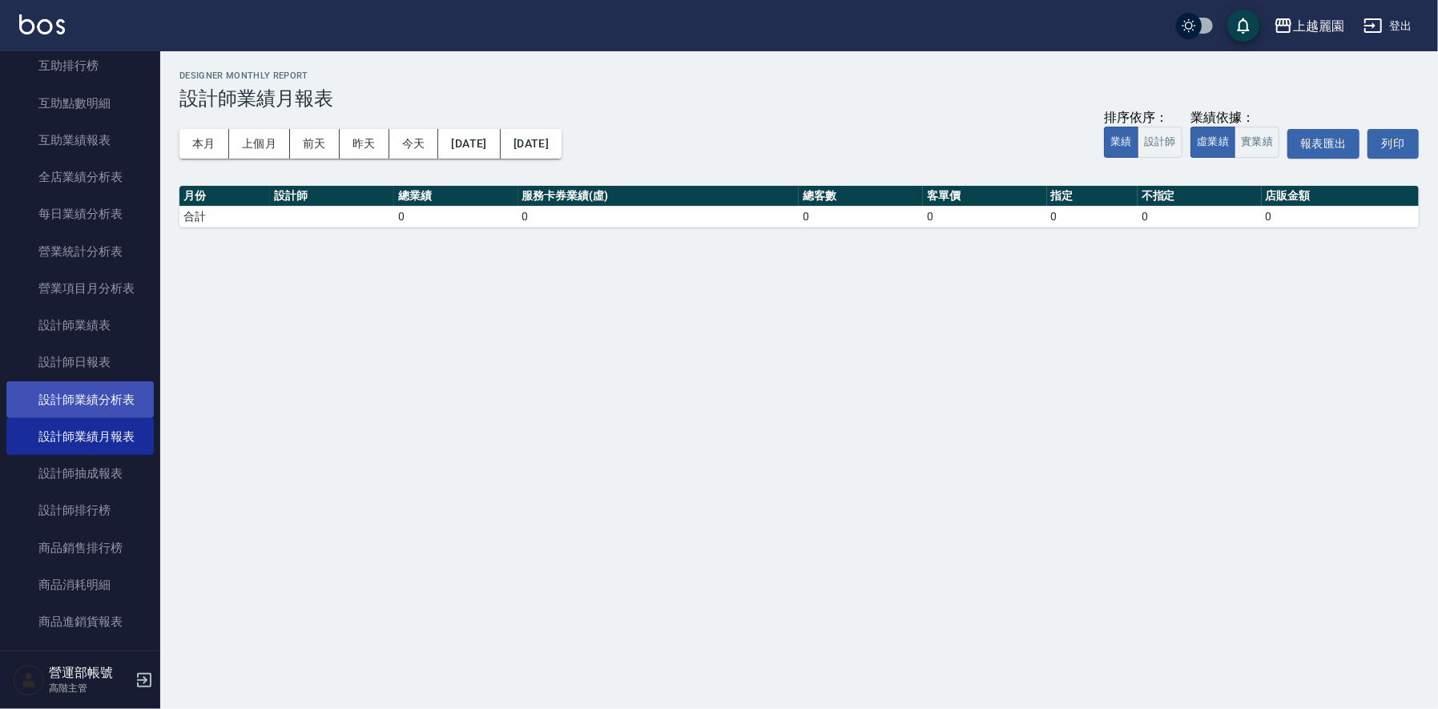
click at [95, 394] on link "設計師業績分析表" at bounding box center [79, 399] width 147 height 37
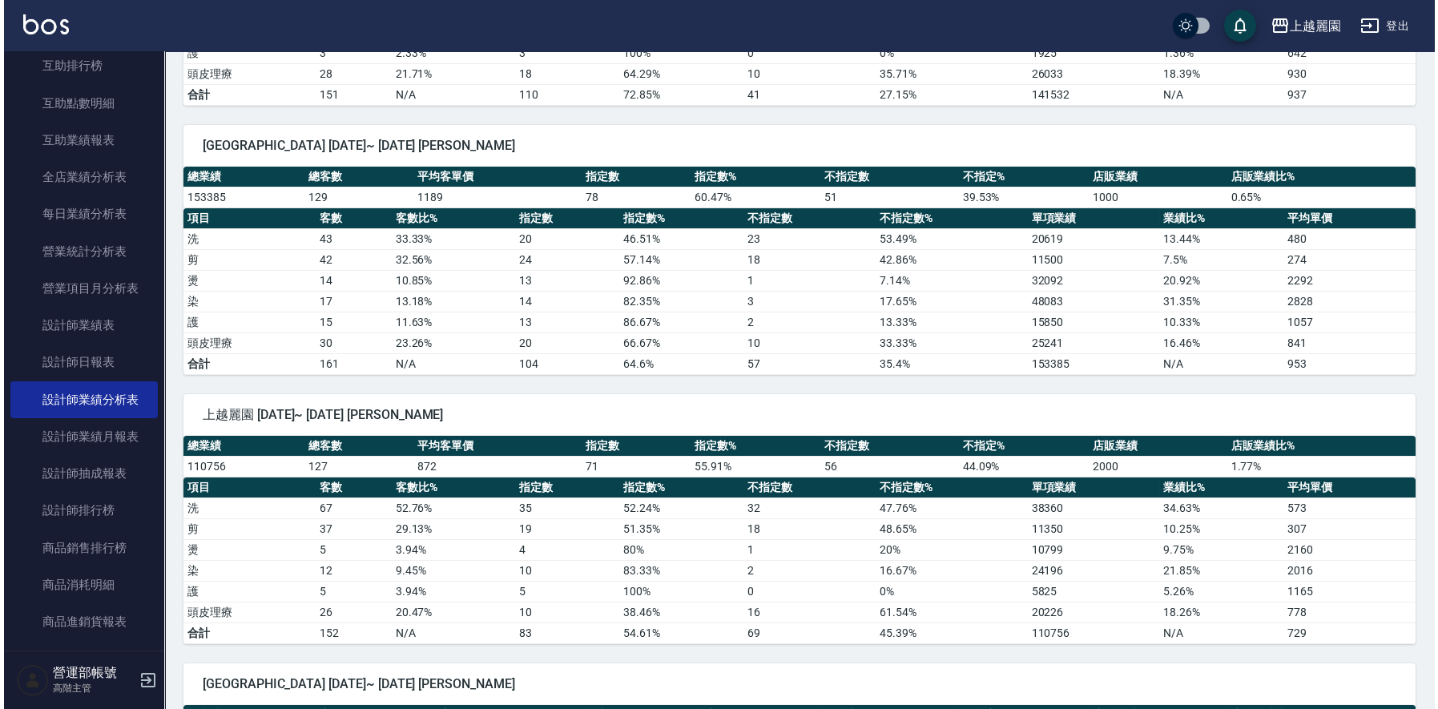
scroll to position [151, 0]
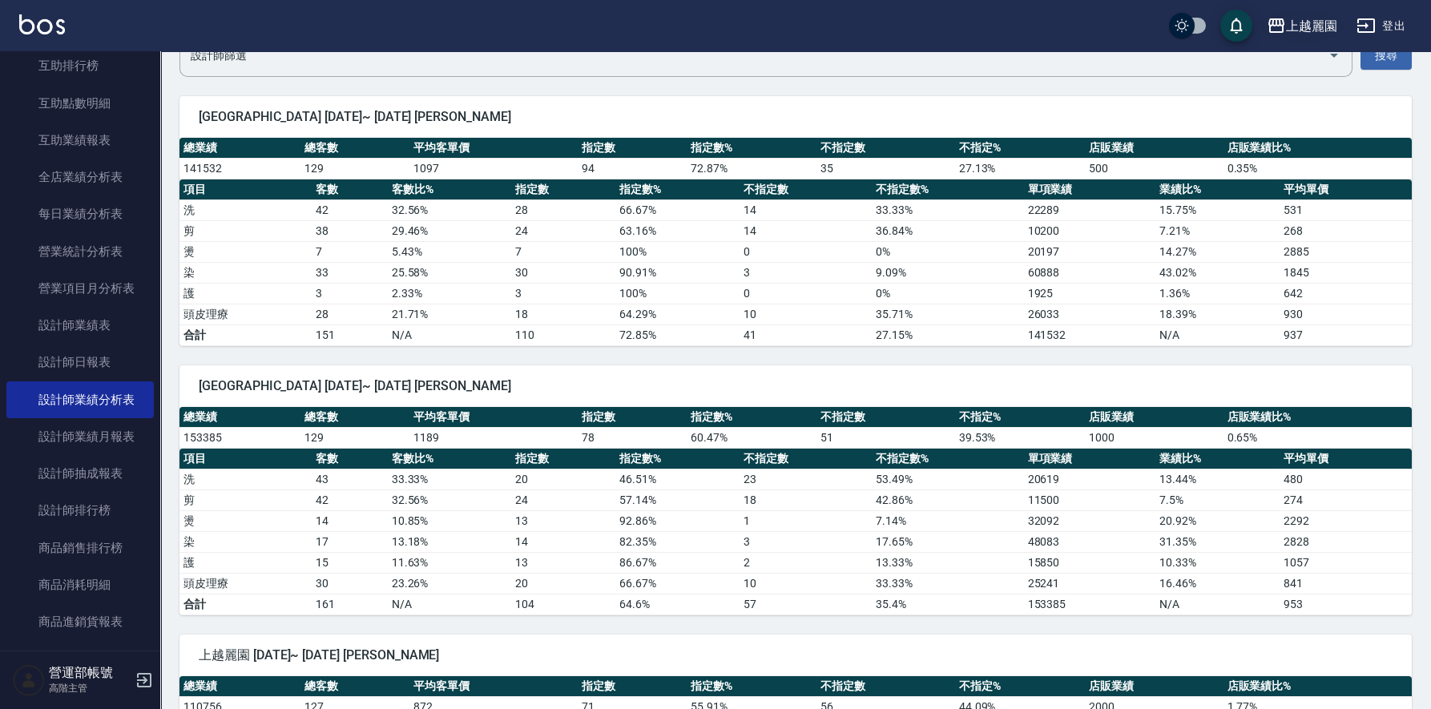
click at [1328, 18] on div "上越麗園" at bounding box center [1311, 26] width 51 height 20
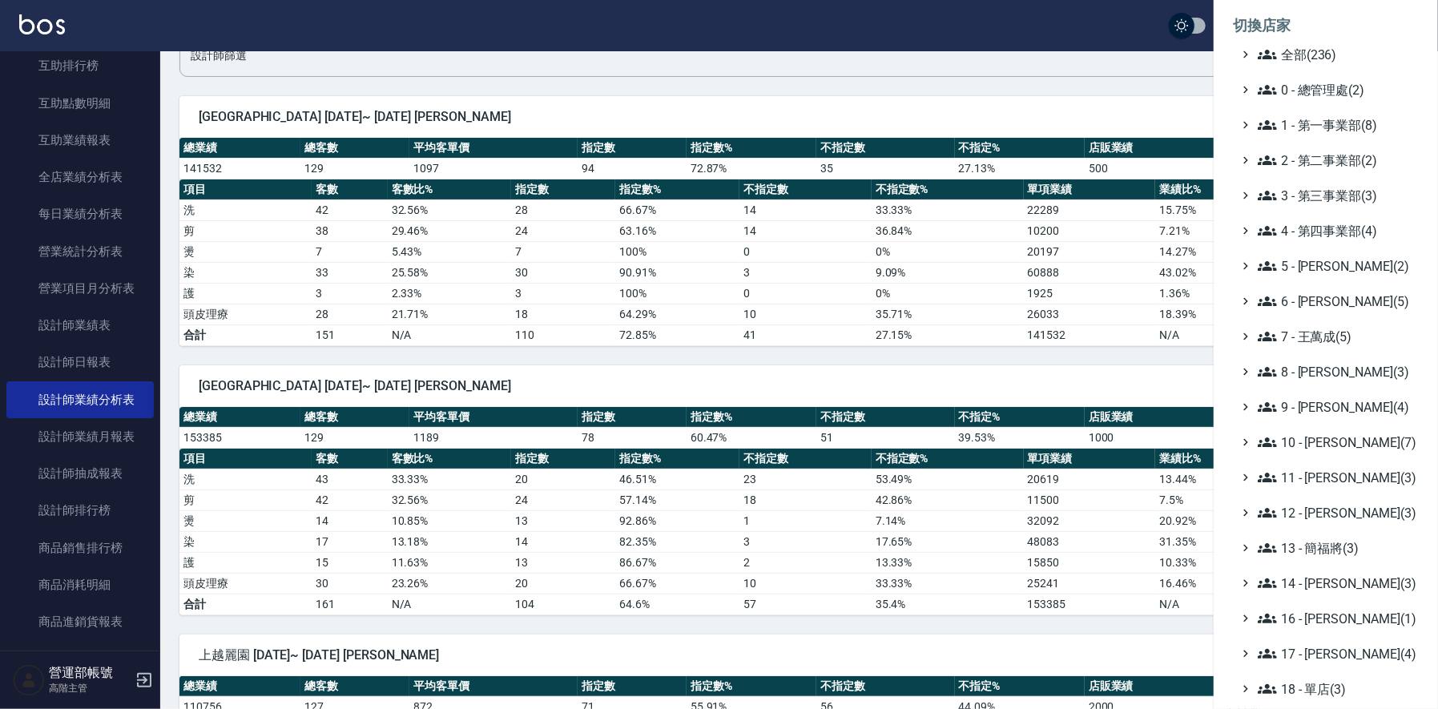
scroll to position [171, 0]
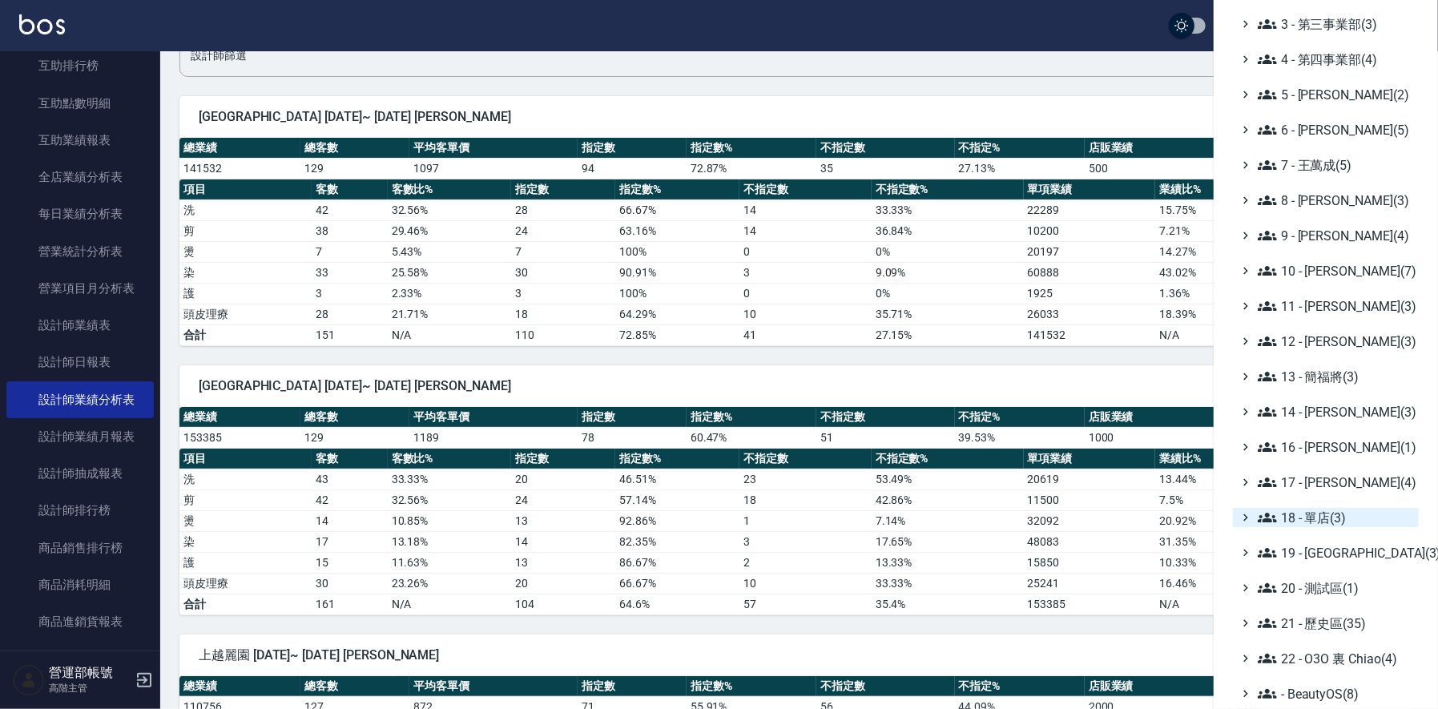
click at [1327, 510] on span "18 - 單店(3)" at bounding box center [1335, 517] width 155 height 19
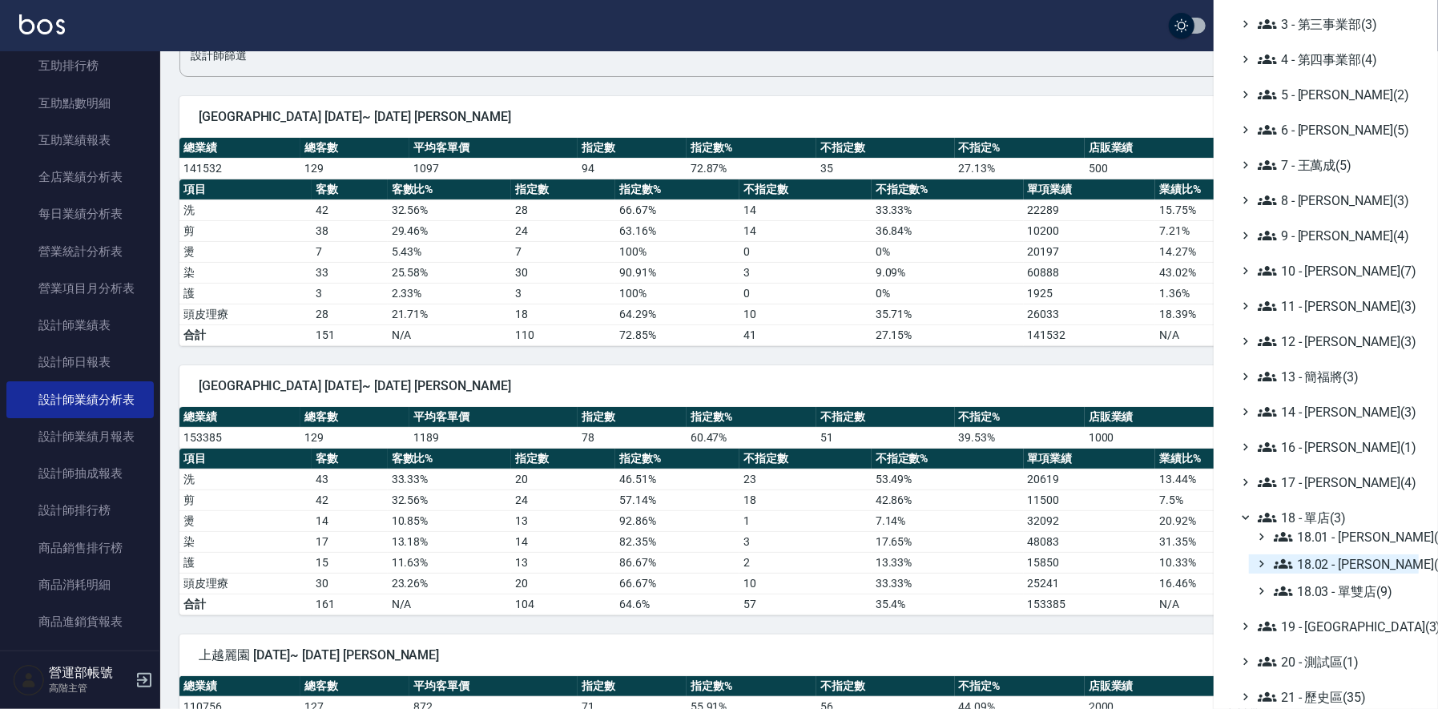
click at [1361, 561] on span "18.02 - [PERSON_NAME](5)" at bounding box center [1343, 563] width 139 height 19
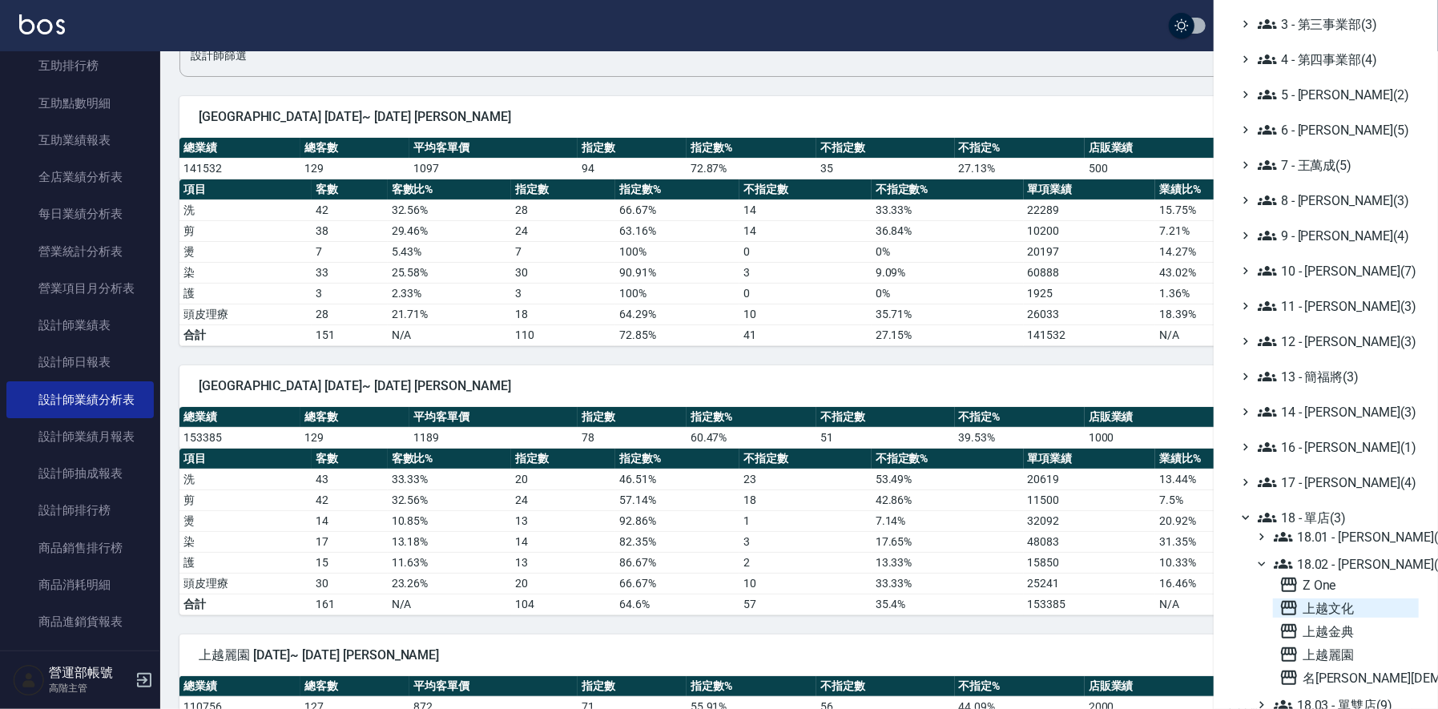
click at [1323, 605] on span "上越文化" at bounding box center [1346, 608] width 133 height 19
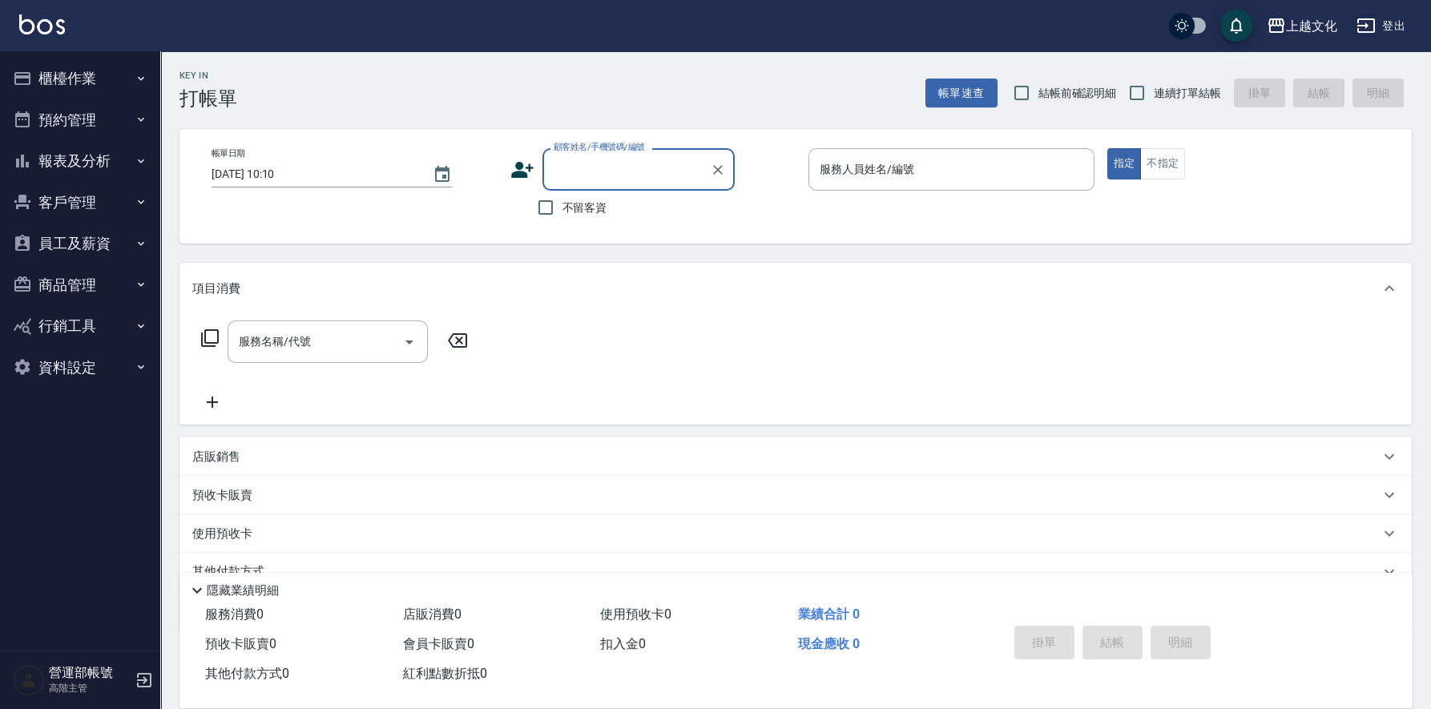
click at [81, 154] on button "報表及分析" at bounding box center [79, 161] width 147 height 42
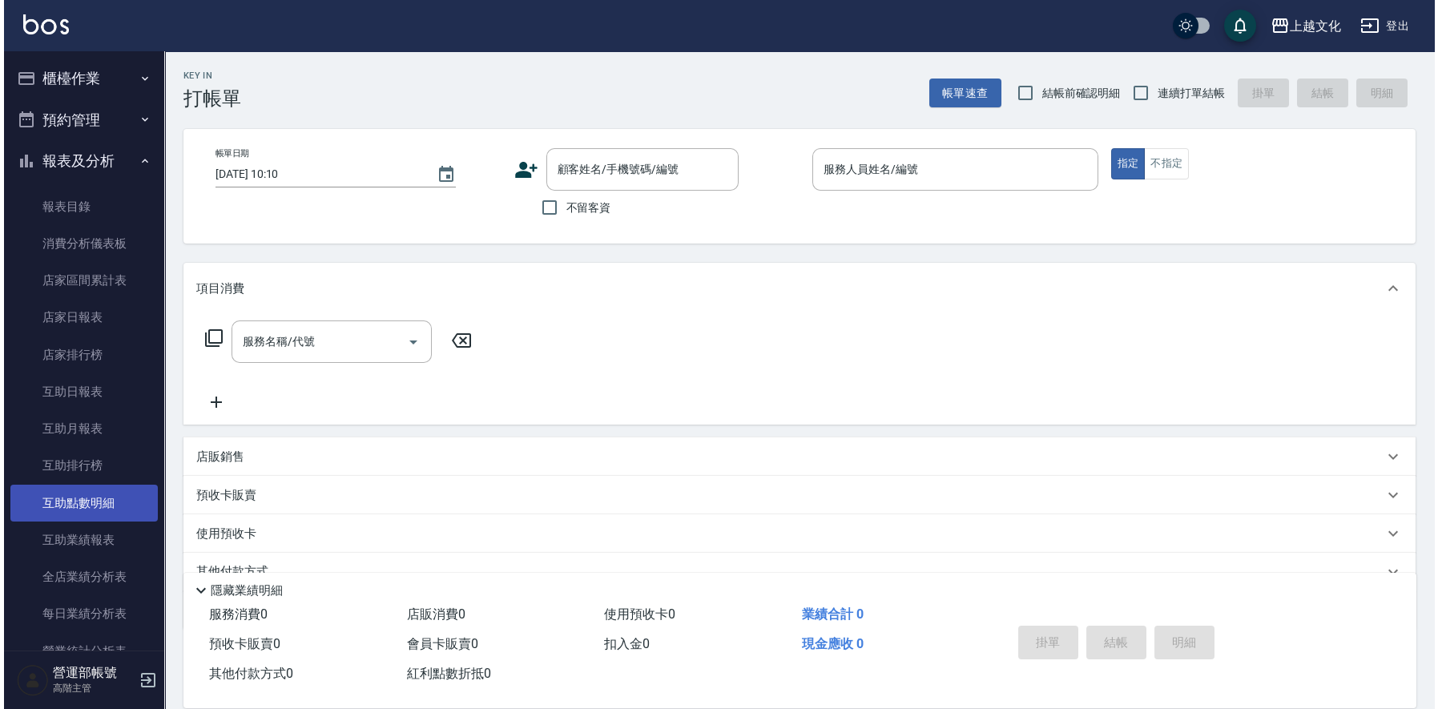
scroll to position [240, 0]
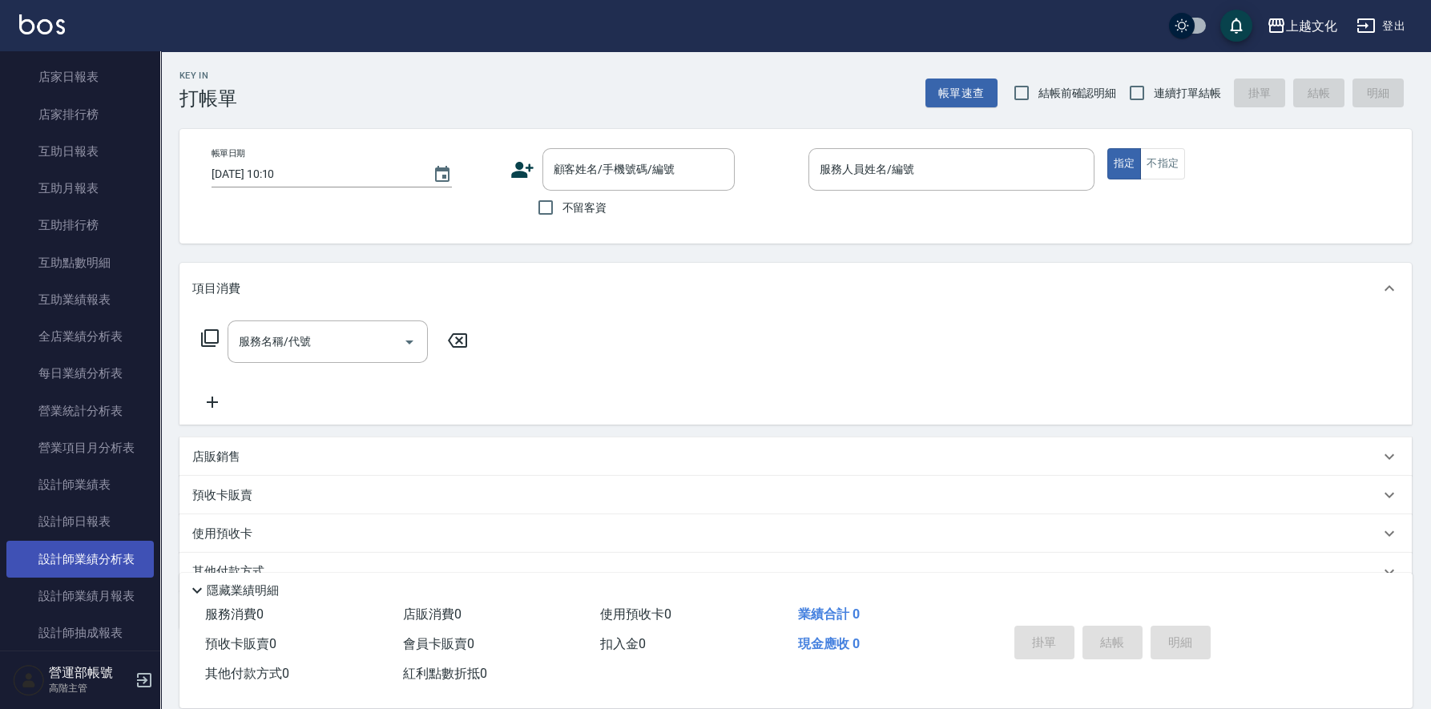
click at [91, 554] on link "設計師業績分析表" at bounding box center [79, 559] width 147 height 37
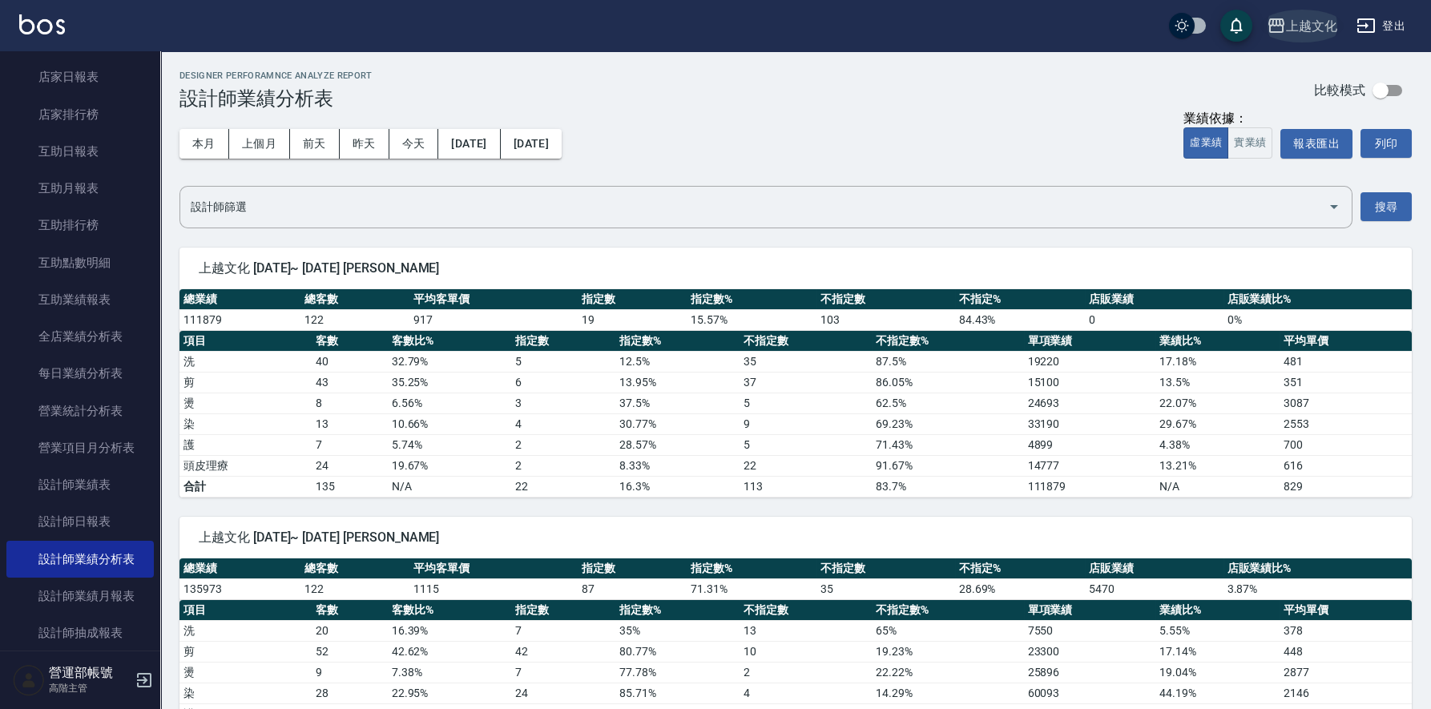
click at [1316, 21] on div "上越文化" at bounding box center [1311, 26] width 51 height 20
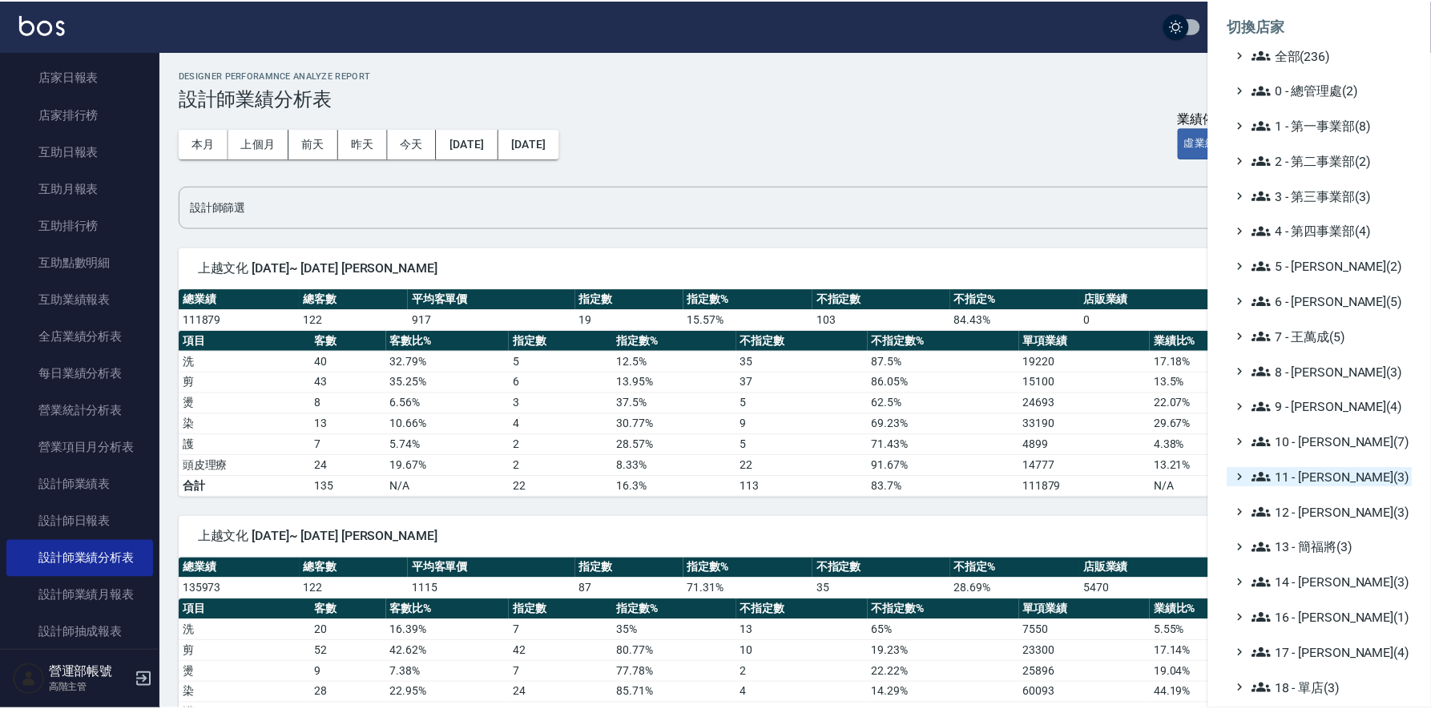
scroll to position [171, 0]
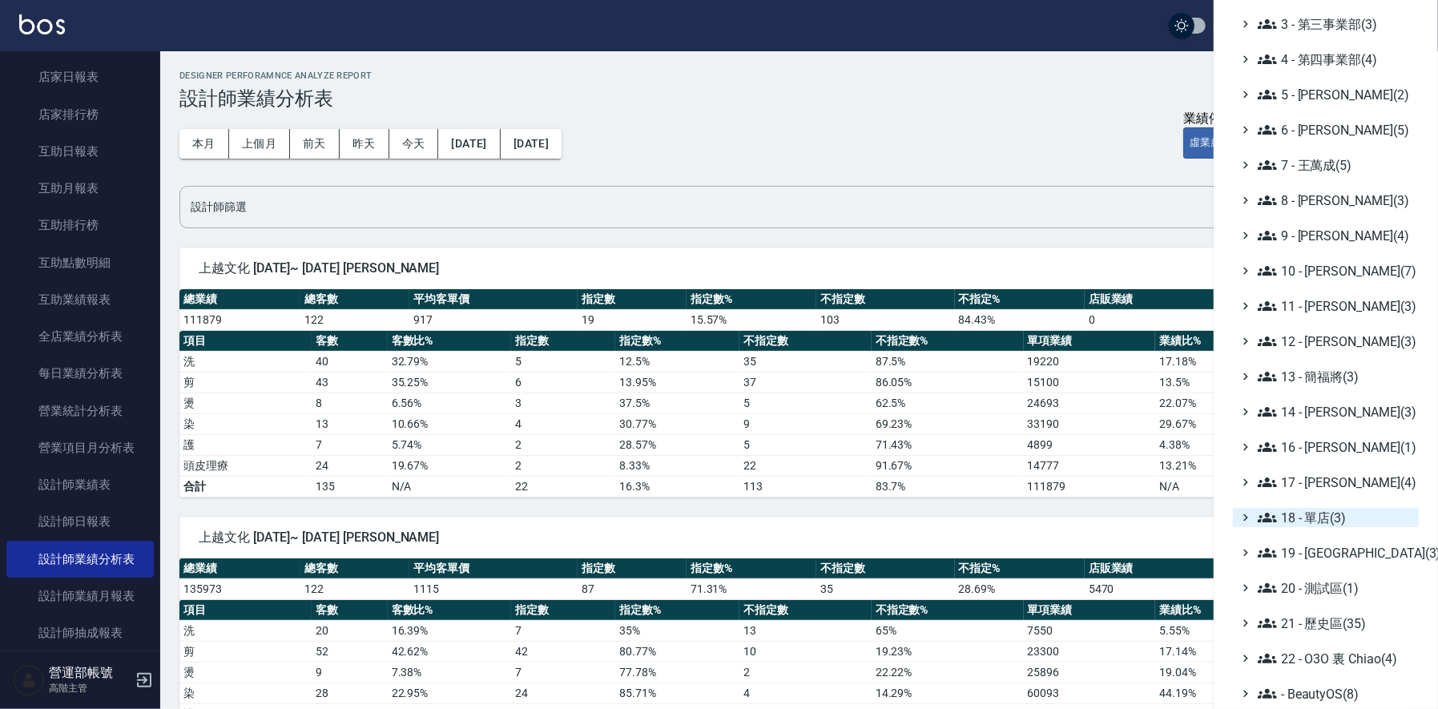
click at [1328, 510] on span "18 - 單店(3)" at bounding box center [1335, 517] width 155 height 19
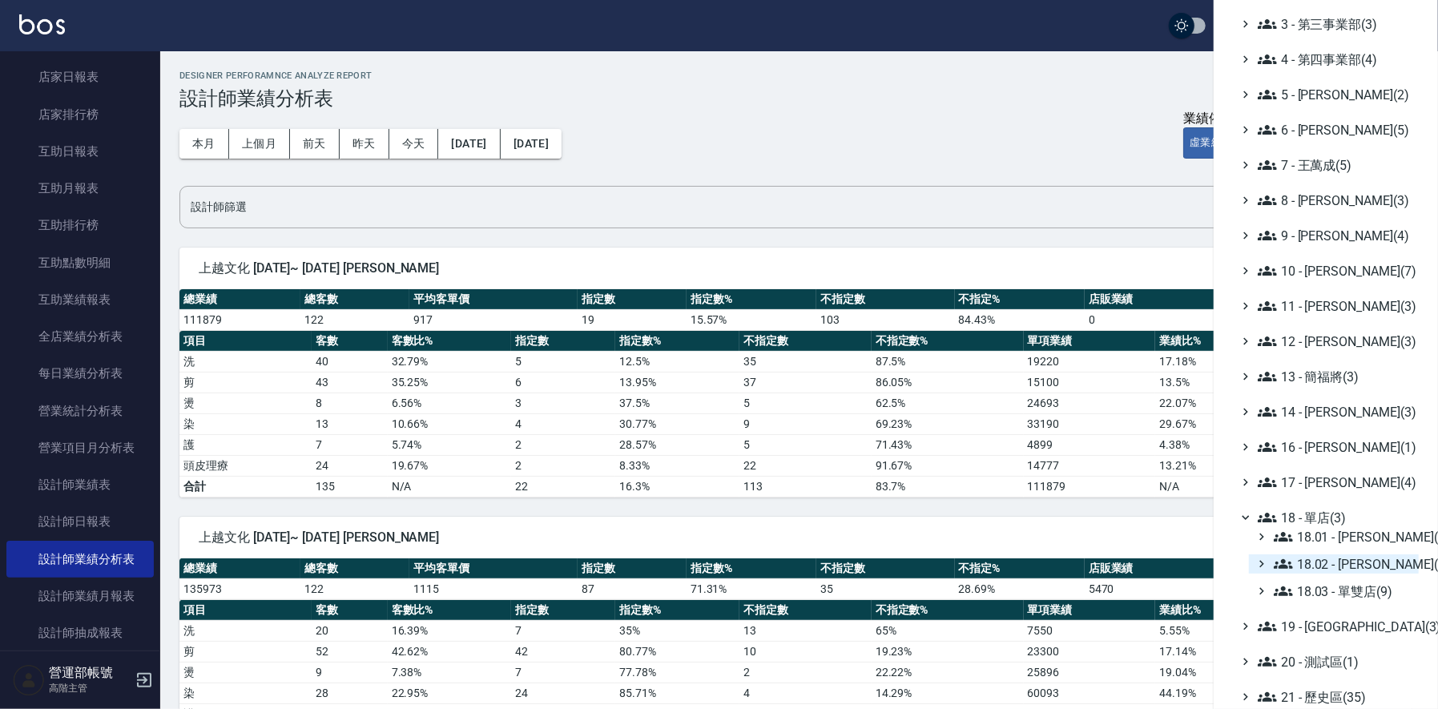
click at [1362, 562] on span "18.02 - [PERSON_NAME](5)" at bounding box center [1343, 563] width 139 height 19
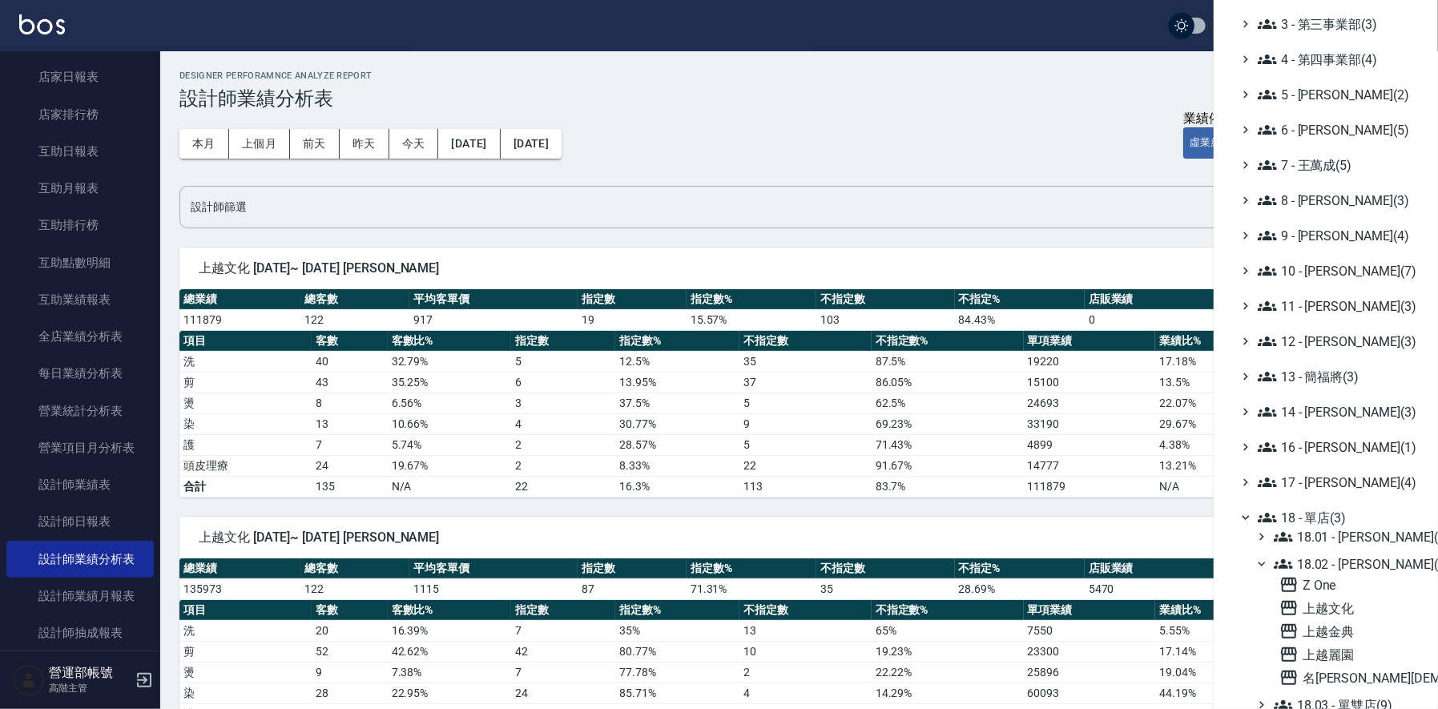
click at [1016, 71] on div at bounding box center [719, 354] width 1438 height 709
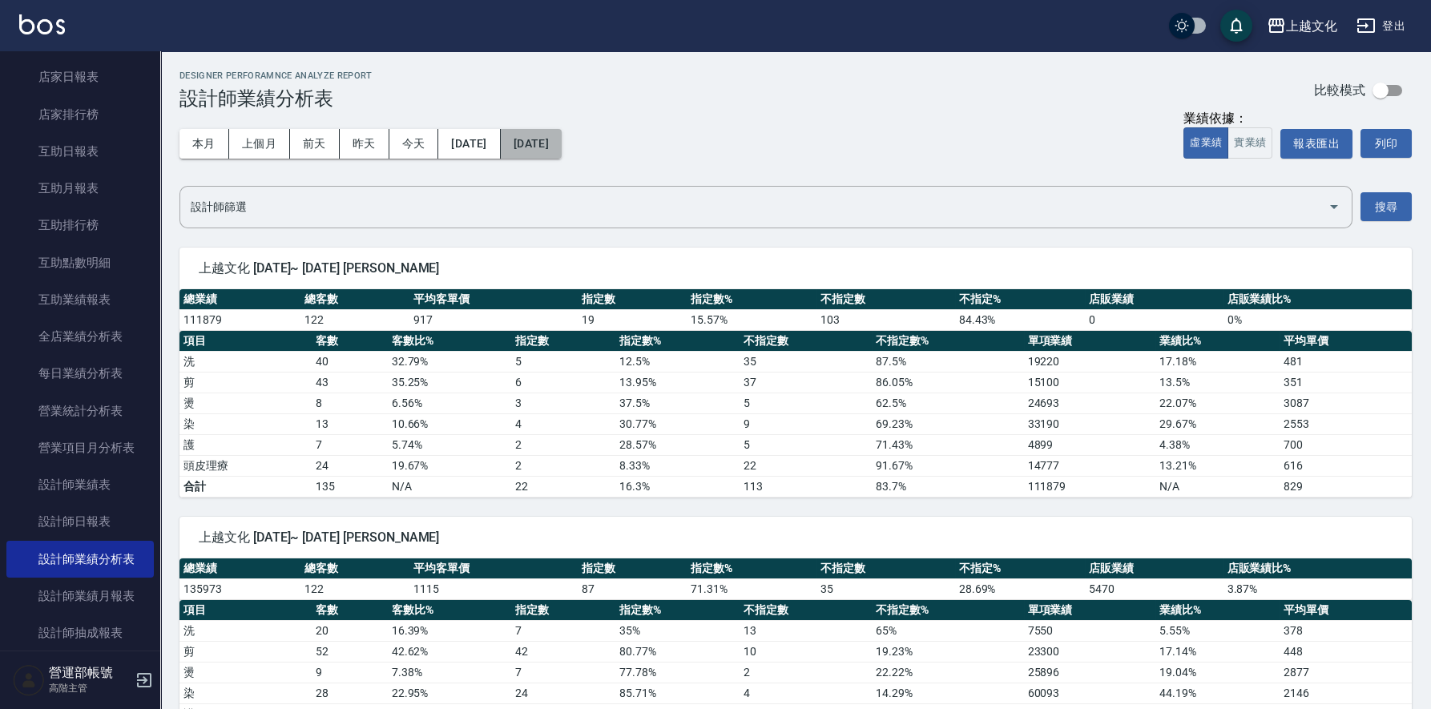
click at [562, 139] on button "[DATE]" at bounding box center [531, 144] width 61 height 30
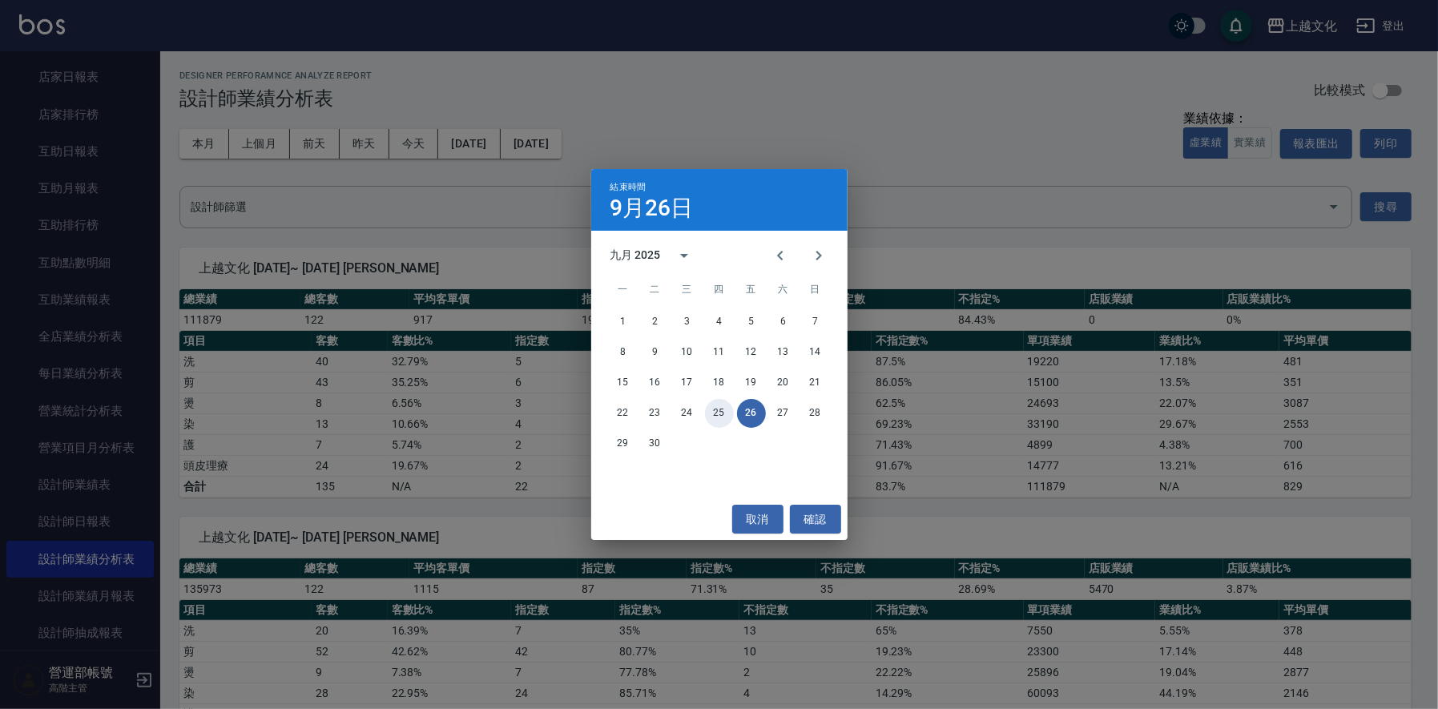
drag, startPoint x: 718, startPoint y: 410, endPoint x: 806, endPoint y: 400, distance: 88.8
click at [718, 410] on button "25" at bounding box center [719, 413] width 29 height 29
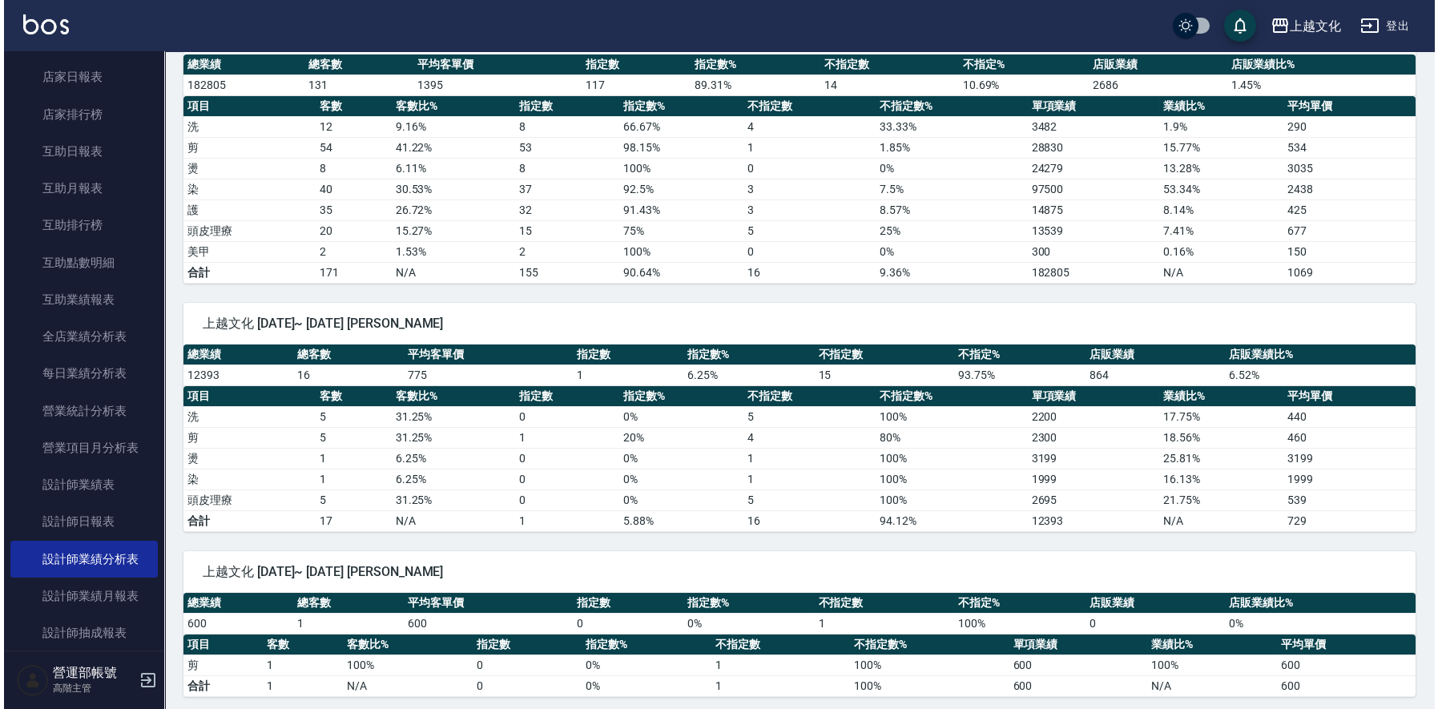
scroll to position [1421, 0]
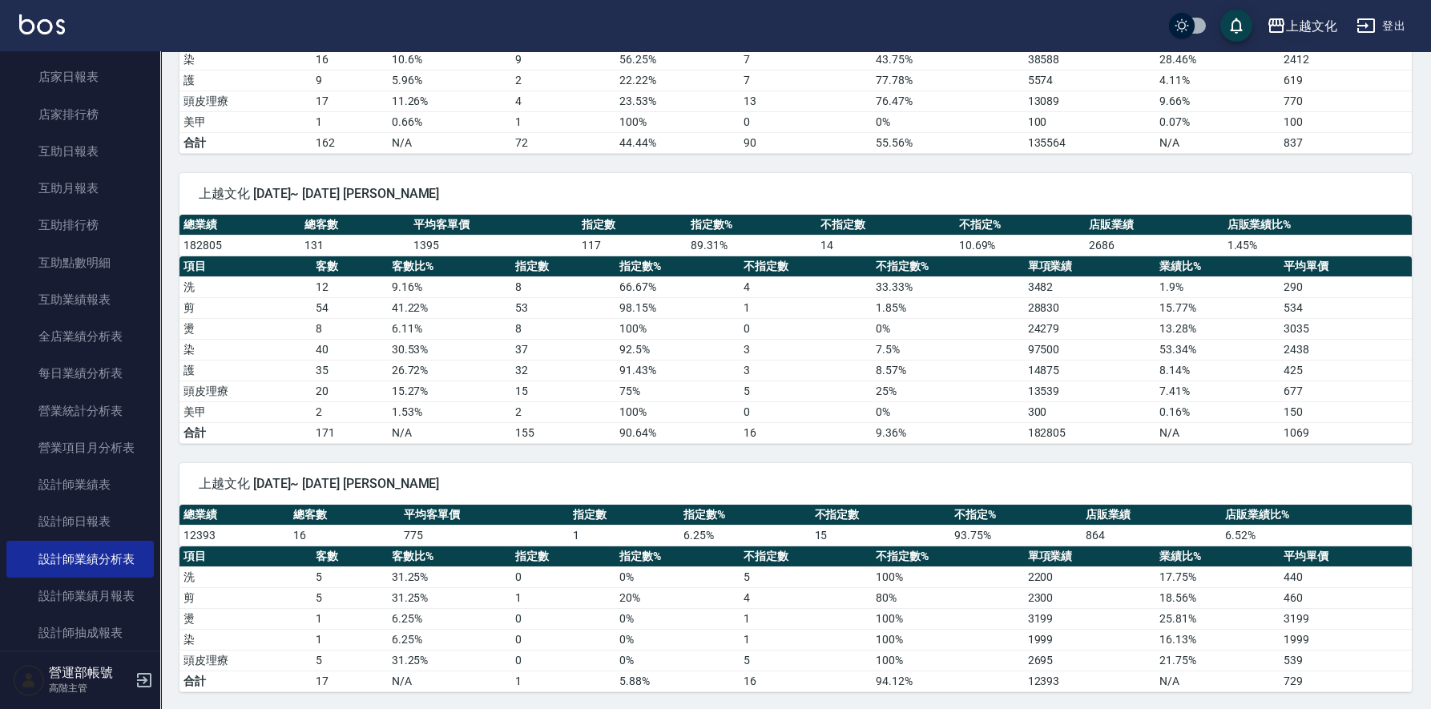
click at [1308, 21] on div "上越文化" at bounding box center [1311, 26] width 51 height 20
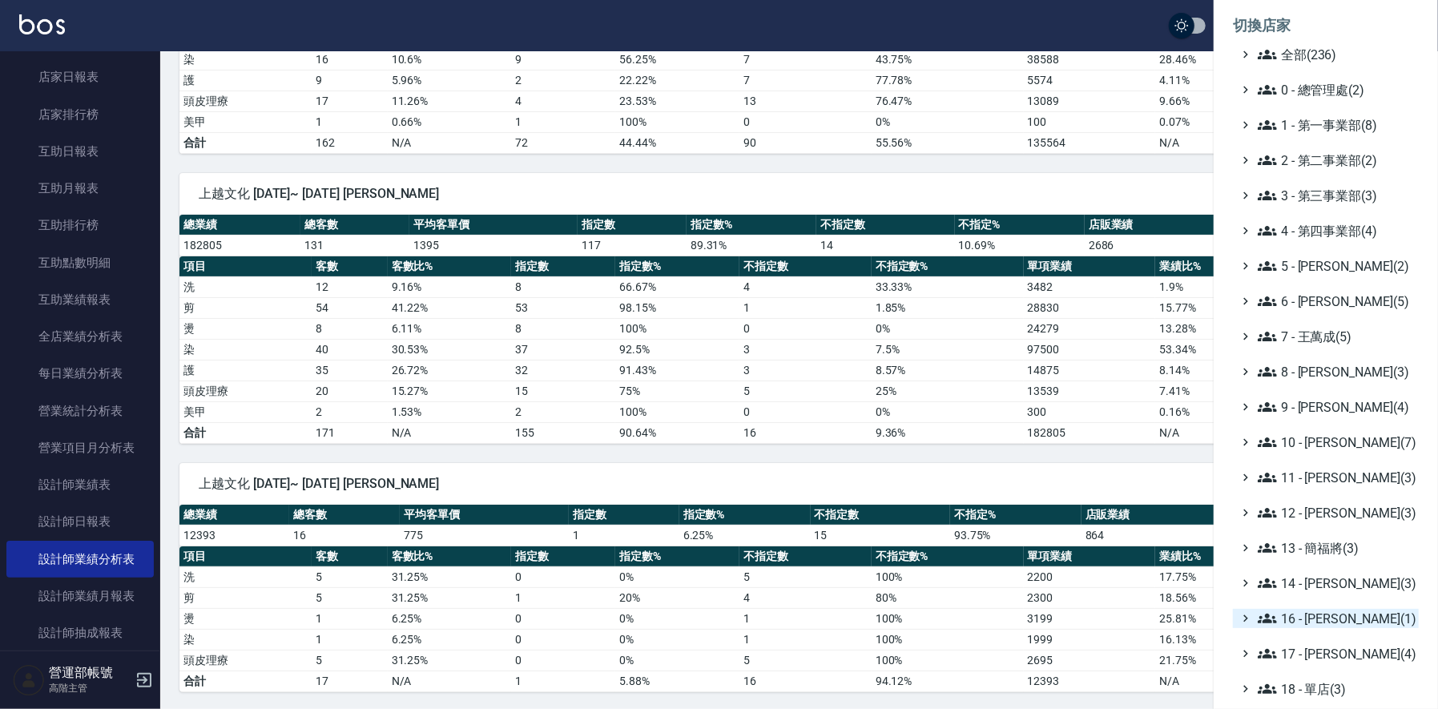
scroll to position [159, 0]
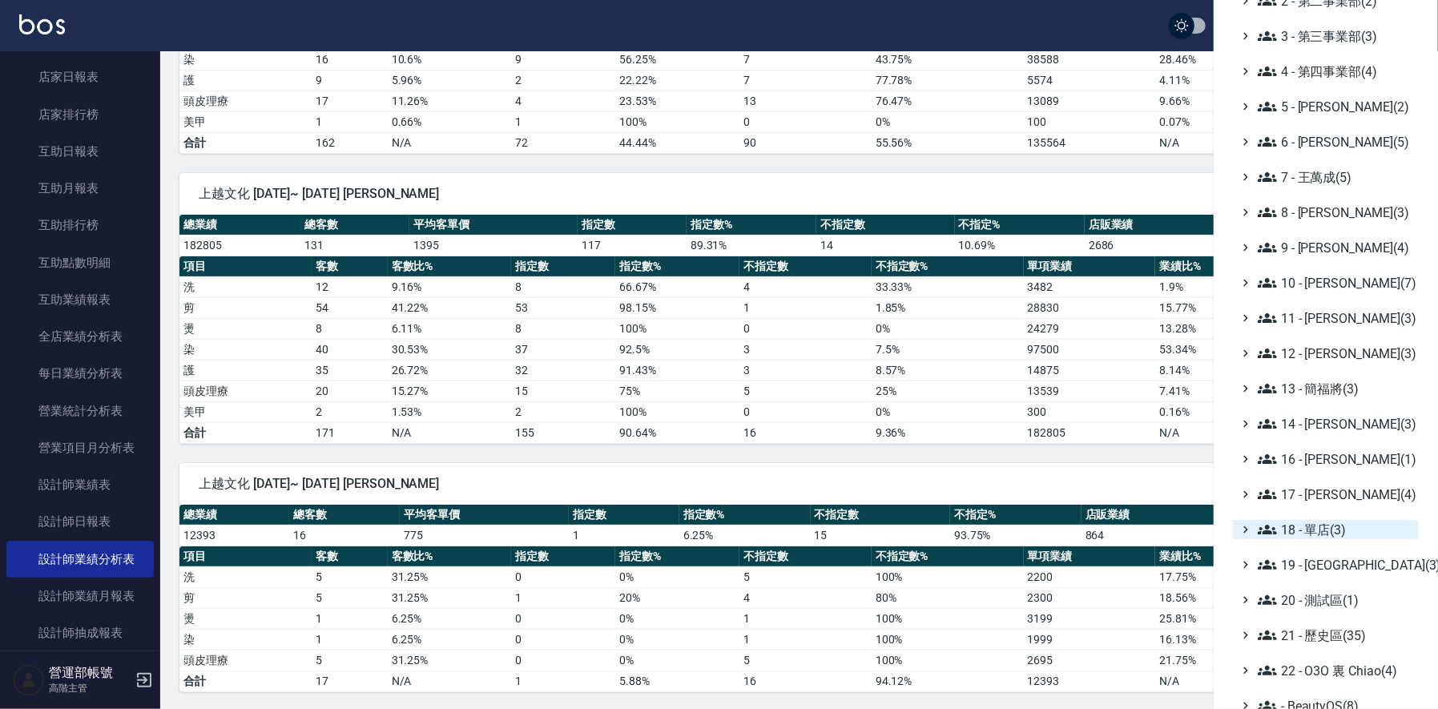
click at [1320, 525] on span "18 - 單店(3)" at bounding box center [1335, 529] width 155 height 19
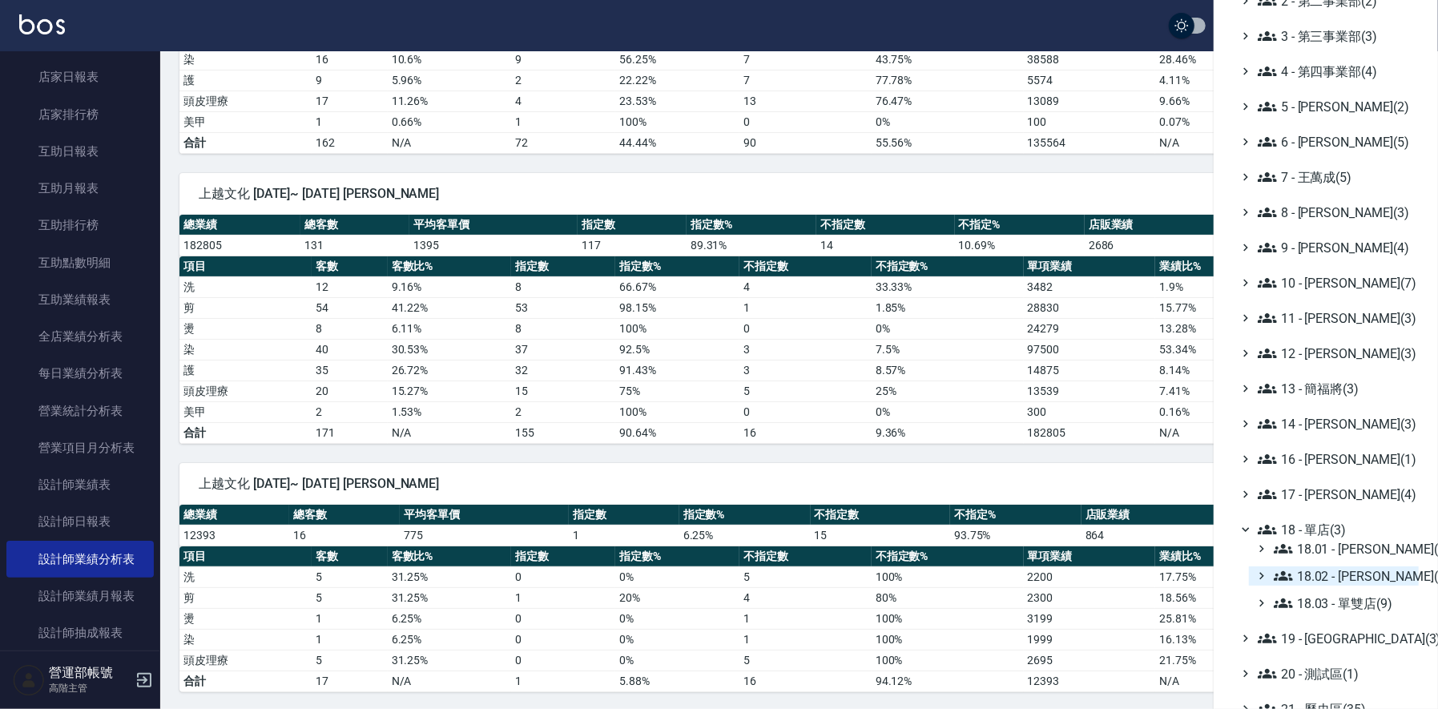
click at [1361, 575] on span "18.02 - [PERSON_NAME](5)" at bounding box center [1343, 576] width 139 height 19
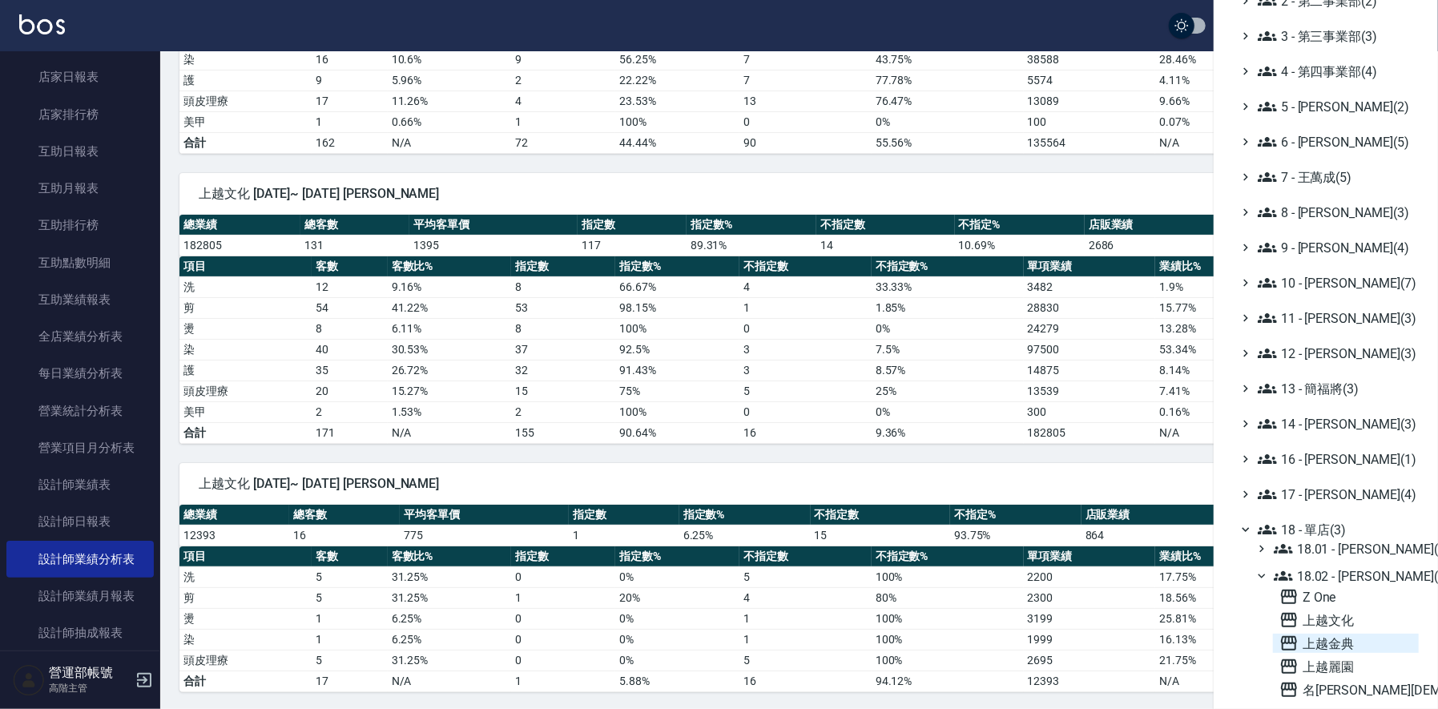
click at [1330, 640] on span "上越金典" at bounding box center [1346, 643] width 133 height 19
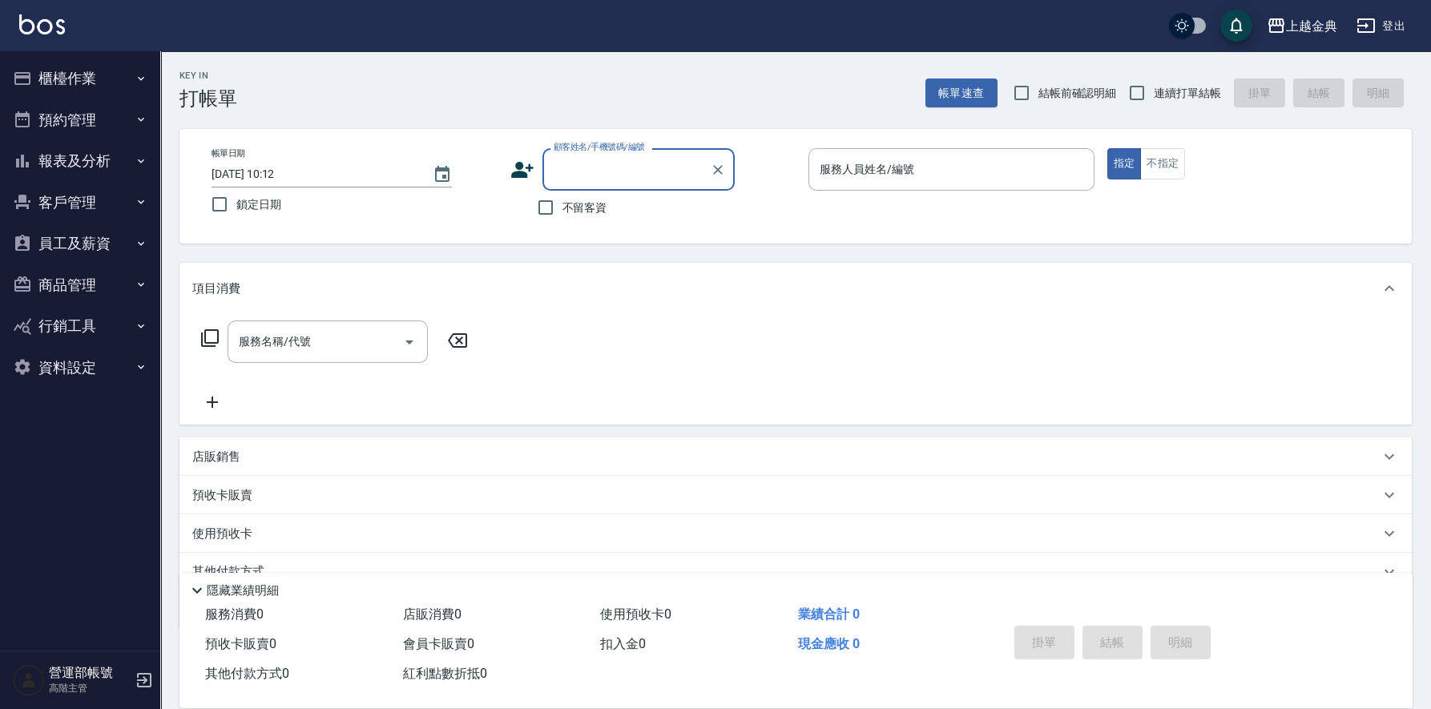
click at [58, 152] on button "報表及分析" at bounding box center [79, 161] width 147 height 42
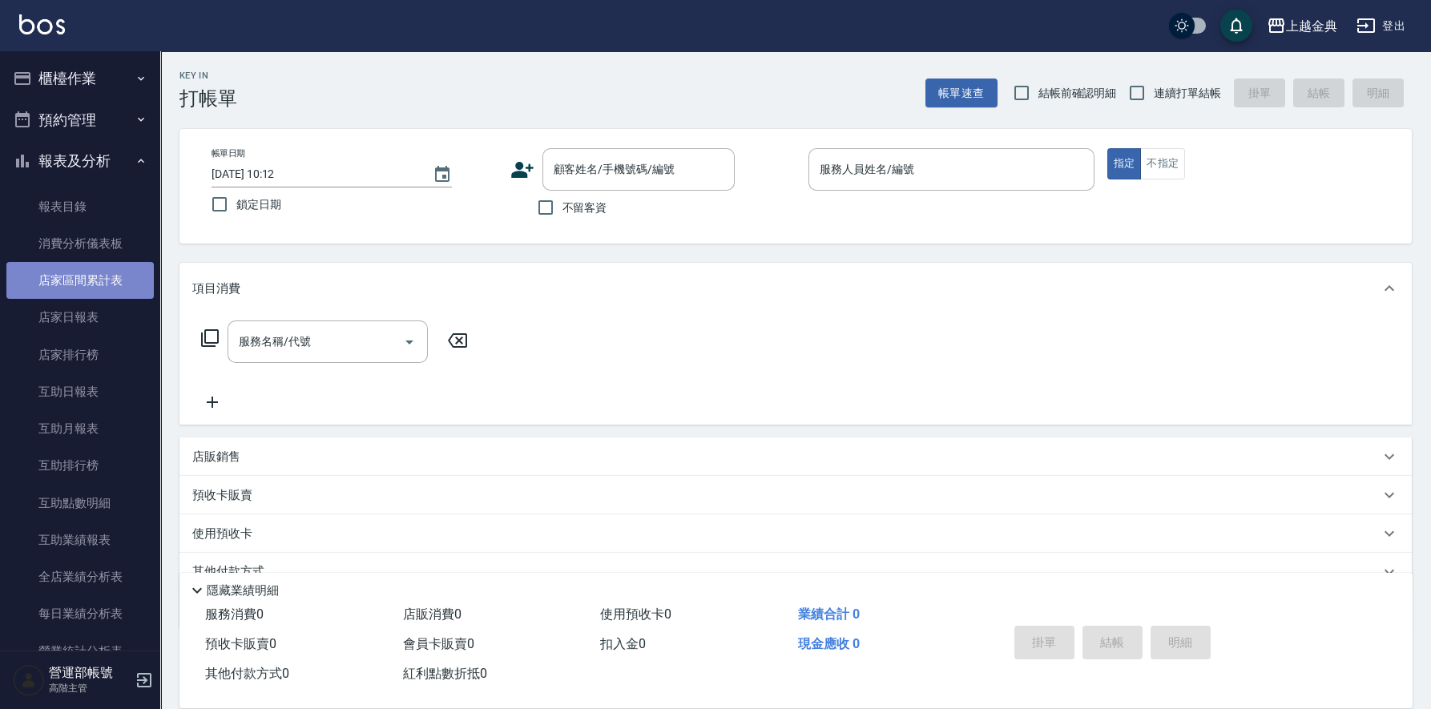
click at [85, 276] on link "店家區間累計表" at bounding box center [79, 280] width 147 height 37
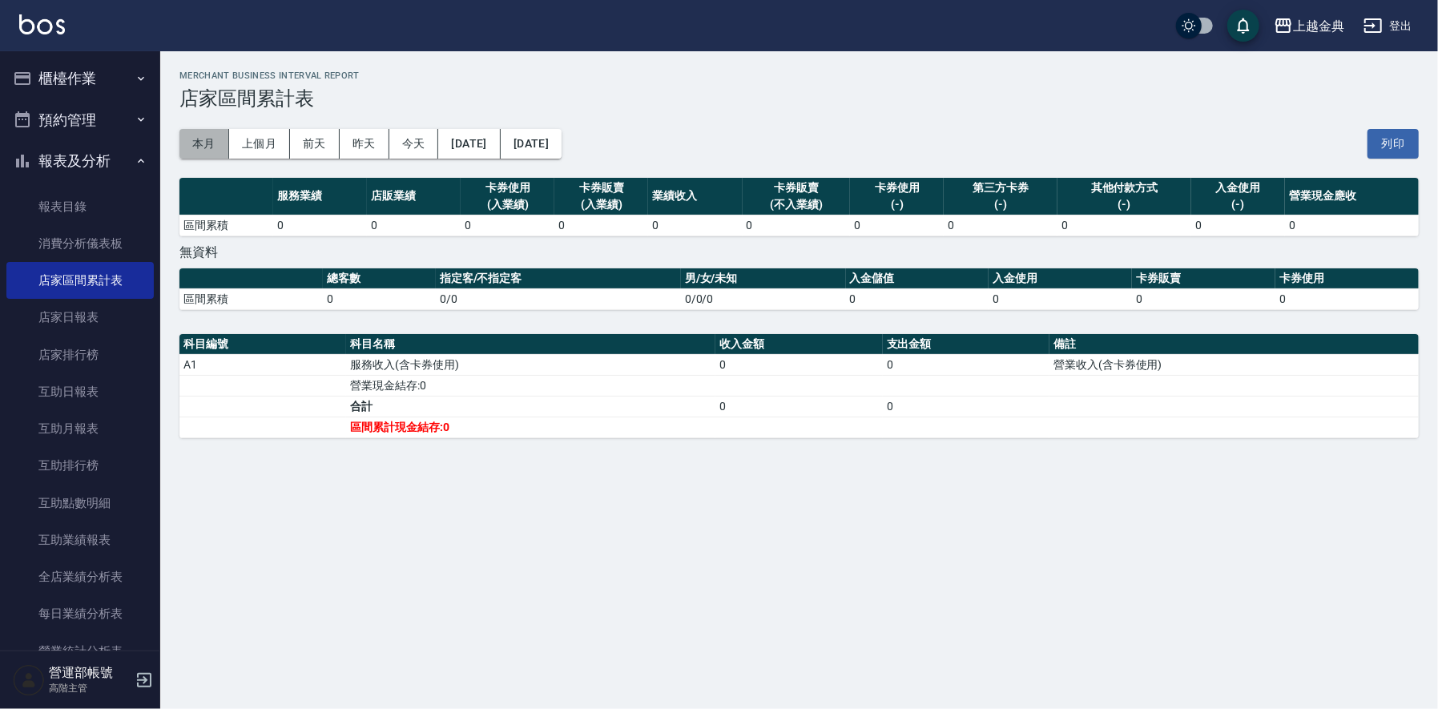
click at [211, 141] on button "本月" at bounding box center [204, 144] width 50 height 30
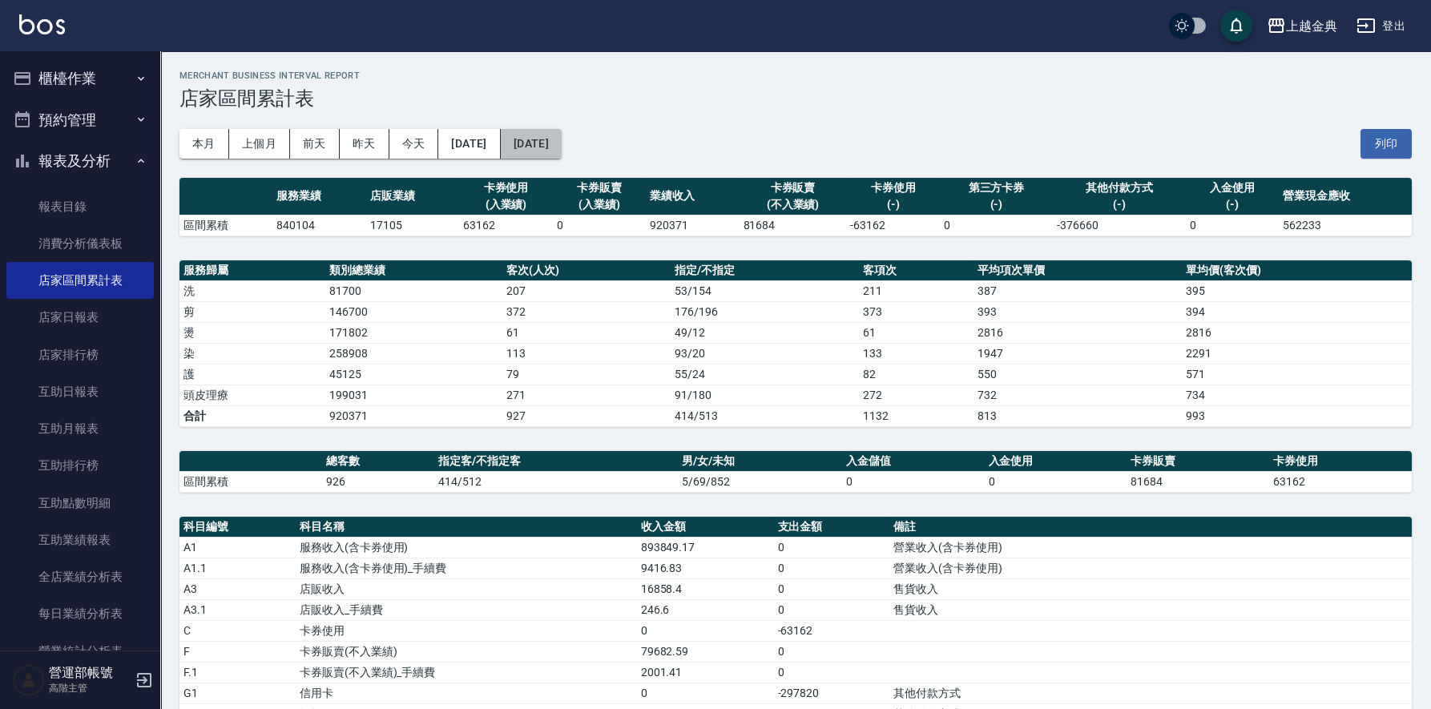
click at [562, 141] on button "[DATE]" at bounding box center [531, 144] width 61 height 30
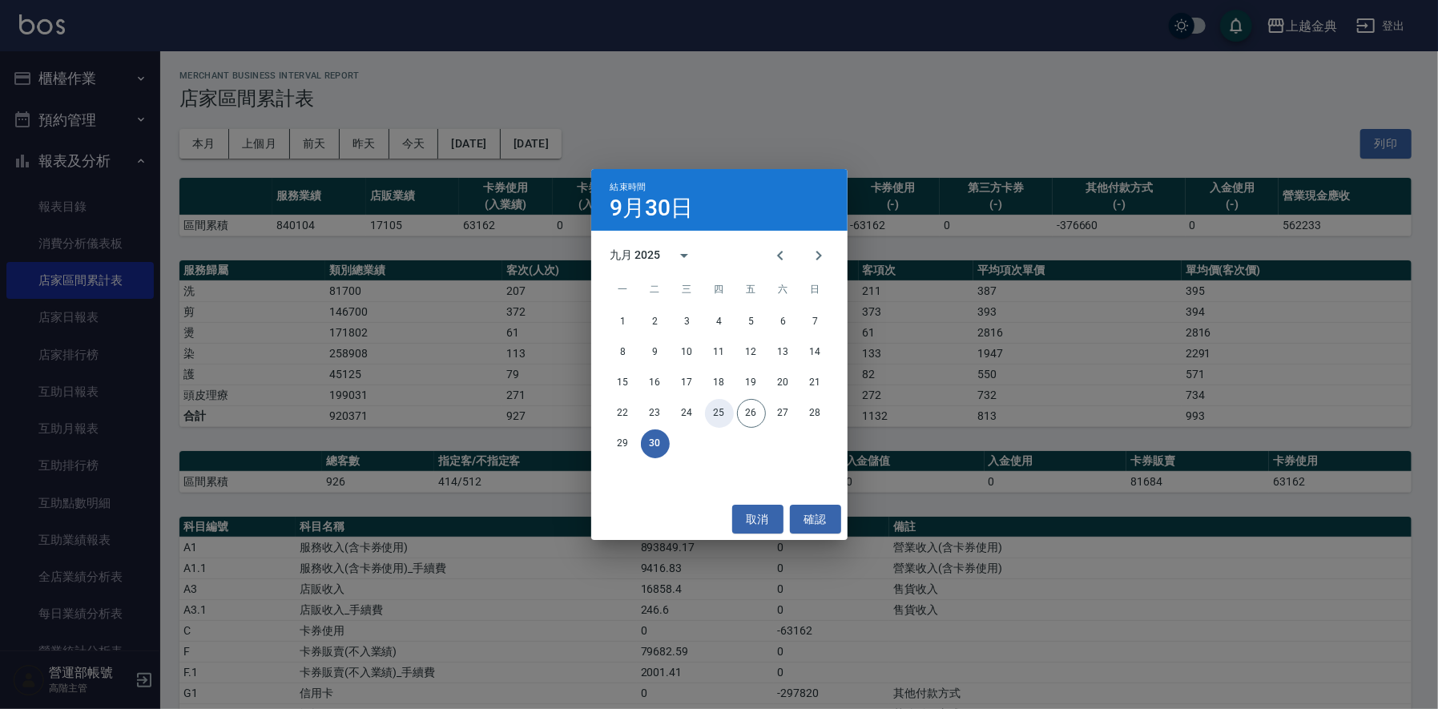
click at [721, 405] on button "25" at bounding box center [719, 413] width 29 height 29
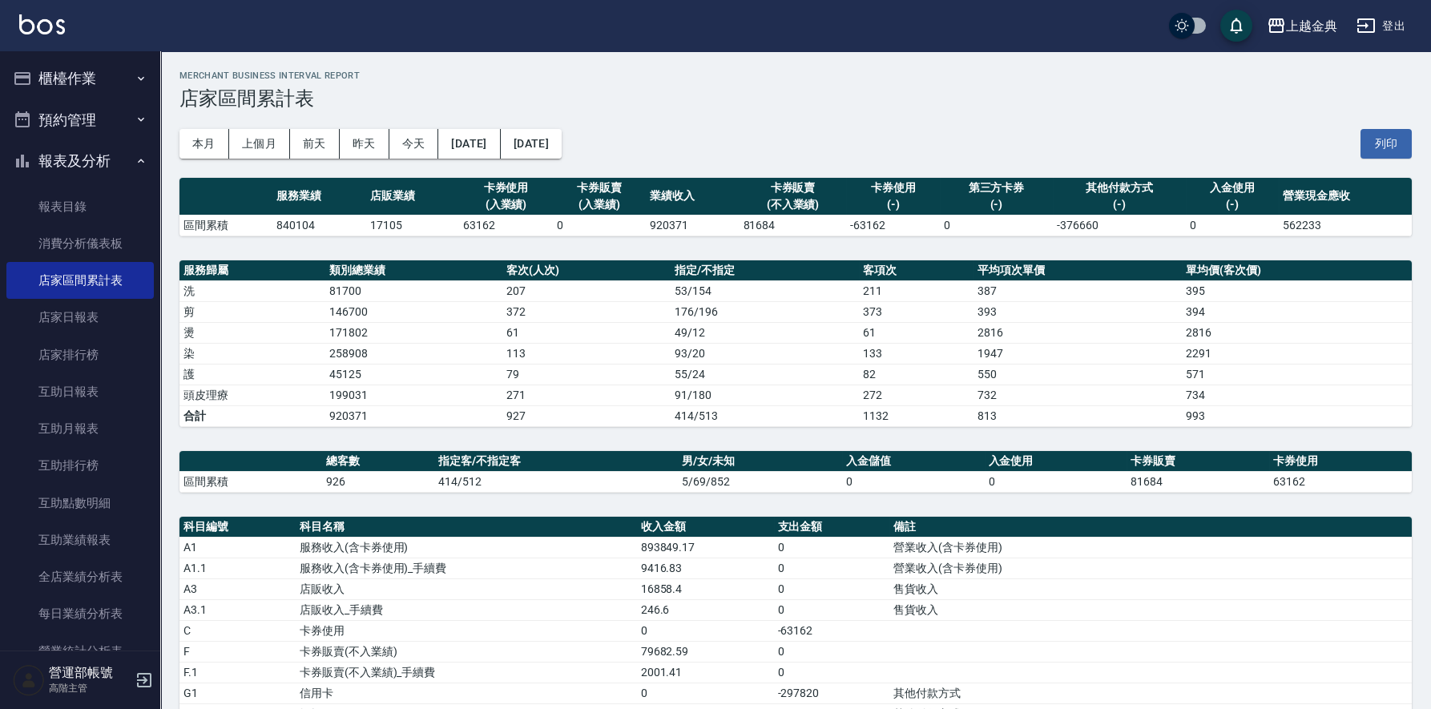
click at [662, 222] on td "920371" at bounding box center [692, 225] width 93 height 21
drag, startPoint x: 394, startPoint y: 320, endPoint x: 359, endPoint y: 365, distance: 57.1
click at [395, 319] on td "146700" at bounding box center [413, 311] width 177 height 21
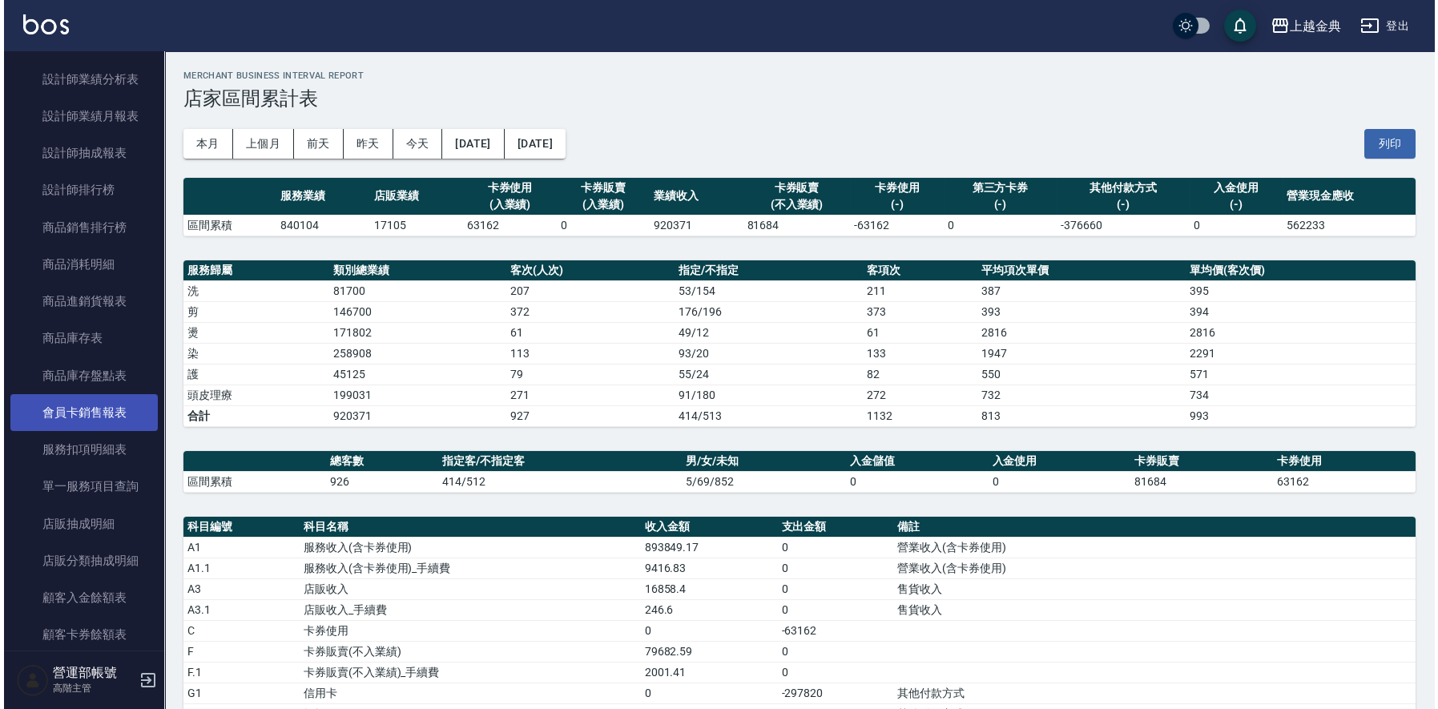
scroll to position [640, 0]
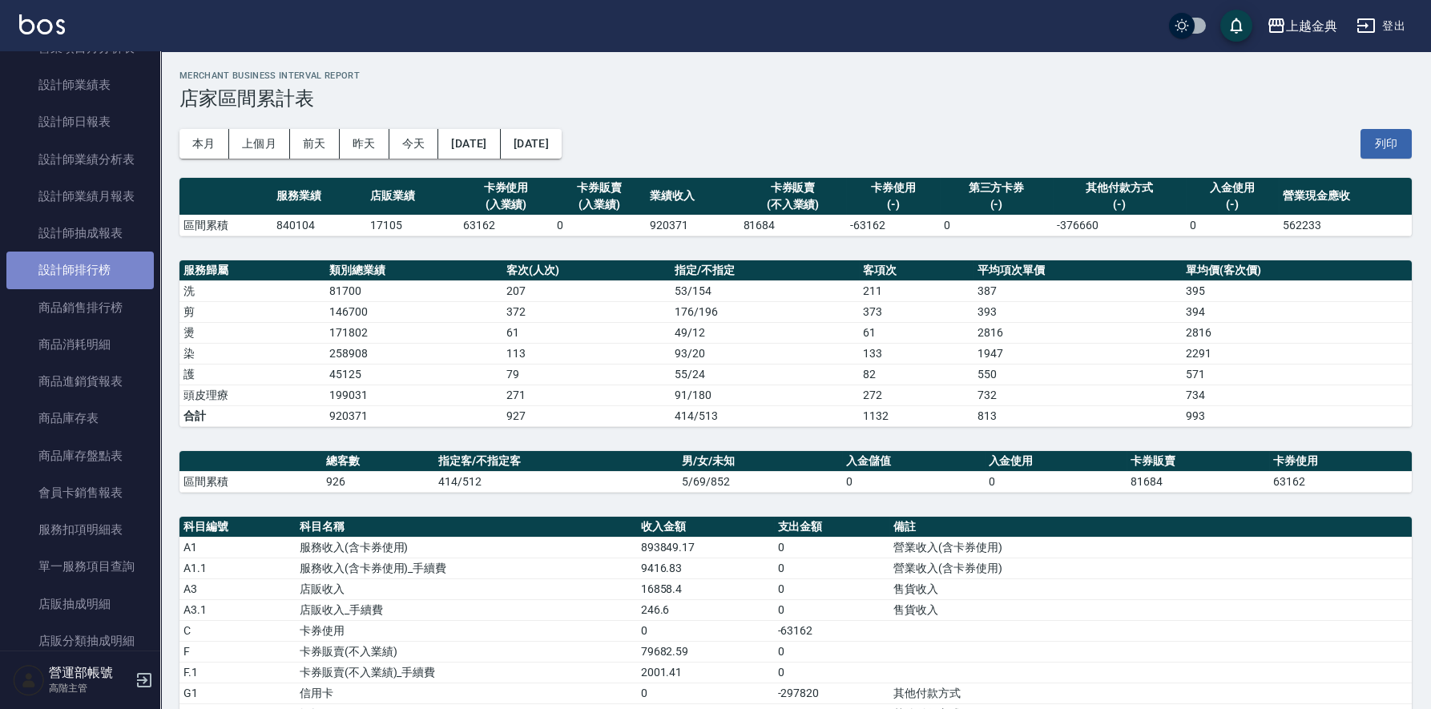
click at [89, 268] on link "設計師排行榜" at bounding box center [79, 270] width 147 height 37
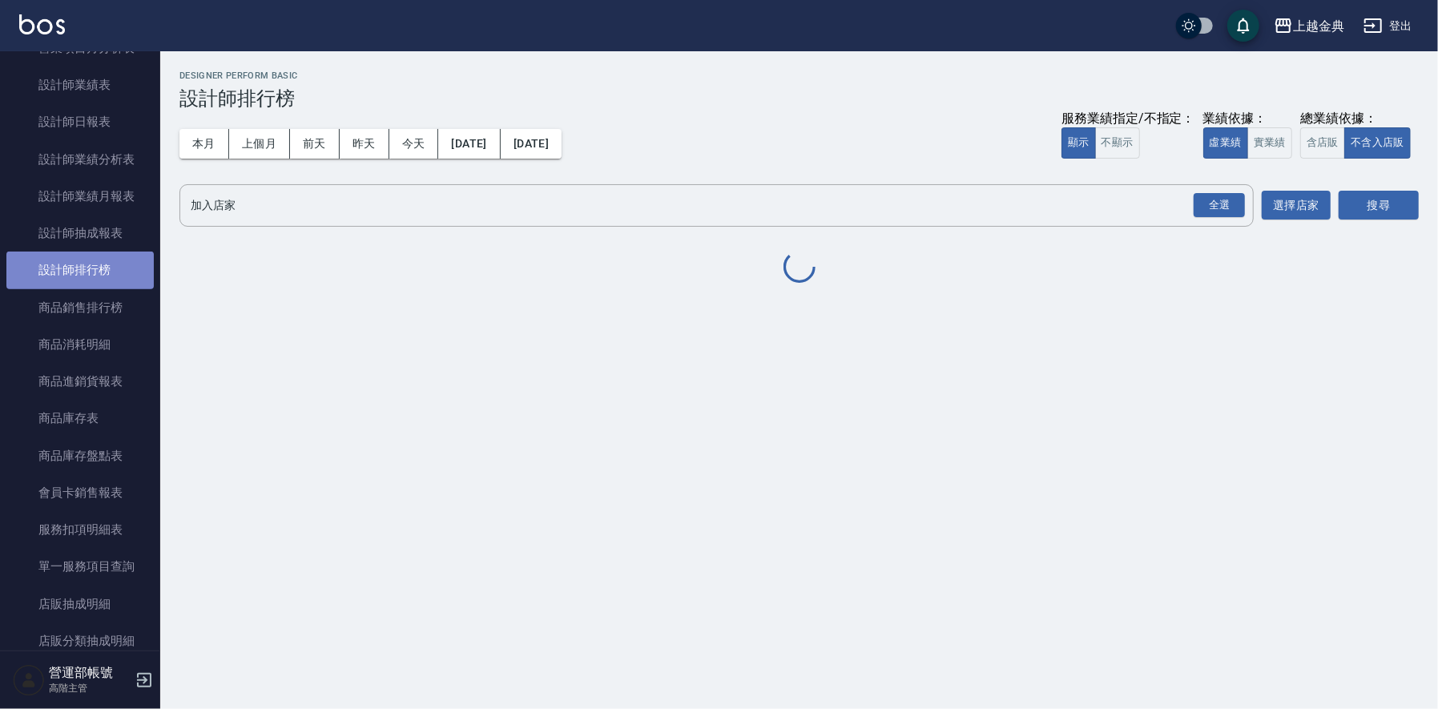
click at [89, 268] on link "設計師排行榜" at bounding box center [79, 270] width 147 height 37
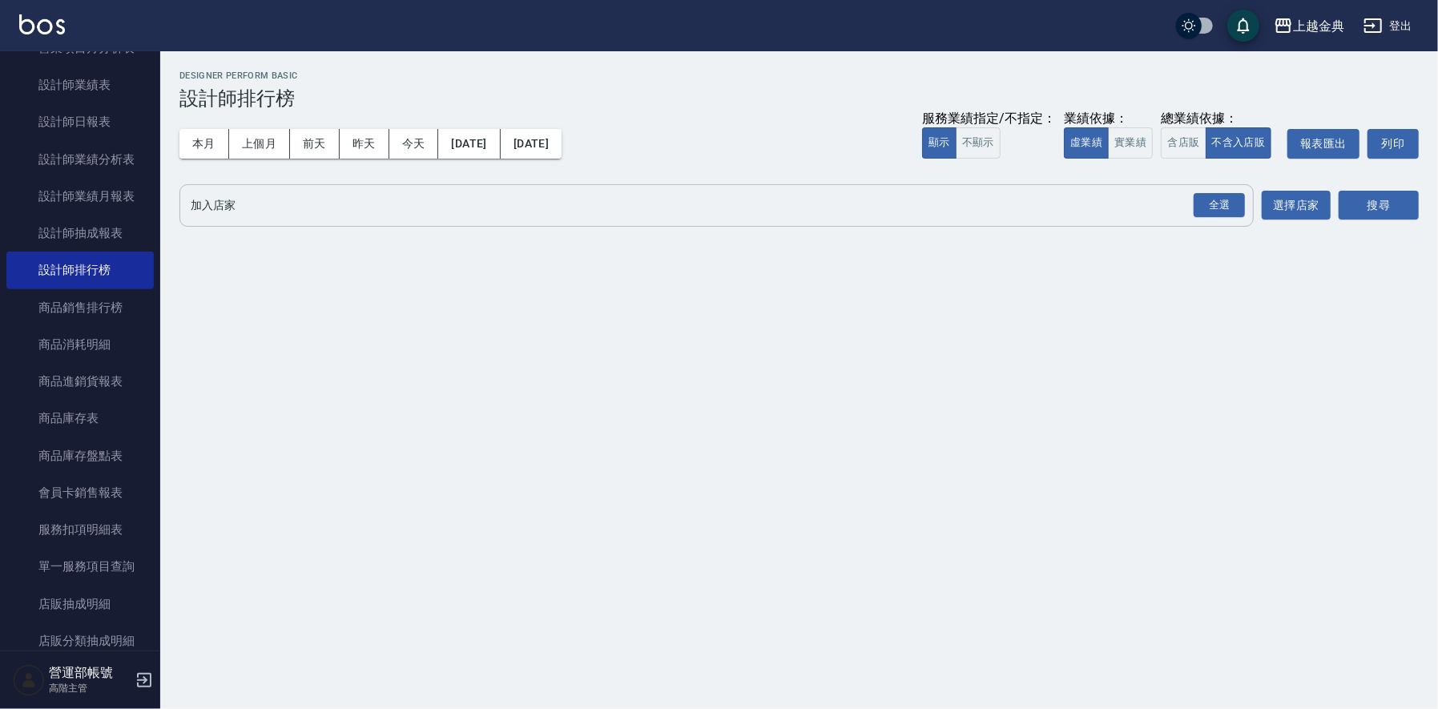
click at [368, 200] on input "加入店家" at bounding box center [705, 206] width 1036 height 28
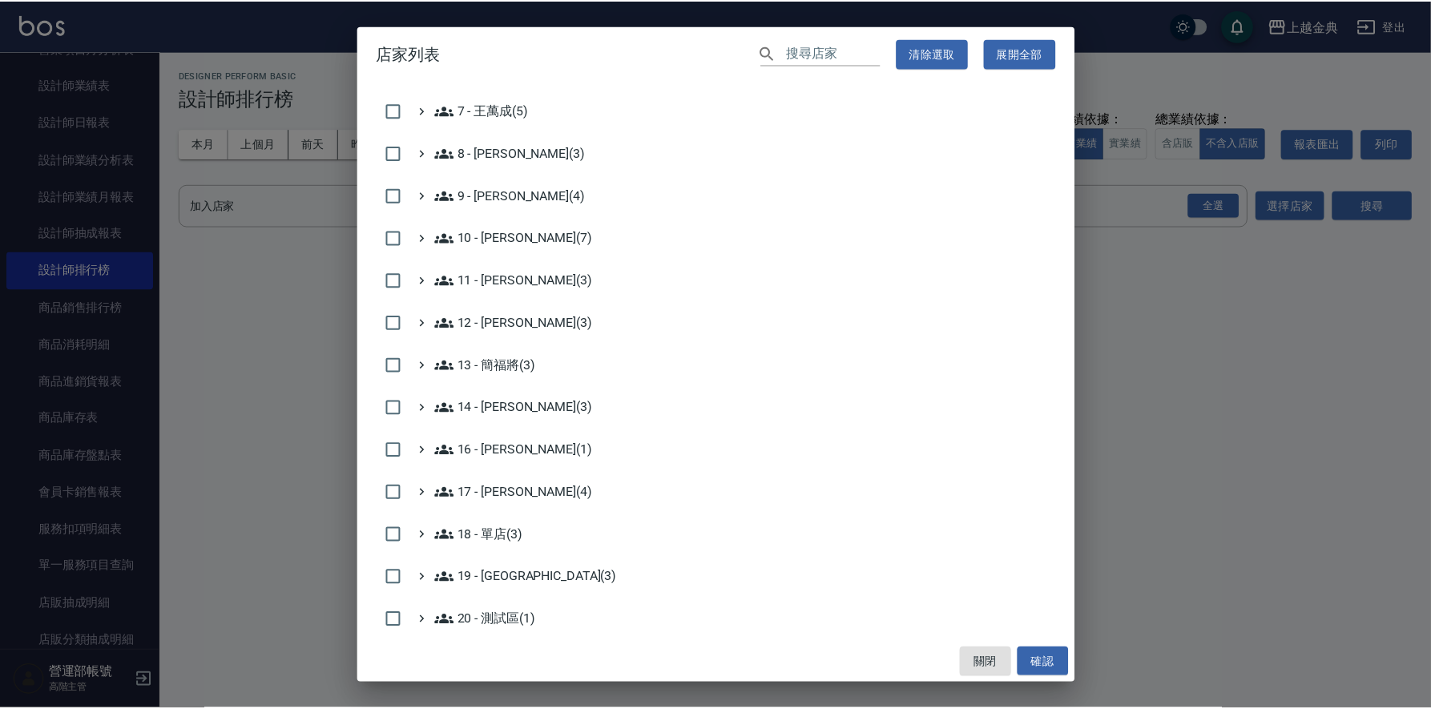
scroll to position [458, 0]
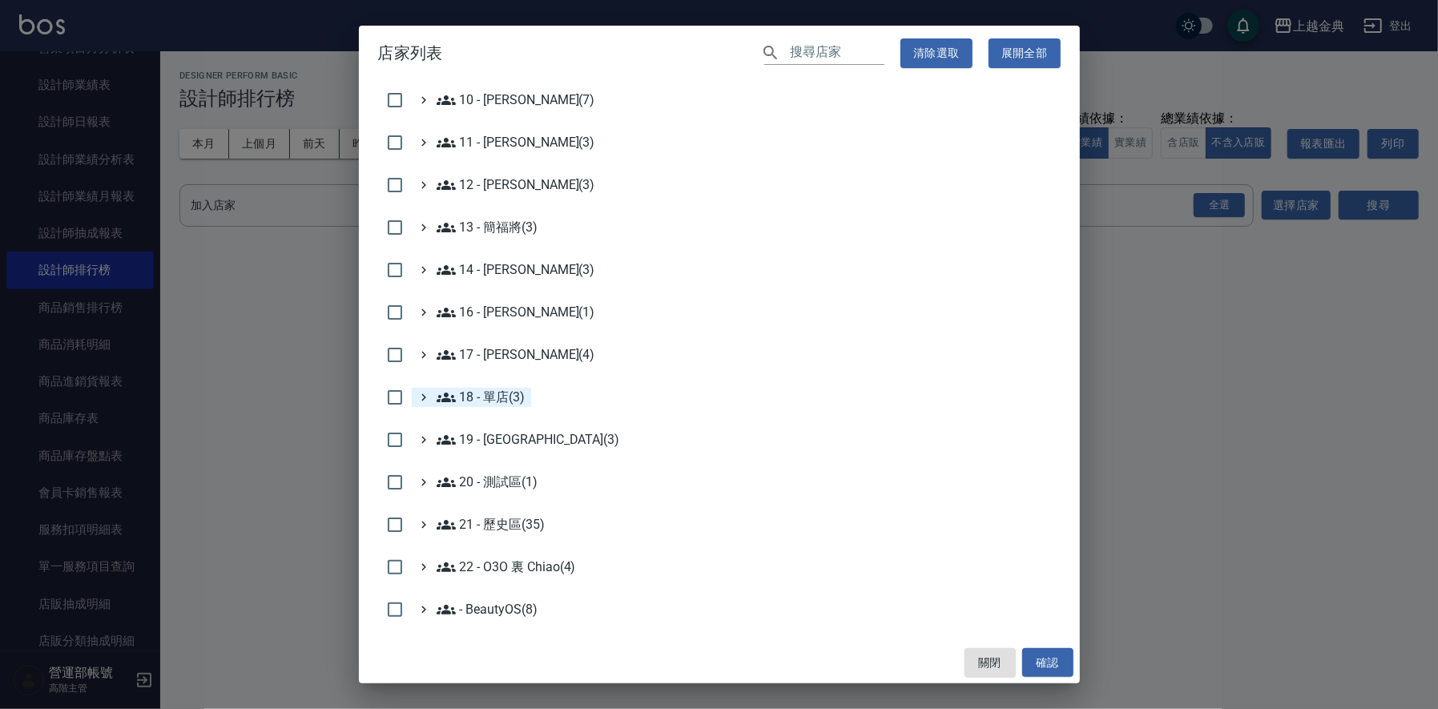
click at [500, 393] on 單店\(3\) "18 - 單店(3)" at bounding box center [481, 397] width 89 height 19
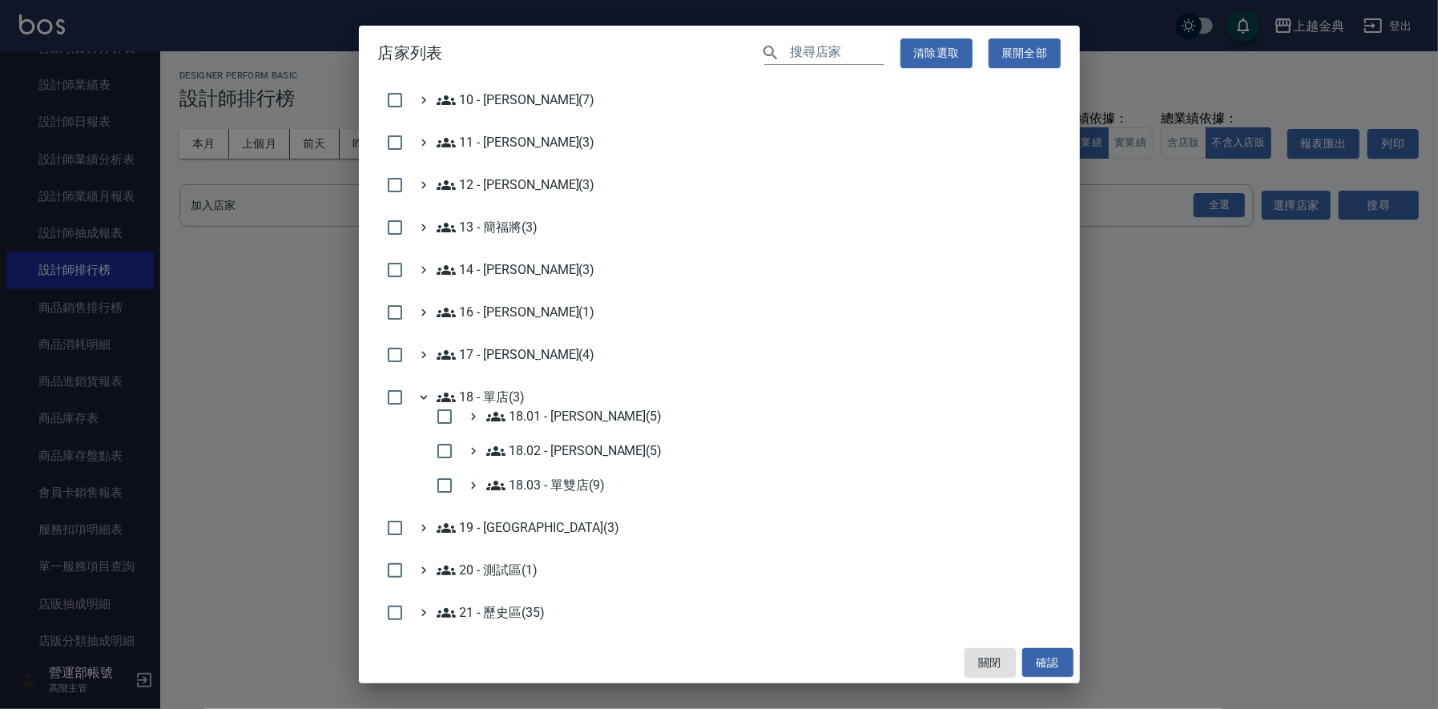
drag, startPoint x: 444, startPoint y: 451, endPoint x: 478, endPoint y: 466, distance: 36.6
click at [443, 451] on input "checkbox" at bounding box center [445, 451] width 34 height 34
click at [1043, 656] on button "確認" at bounding box center [1047, 663] width 51 height 30
checkbox input "false"
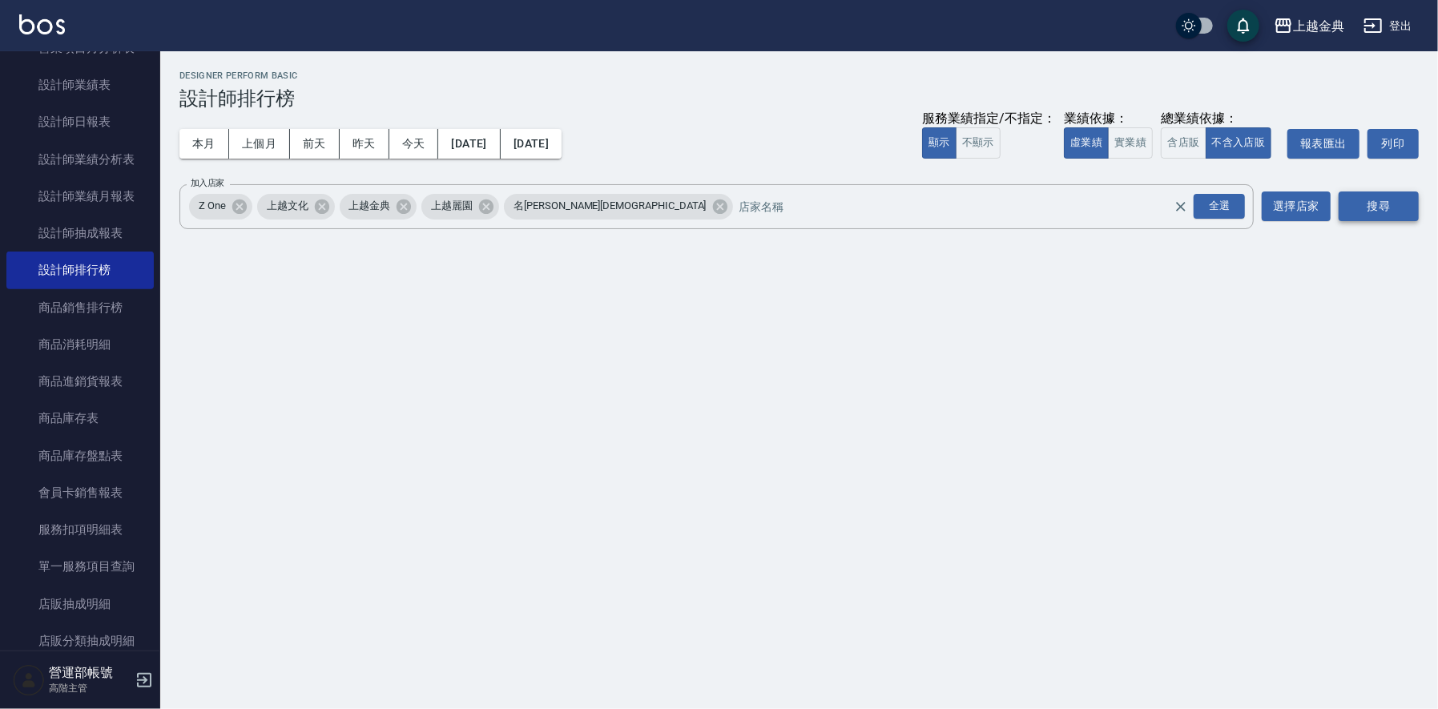
click at [1374, 204] on button "搜尋" at bounding box center [1379, 207] width 80 height 30
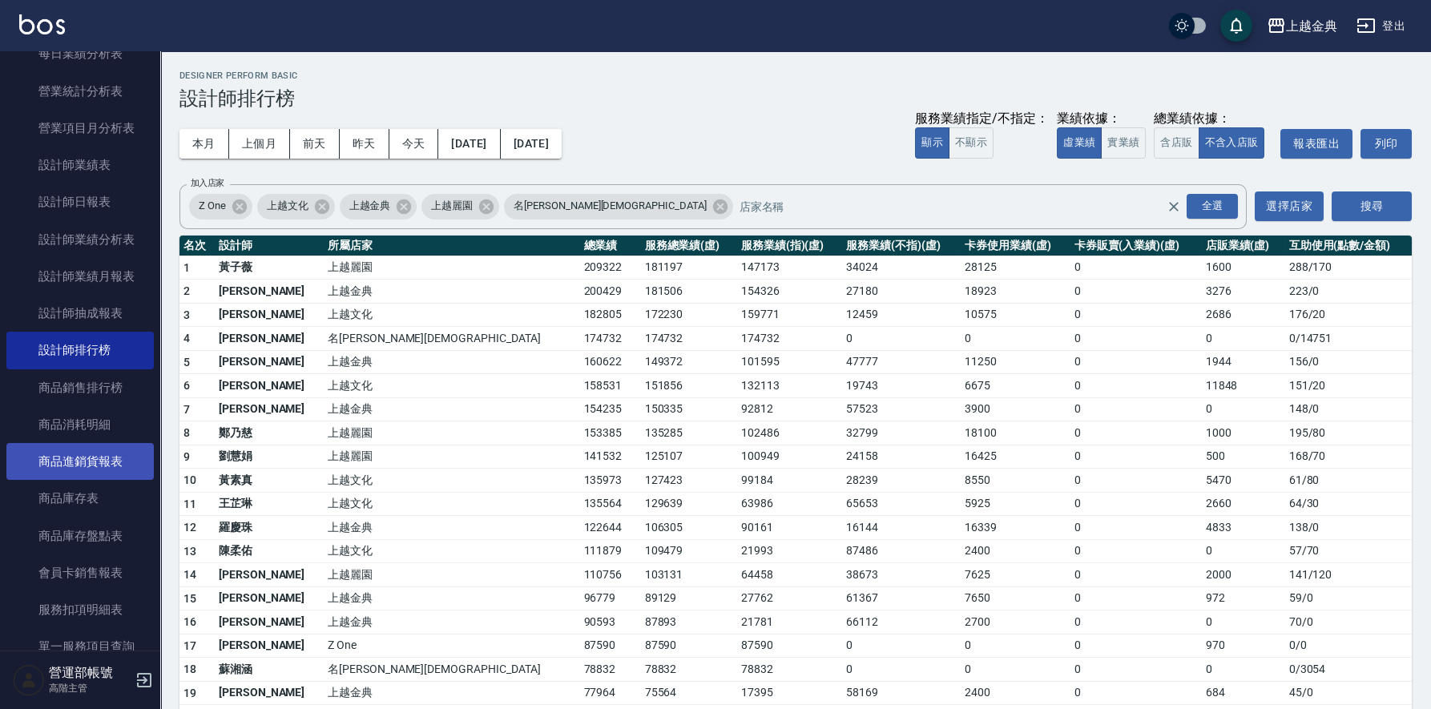
scroll to position [481, 0]
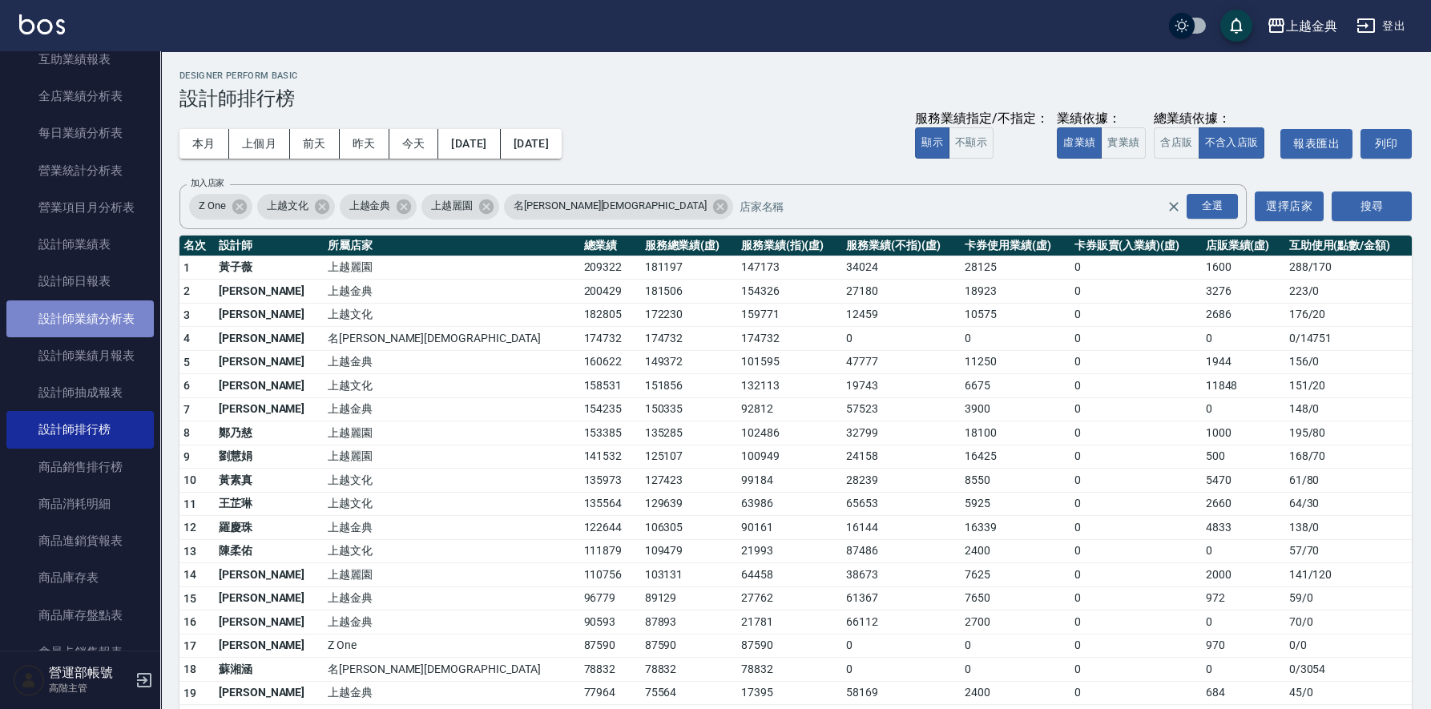
click at [111, 318] on link "設計師業績分析表" at bounding box center [79, 318] width 147 height 37
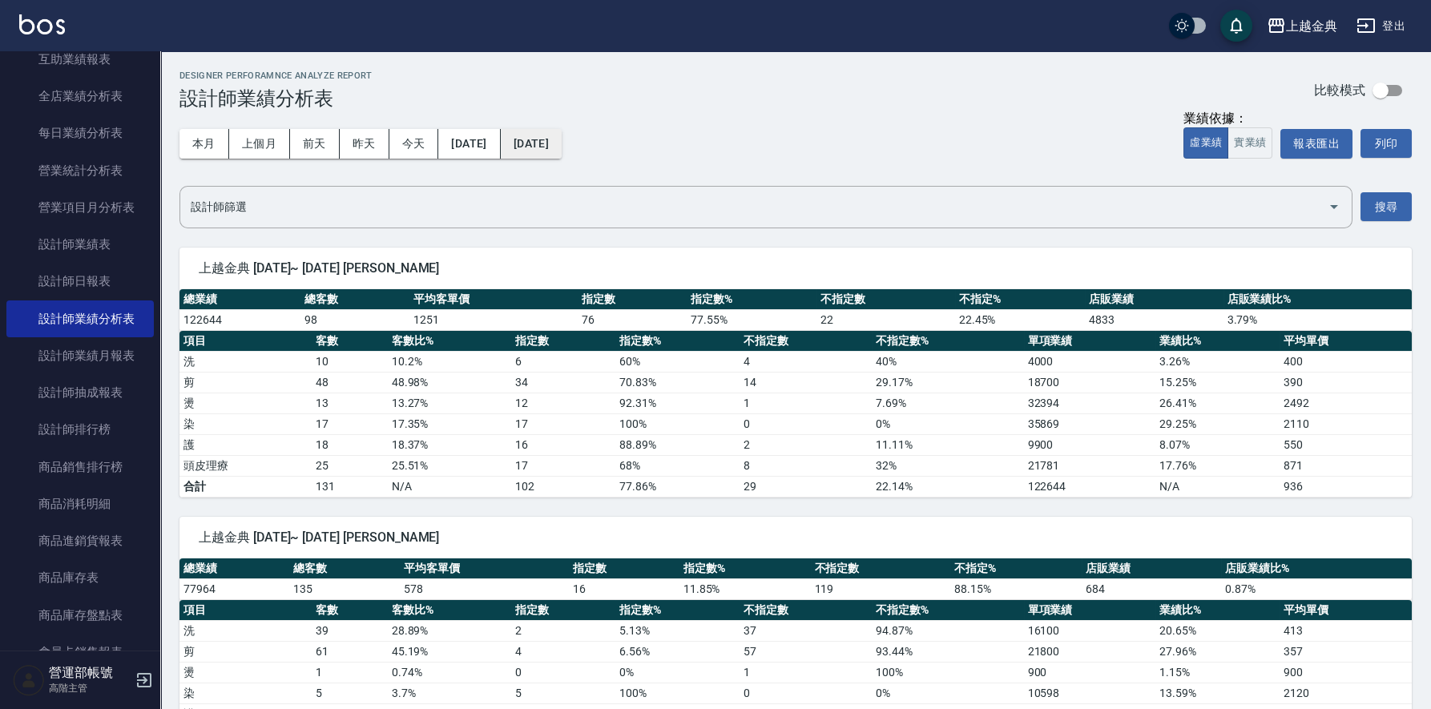
click at [562, 144] on button "[DATE]" at bounding box center [531, 144] width 61 height 30
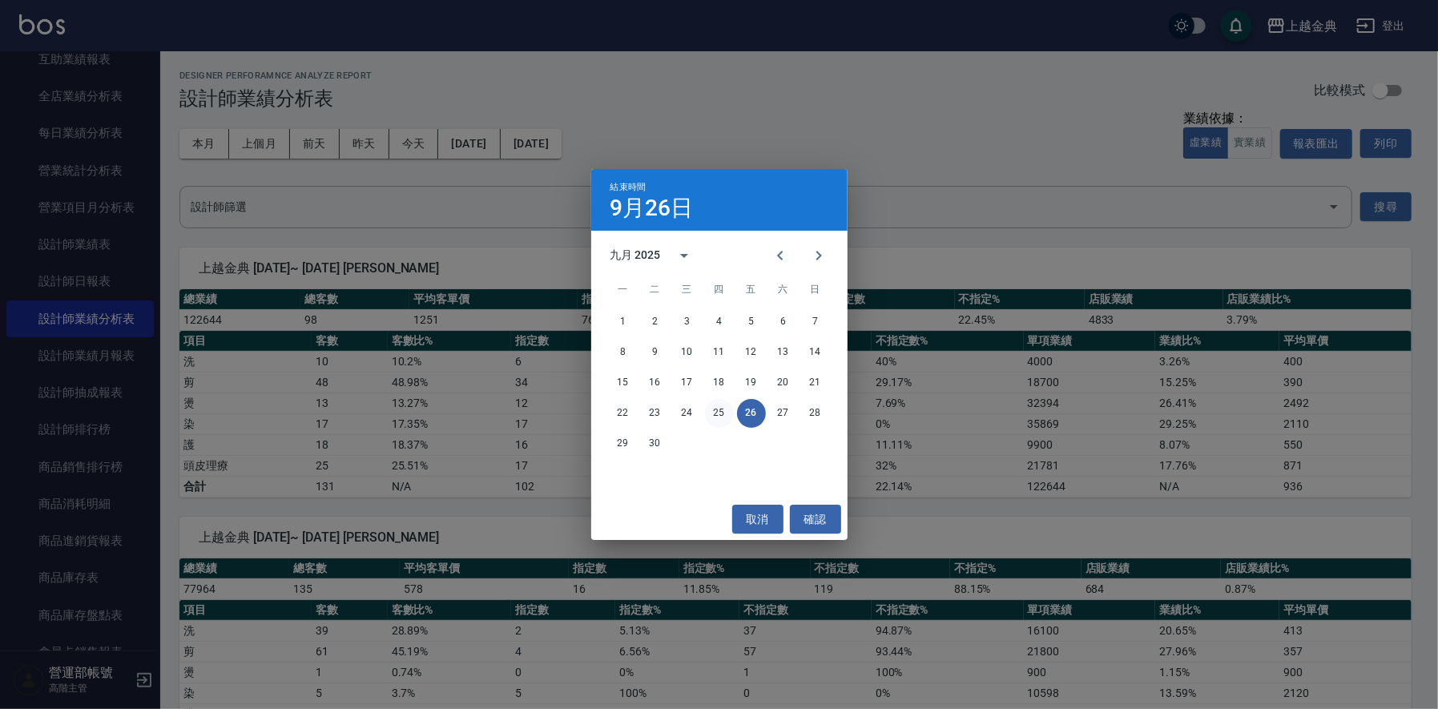
click at [720, 412] on button "25" at bounding box center [719, 413] width 29 height 29
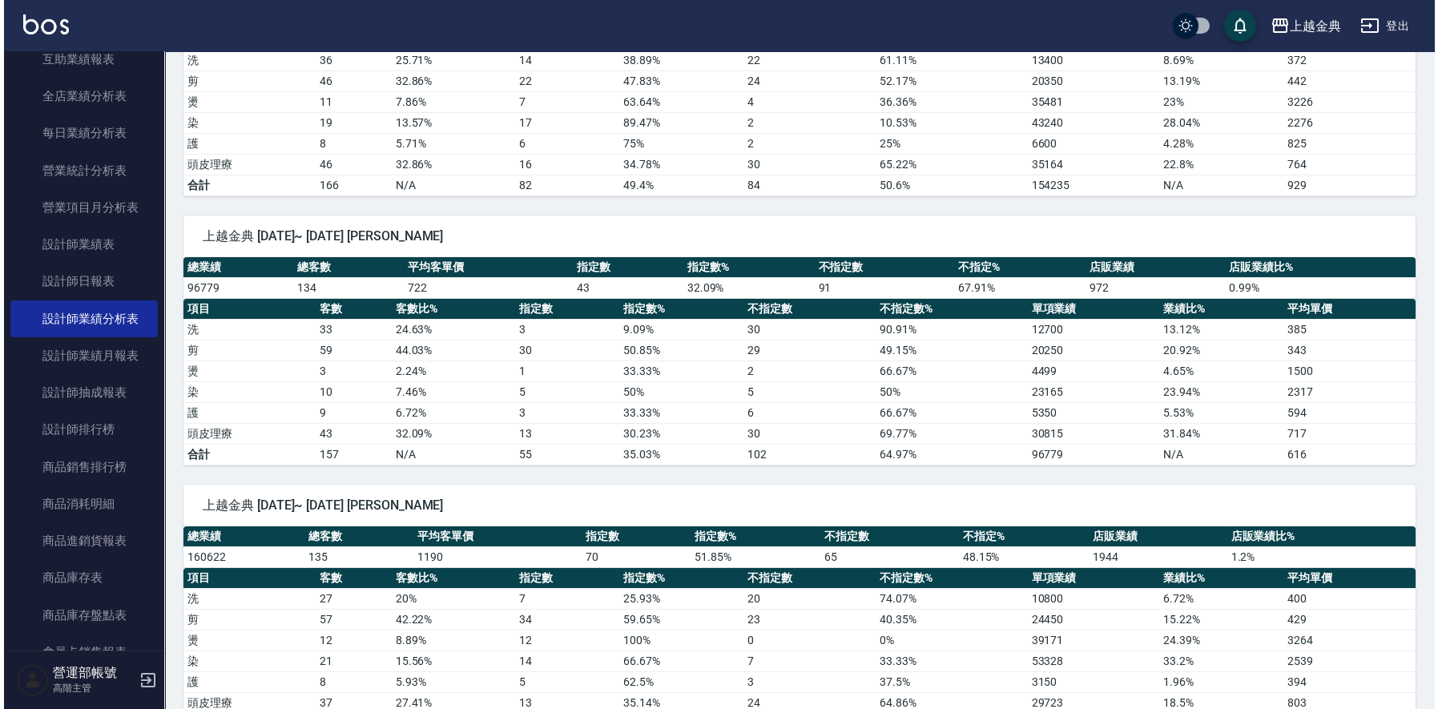
scroll to position [679, 0]
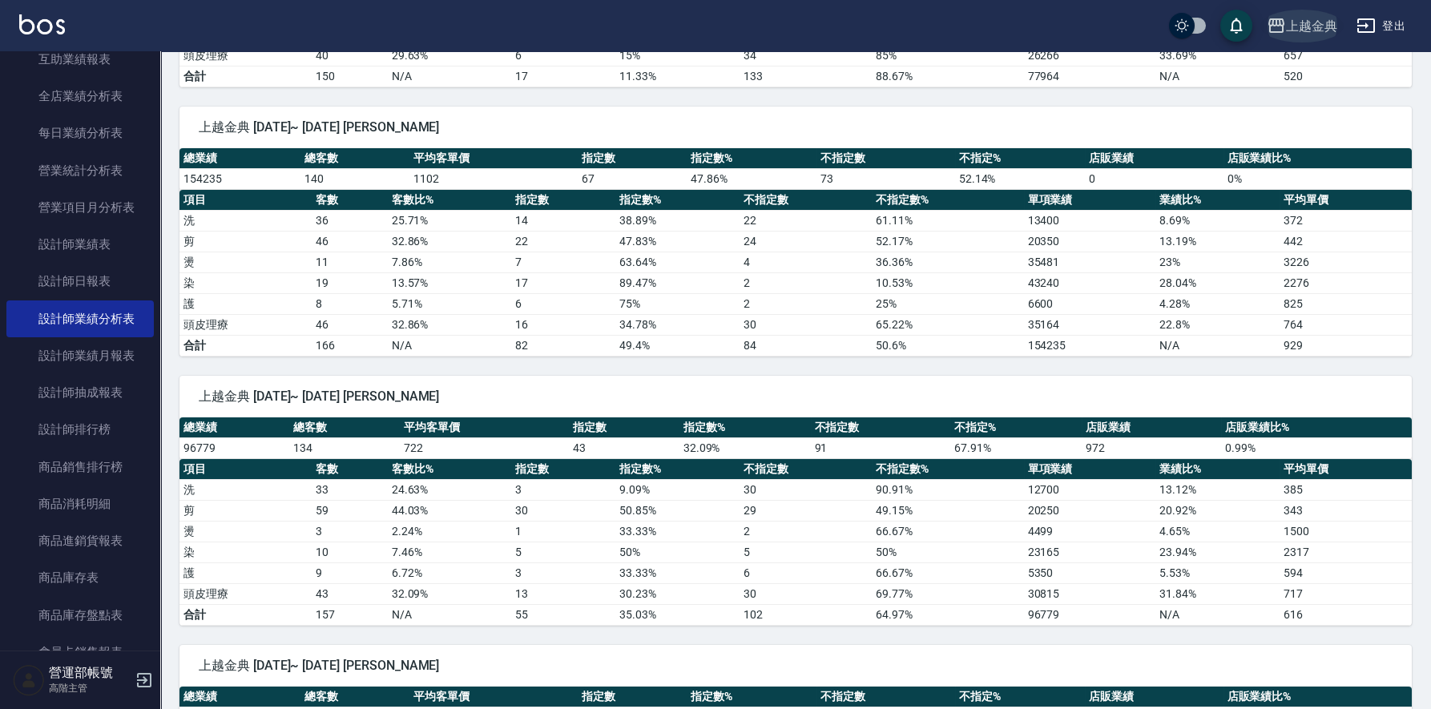
click at [1323, 27] on div "上越金典" at bounding box center [1311, 26] width 51 height 20
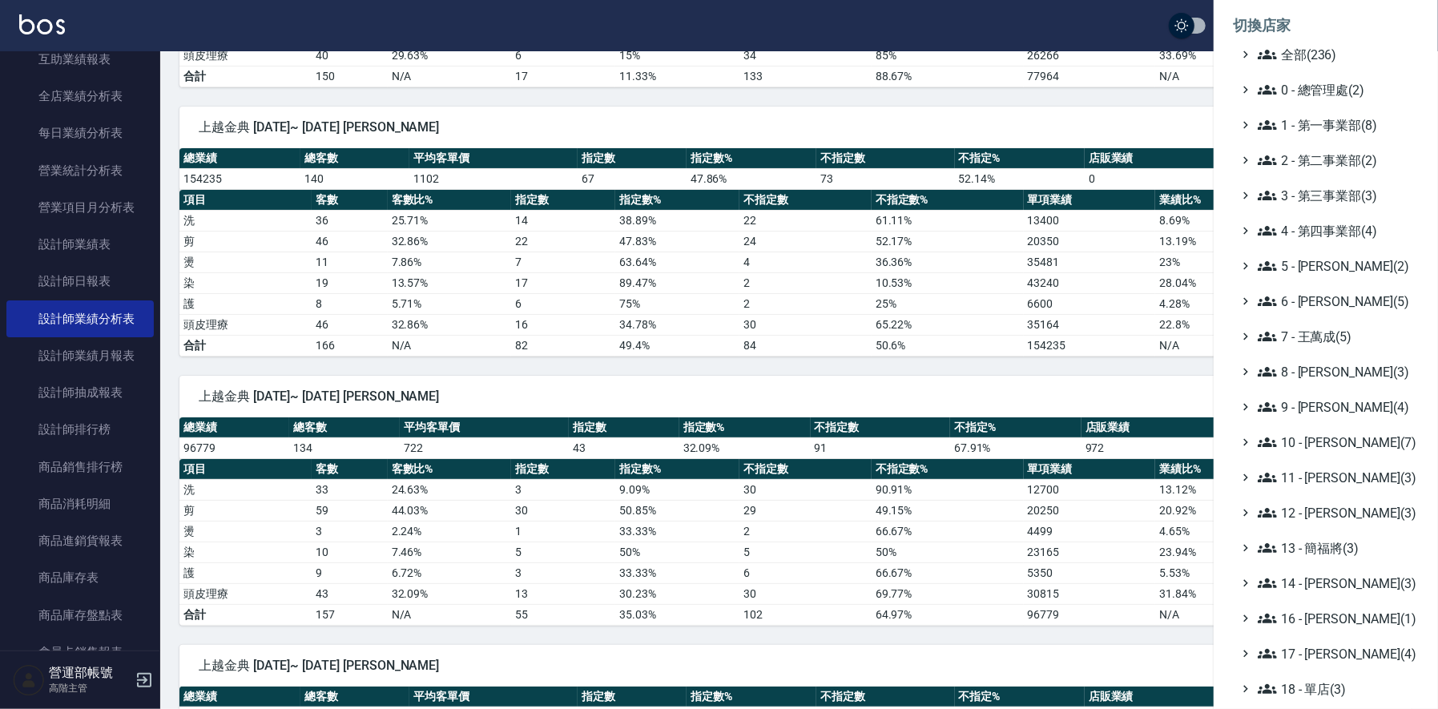
scroll to position [171, 0]
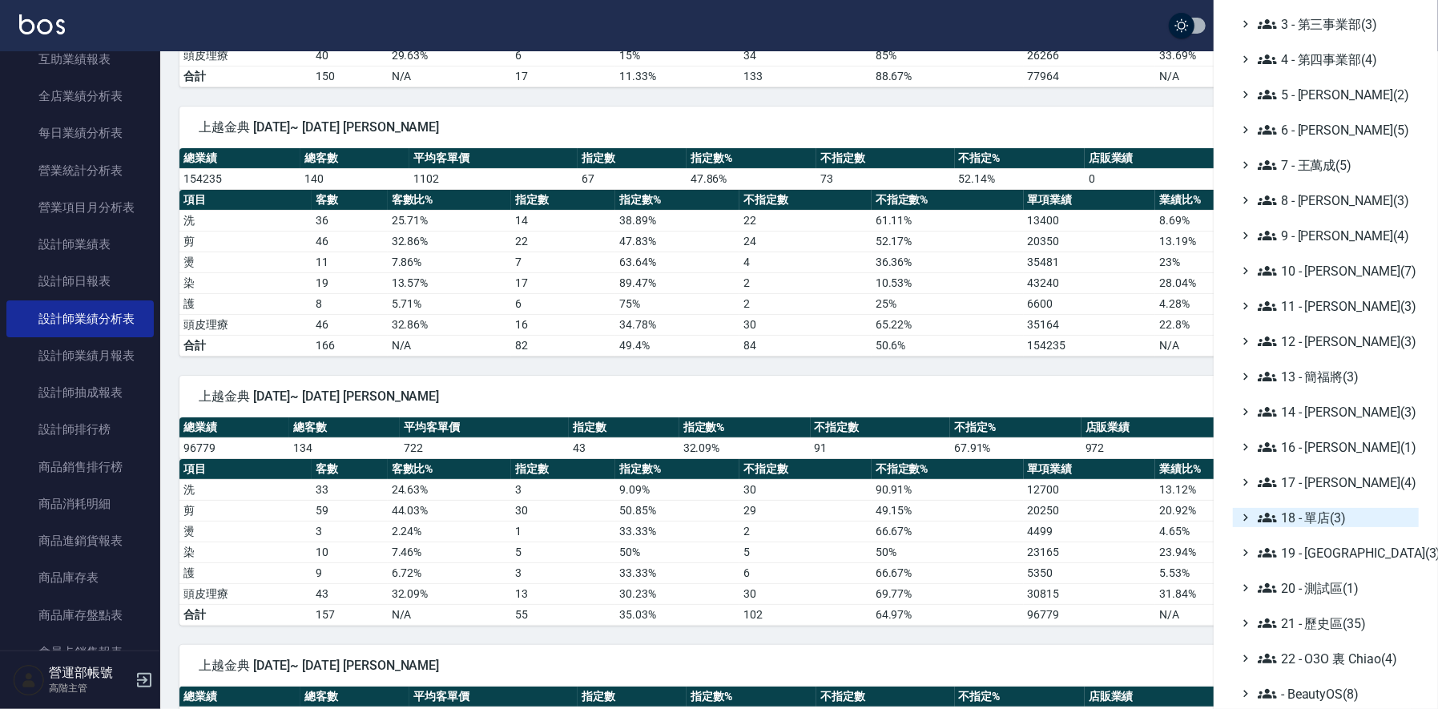
drag, startPoint x: 1323, startPoint y: 514, endPoint x: 1329, endPoint y: 521, distance: 9.6
click at [1323, 513] on span "18 - 單店(3)" at bounding box center [1335, 517] width 155 height 19
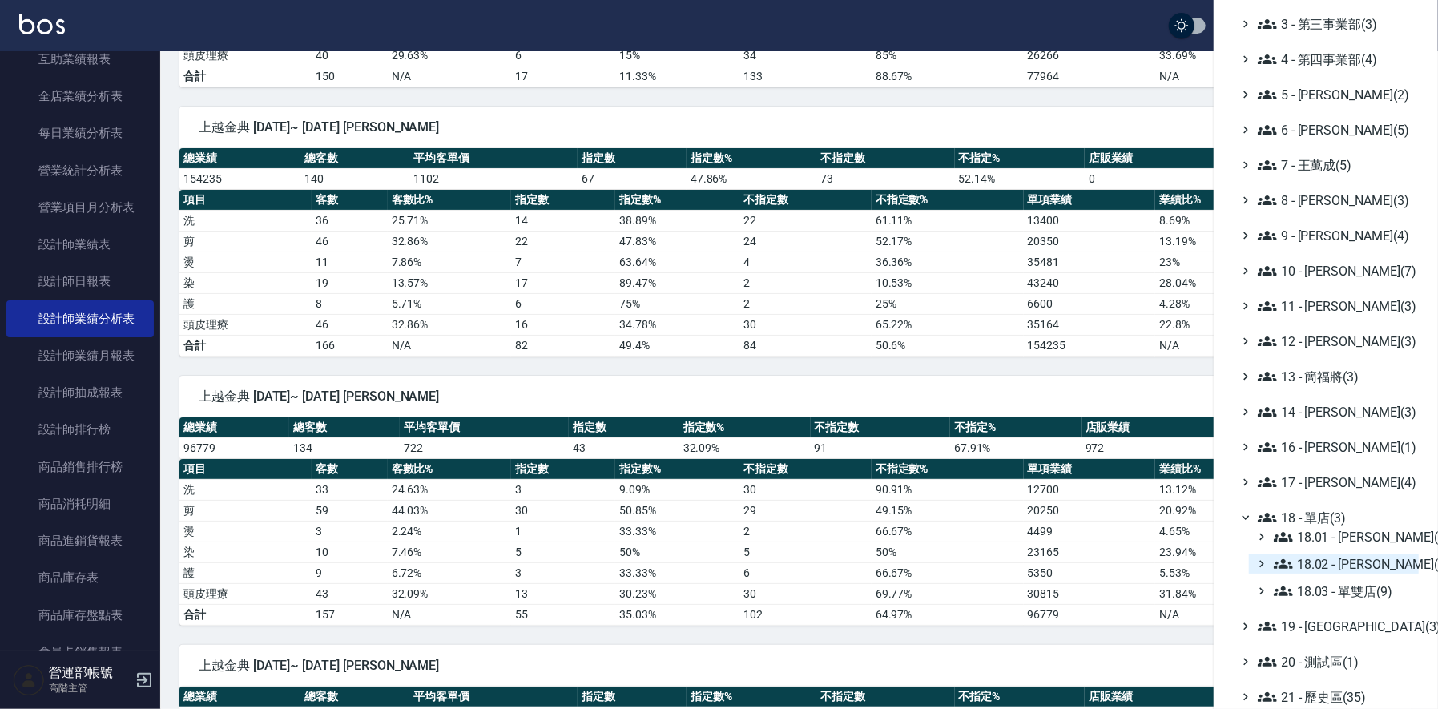
click at [1365, 559] on span "18.02 - [PERSON_NAME](5)" at bounding box center [1343, 563] width 139 height 19
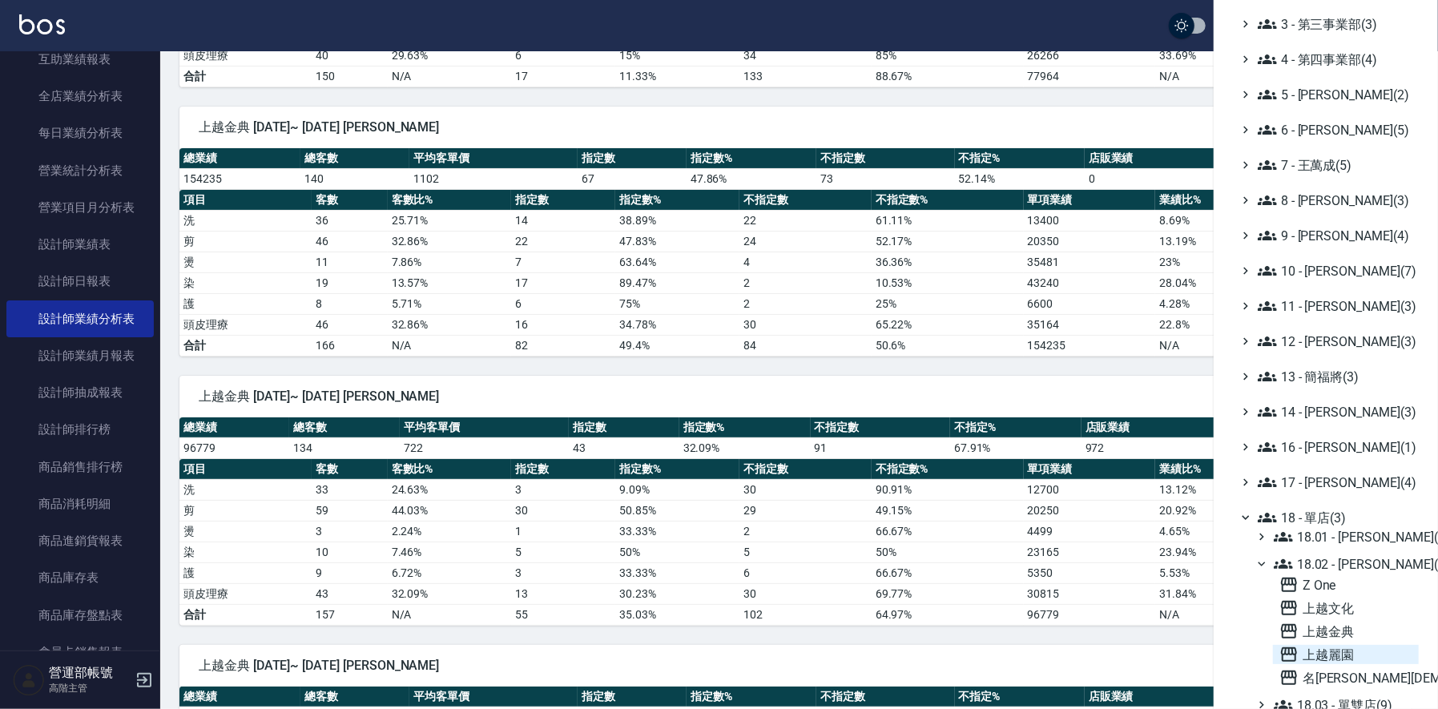
click at [1334, 654] on span "上越麗園" at bounding box center [1346, 654] width 133 height 19
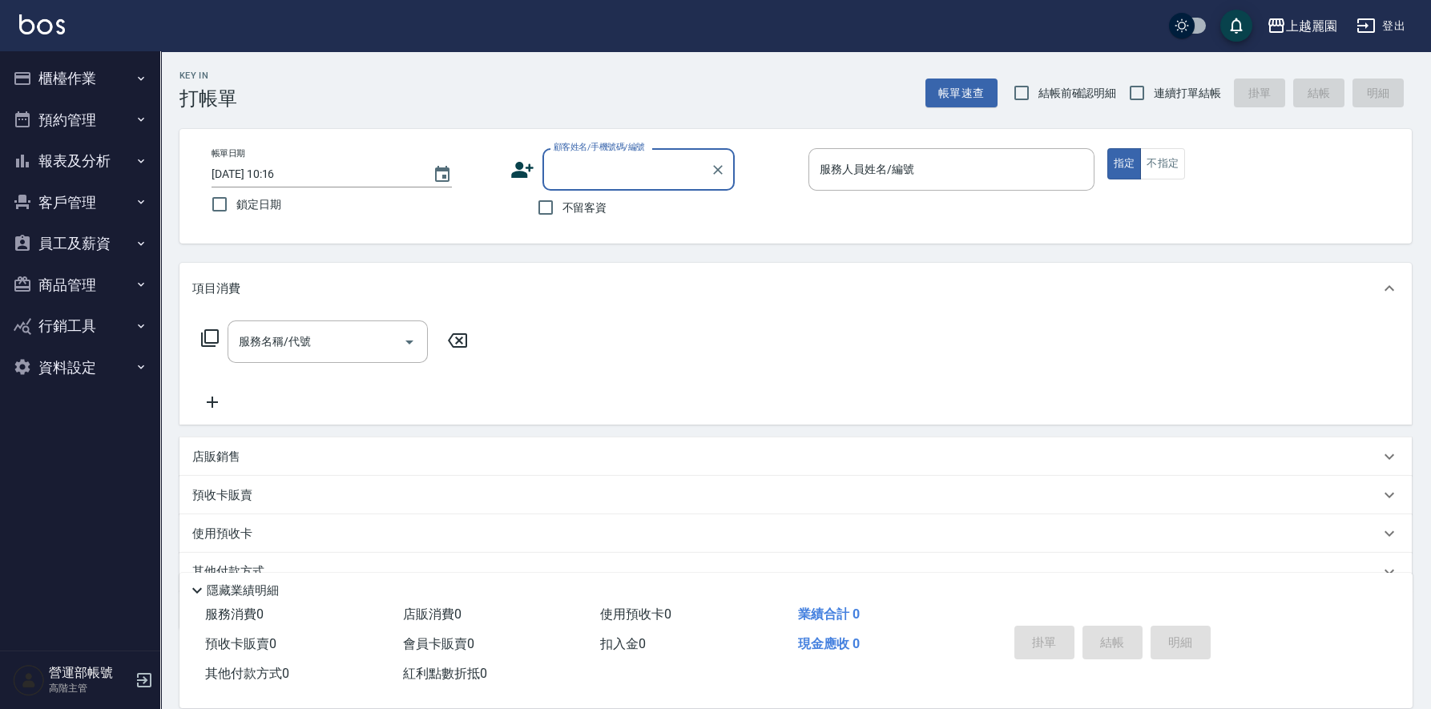
click at [71, 155] on button "報表及分析" at bounding box center [79, 161] width 147 height 42
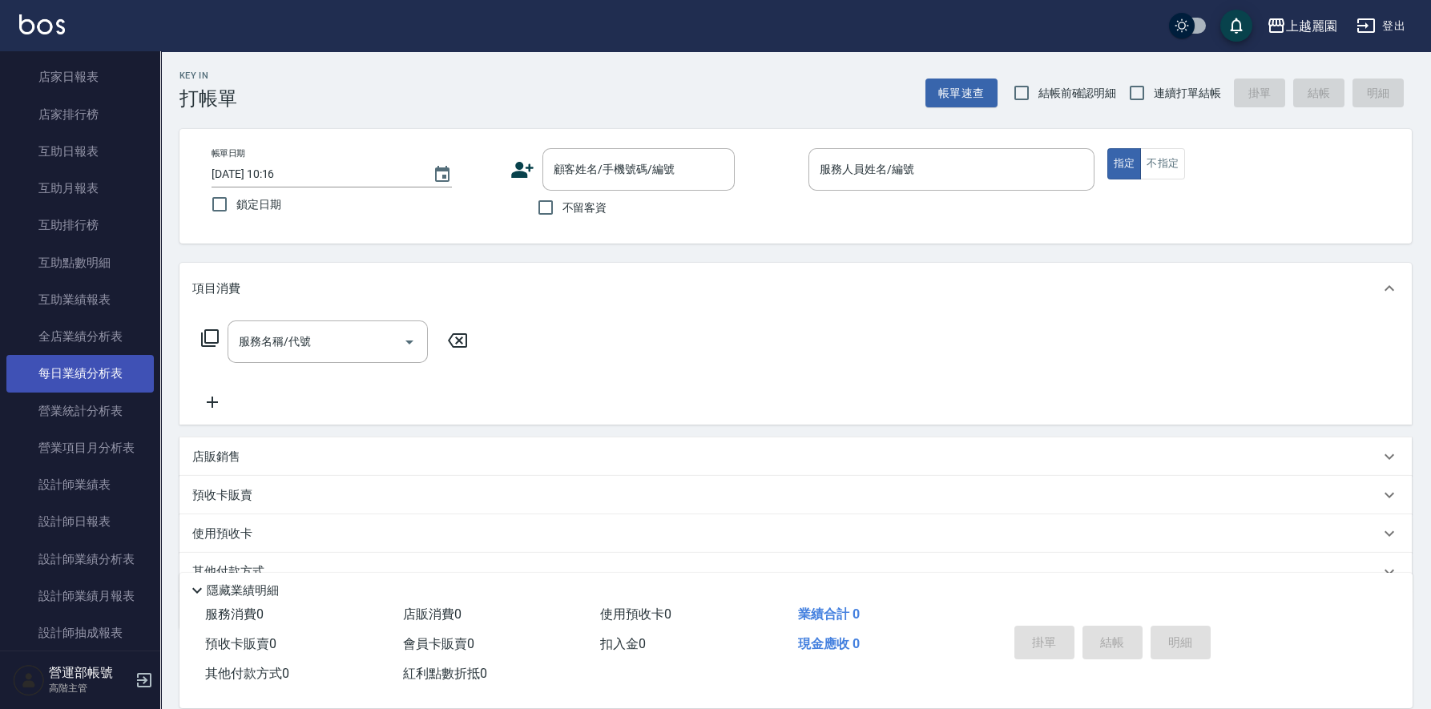
scroll to position [320, 0]
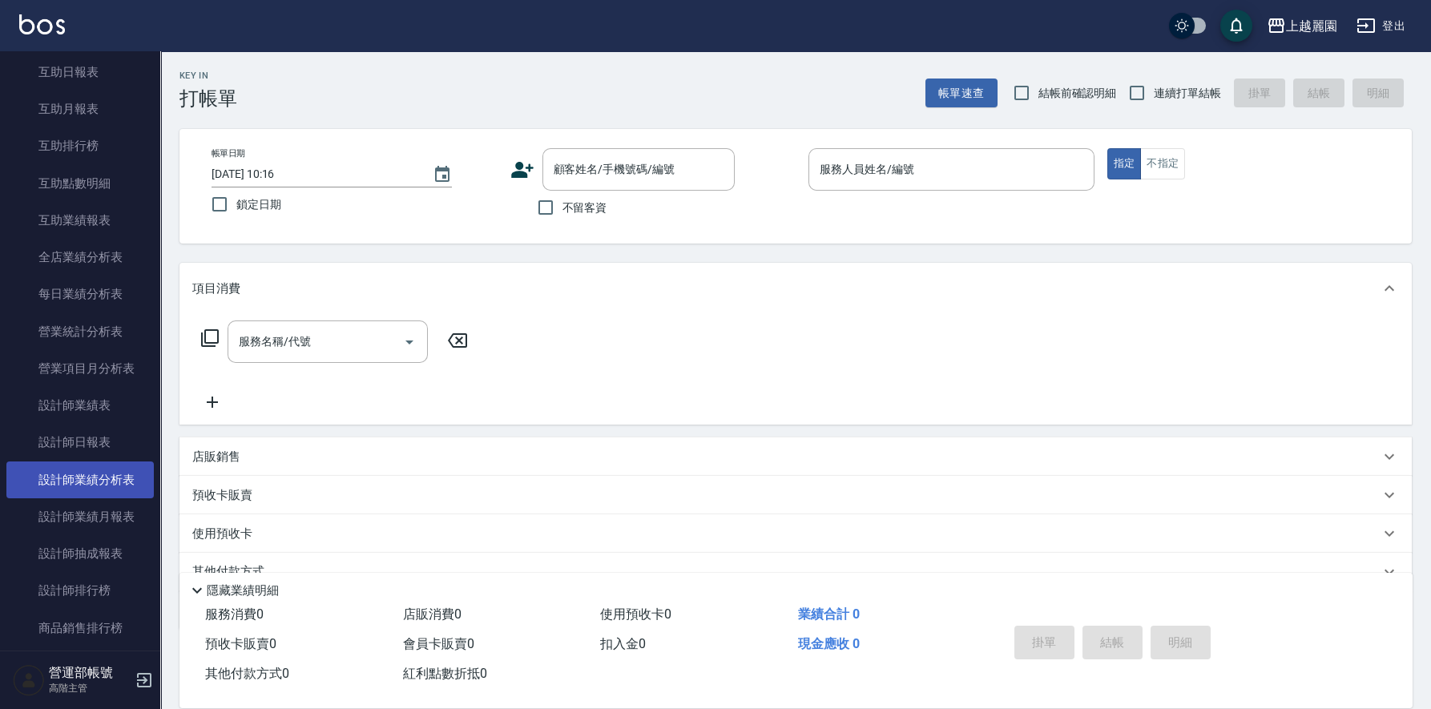
drag, startPoint x: 102, startPoint y: 478, endPoint x: 252, endPoint y: 479, distance: 150.6
click at [103, 478] on link "設計師業績分析表" at bounding box center [79, 480] width 147 height 37
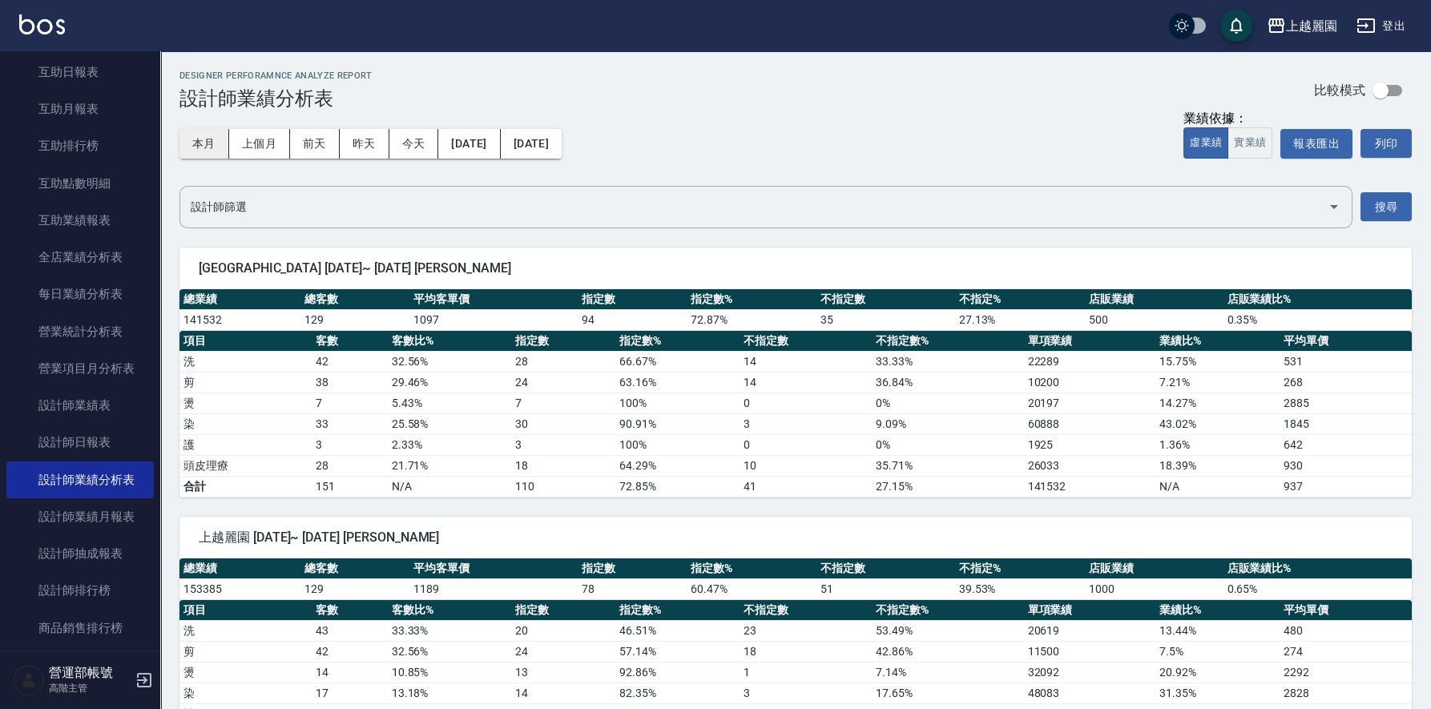
drag, startPoint x: 204, startPoint y: 139, endPoint x: 213, endPoint y: 142, distance: 9.1
click at [205, 139] on button "本月" at bounding box center [204, 144] width 50 height 30
click at [562, 139] on button "[DATE]" at bounding box center [531, 144] width 61 height 30
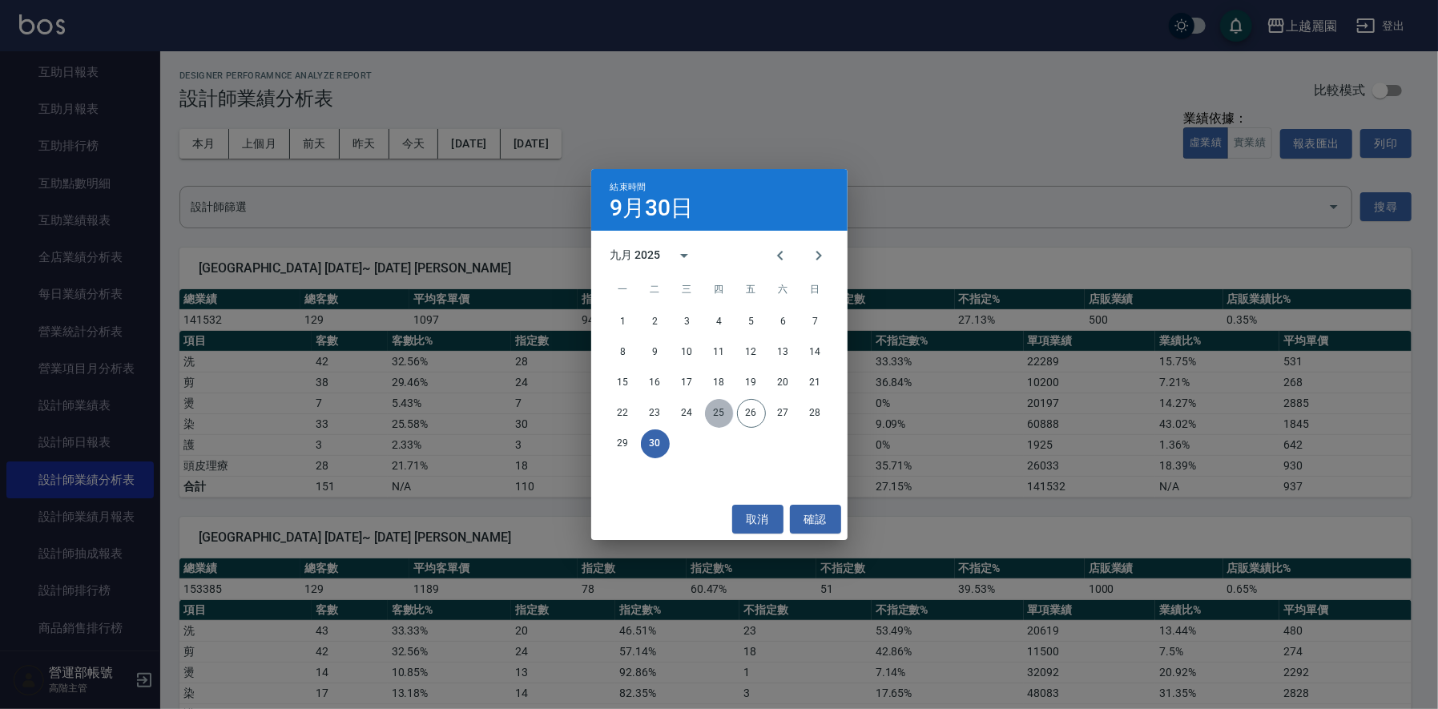
drag, startPoint x: 720, startPoint y: 410, endPoint x: 733, endPoint y: 410, distance: 13.6
click at [720, 409] on button "25" at bounding box center [719, 413] width 29 height 29
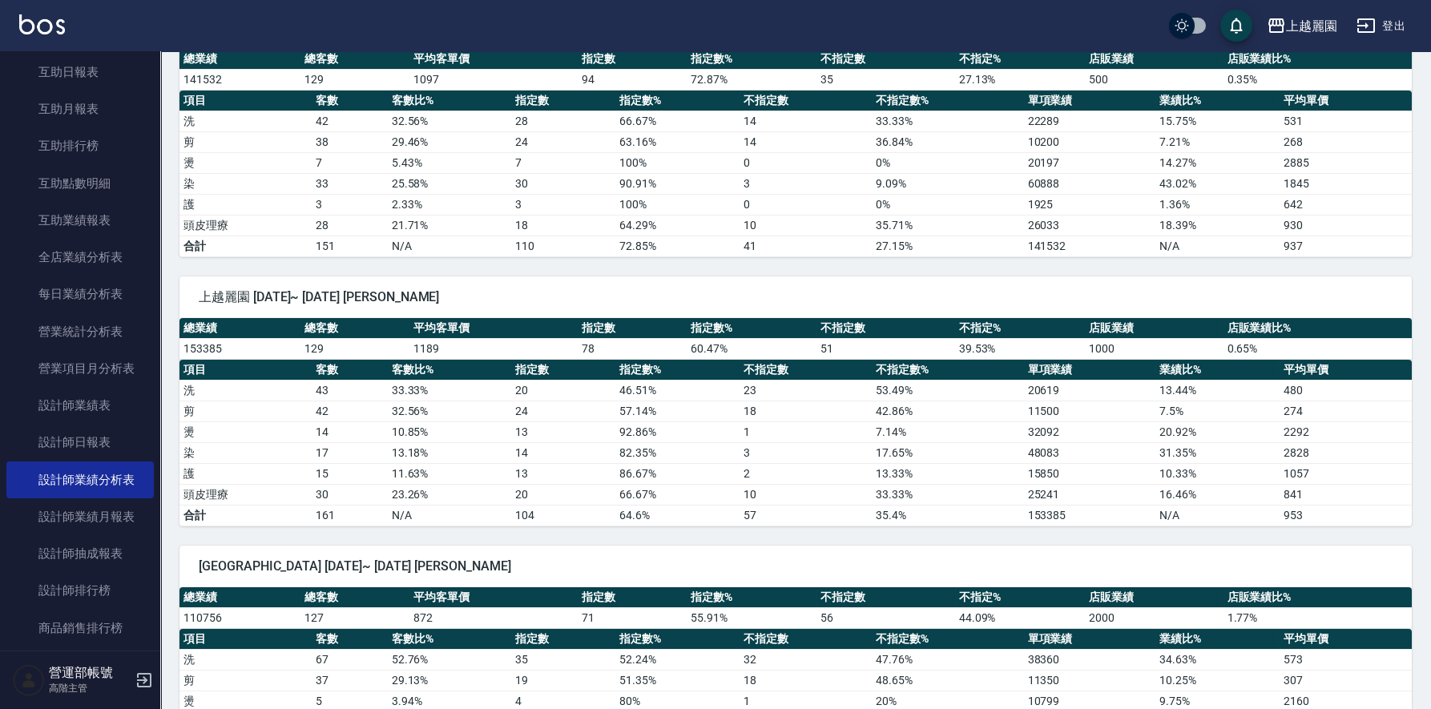
scroll to position [320, 0]
